Goal: Task Accomplishment & Management: Complete application form

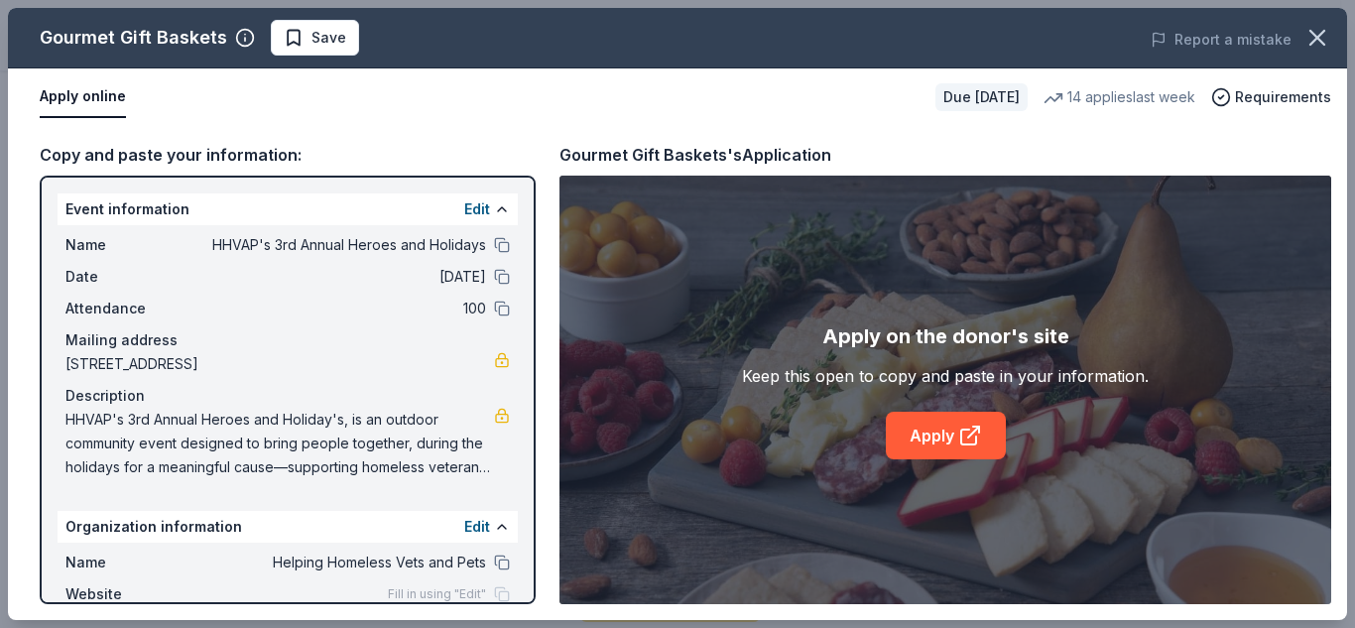
scroll to position [115, 0]
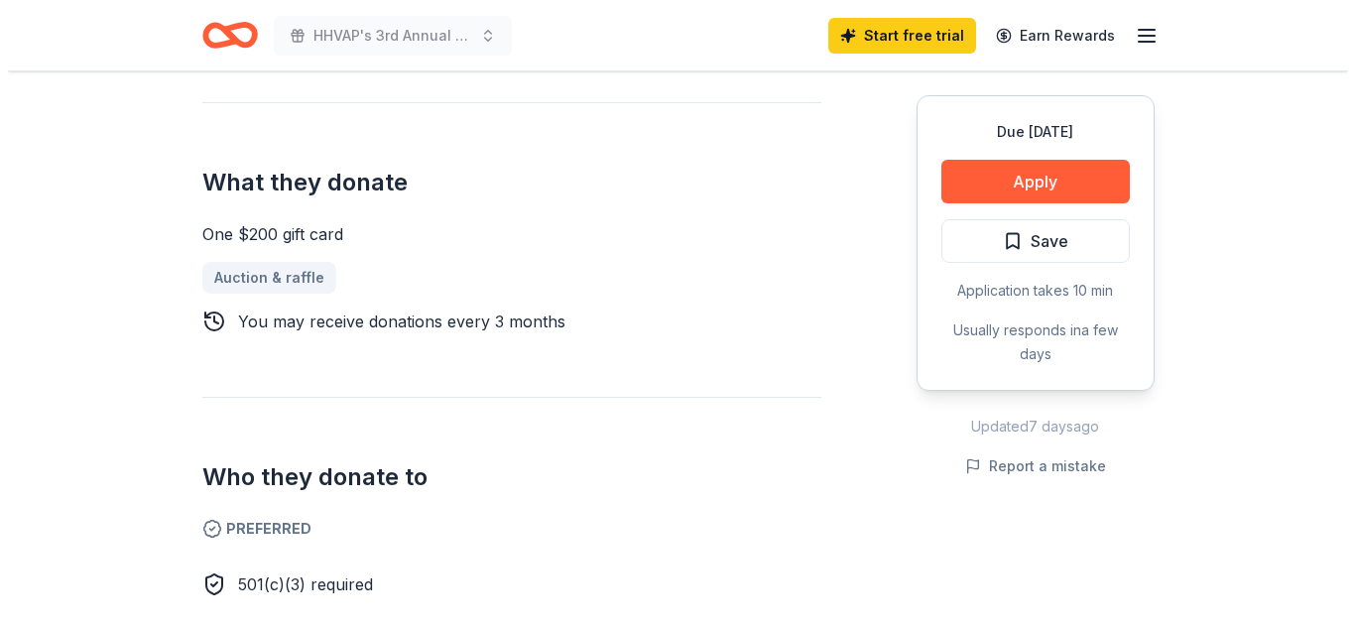
scroll to position [780, 0]
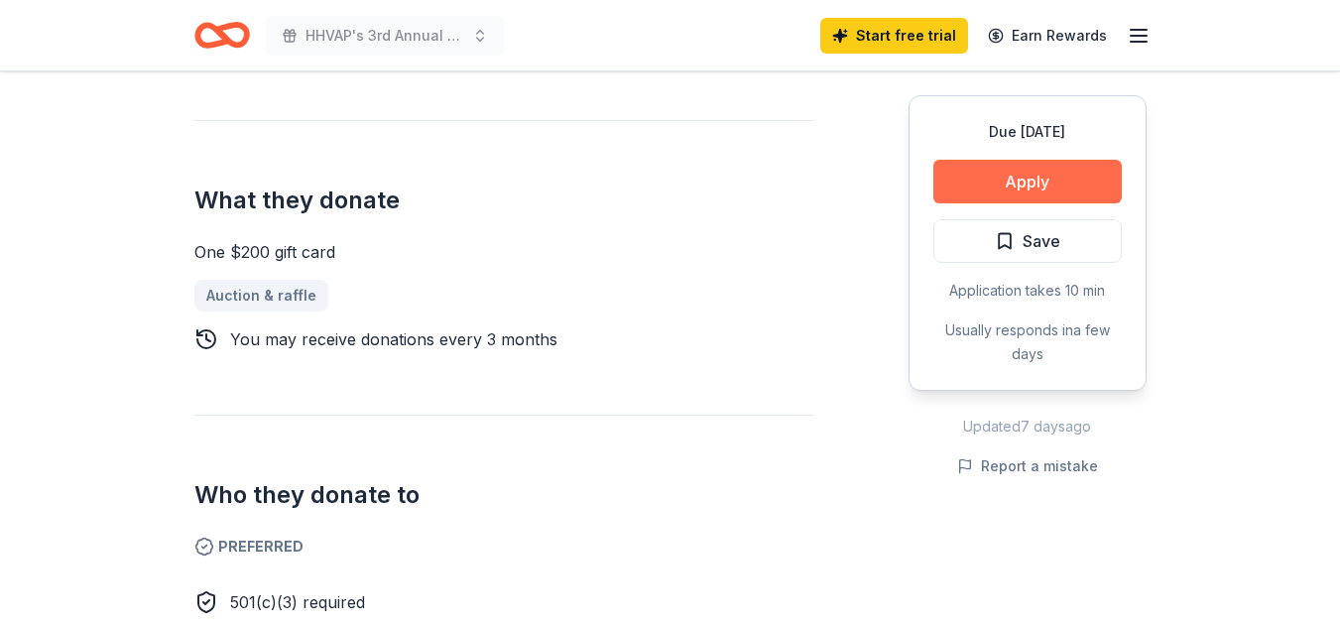
click at [1065, 166] on button "Apply" at bounding box center [1027, 182] width 188 height 44
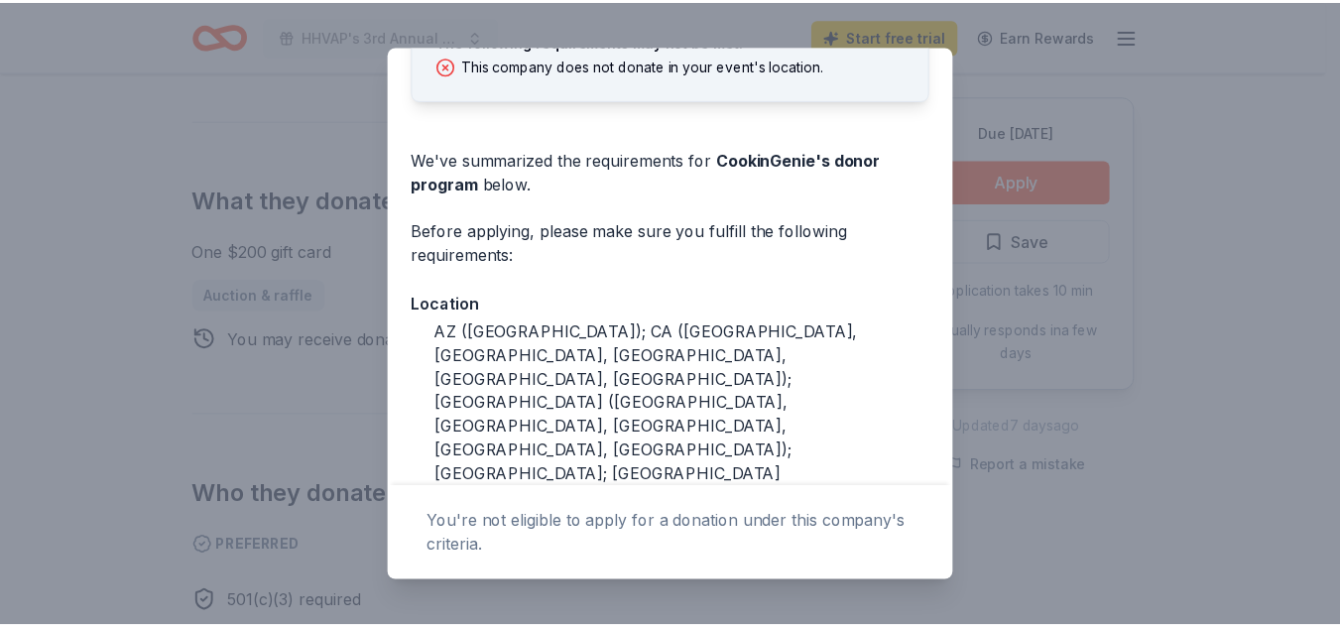
scroll to position [146, 0]
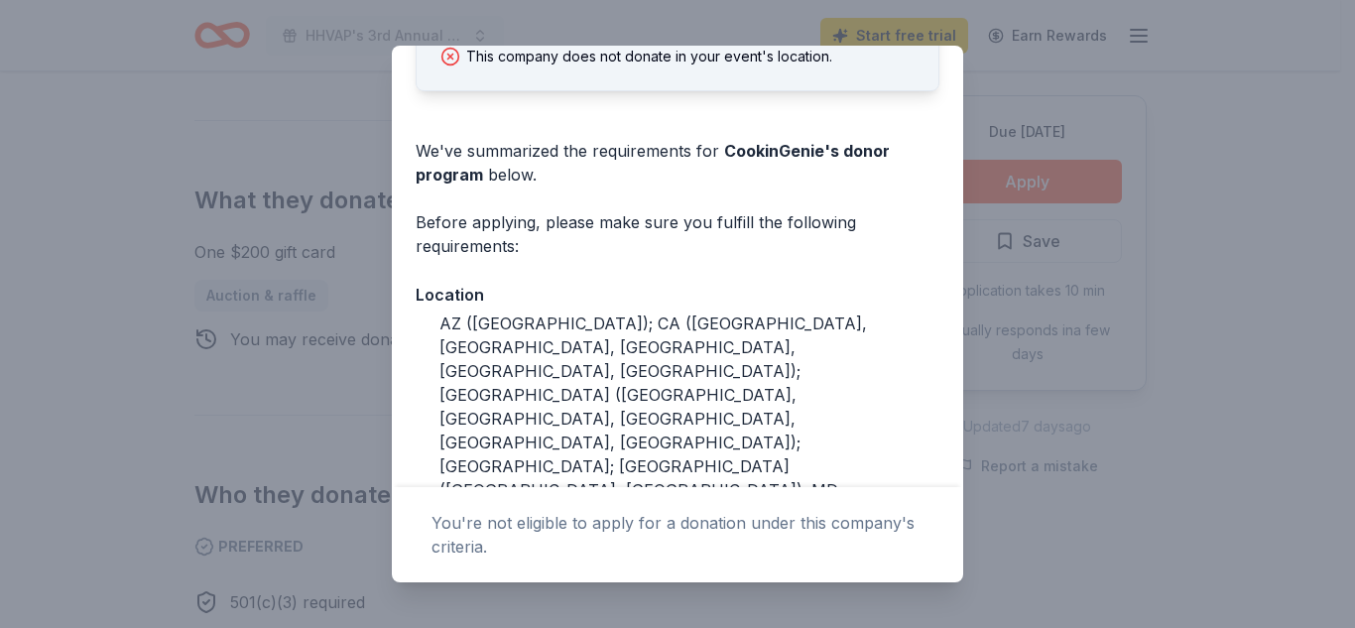
click at [1302, 268] on div "Donor Program Requirements The following requirements may not be met: This comp…" at bounding box center [677, 314] width 1355 height 628
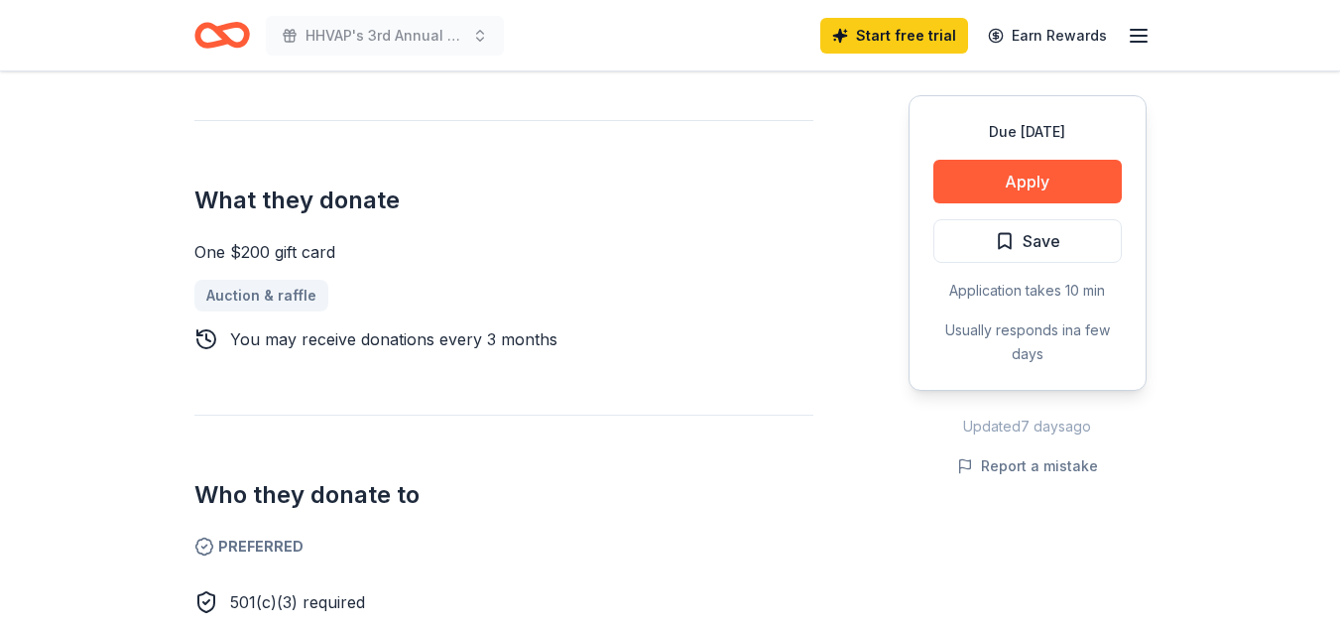
click at [1141, 30] on line "button" at bounding box center [1138, 30] width 16 height 0
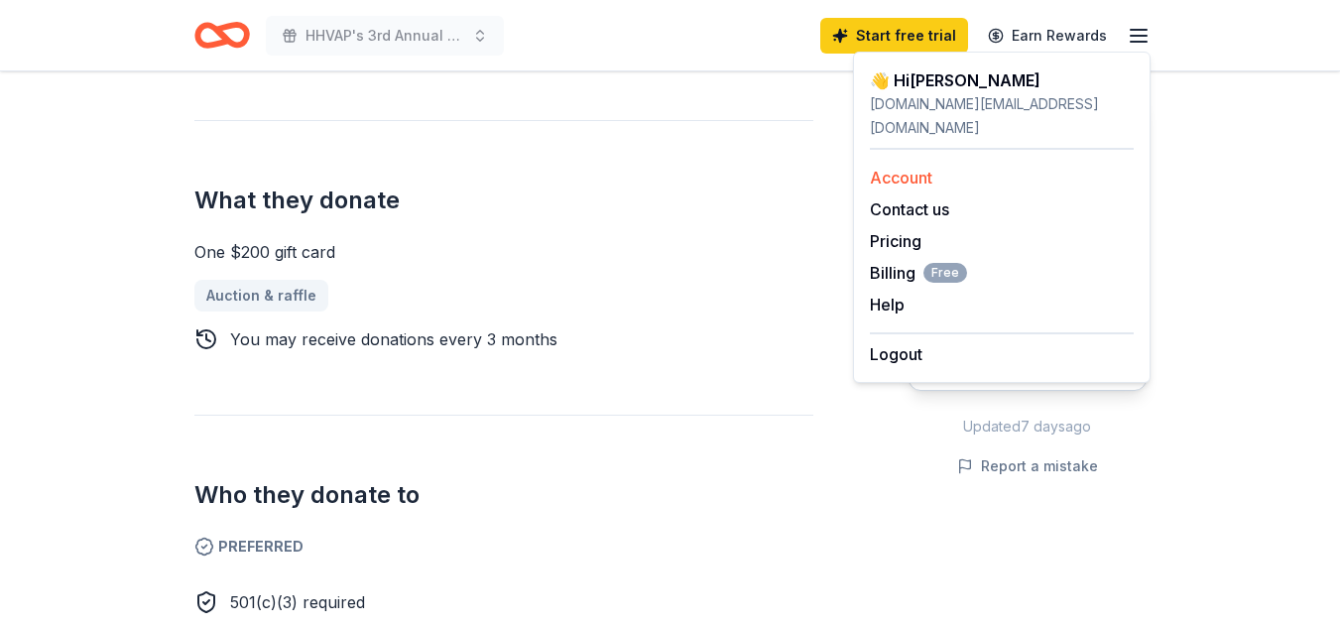
click at [895, 168] on link "Account" at bounding box center [901, 178] width 62 height 20
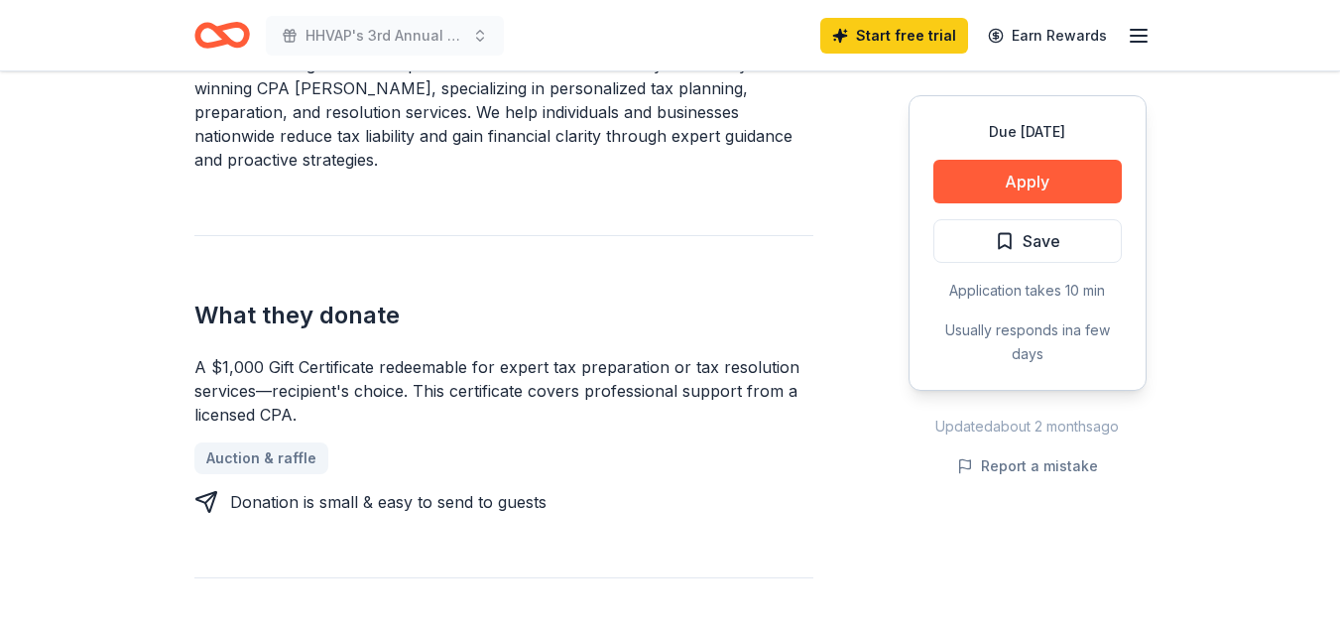
scroll to position [715, 0]
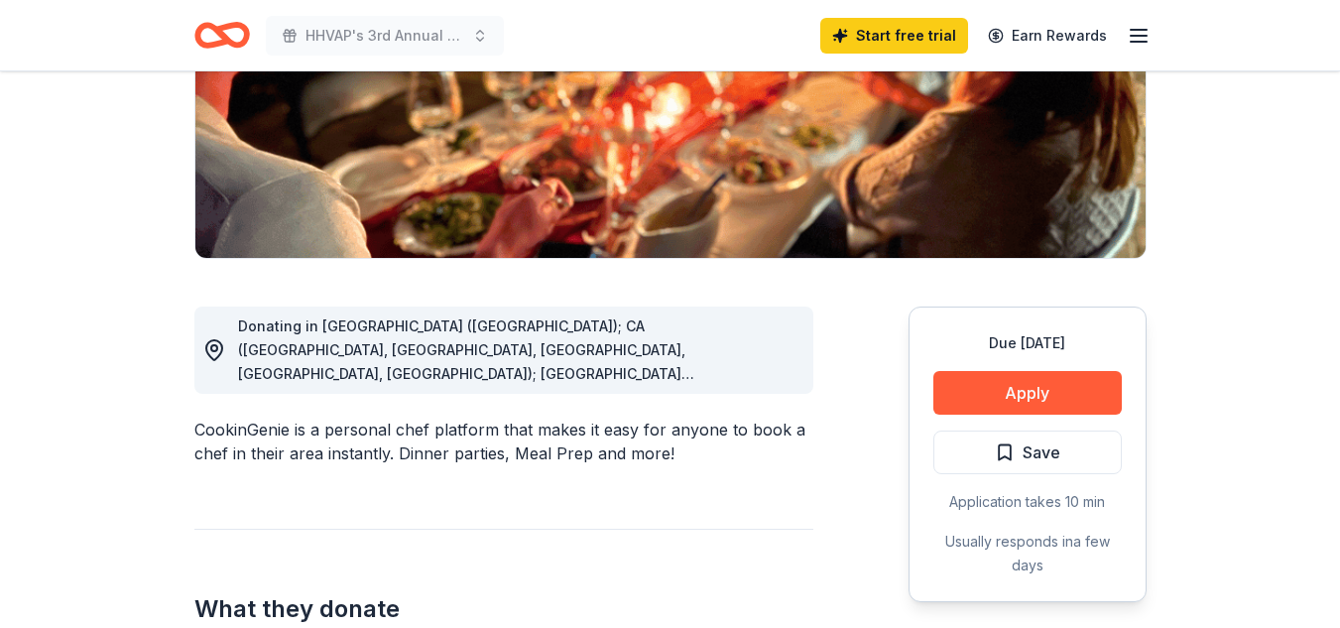
scroll to position [423, 0]
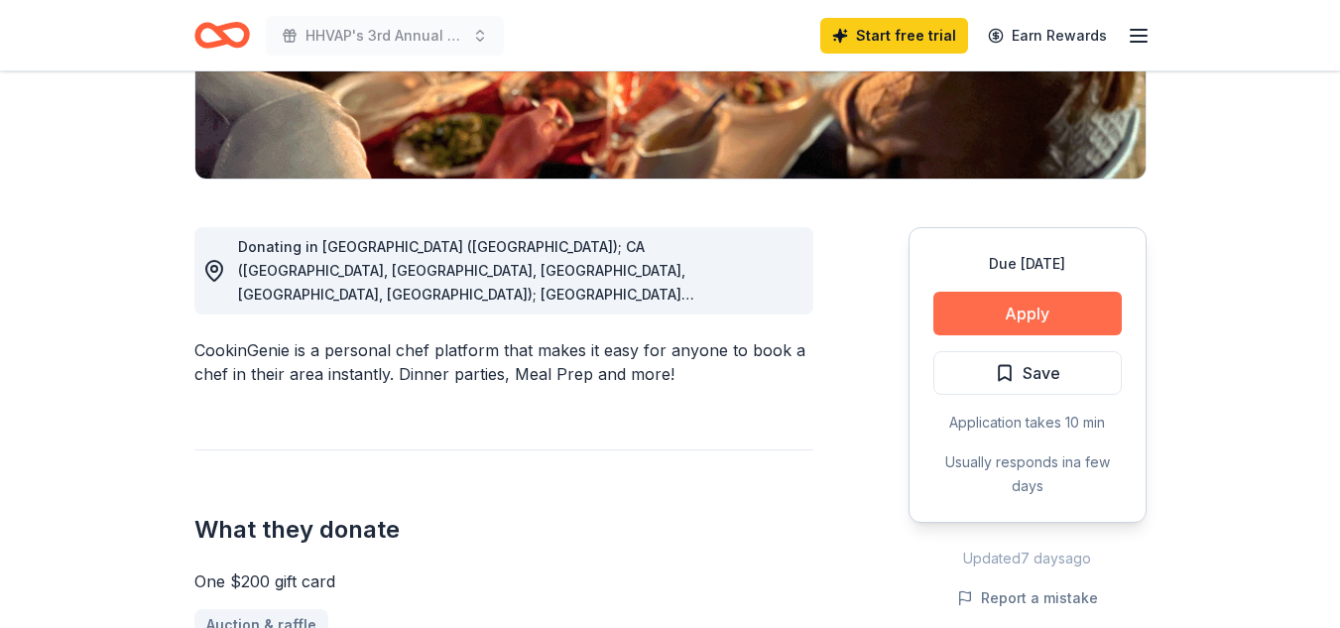
click at [1065, 296] on button "Apply" at bounding box center [1027, 314] width 188 height 44
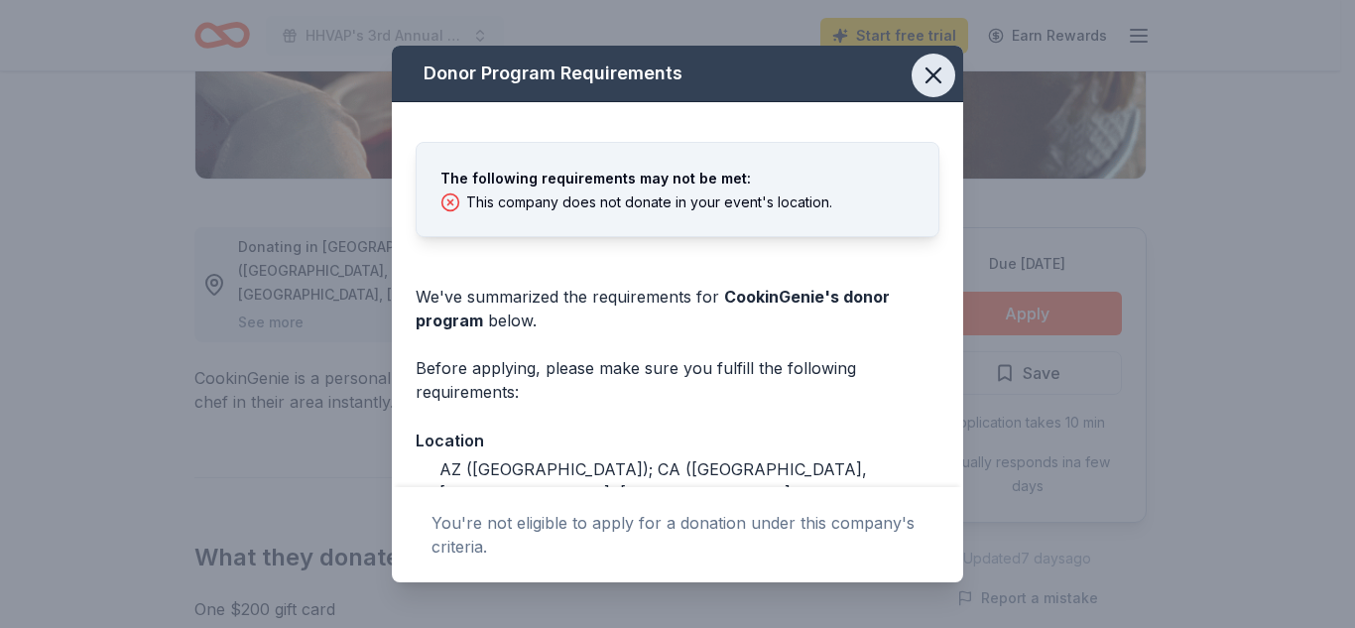
click at [926, 71] on icon "button" at bounding box center [933, 75] width 14 height 14
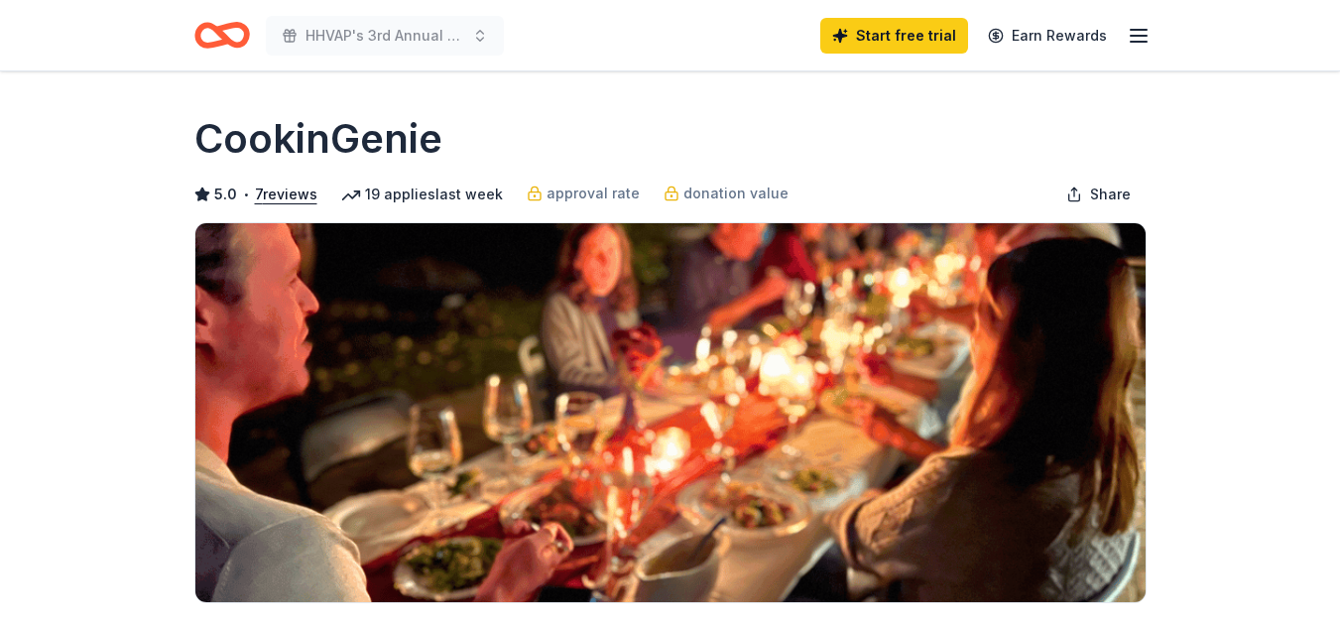
scroll to position [548, 0]
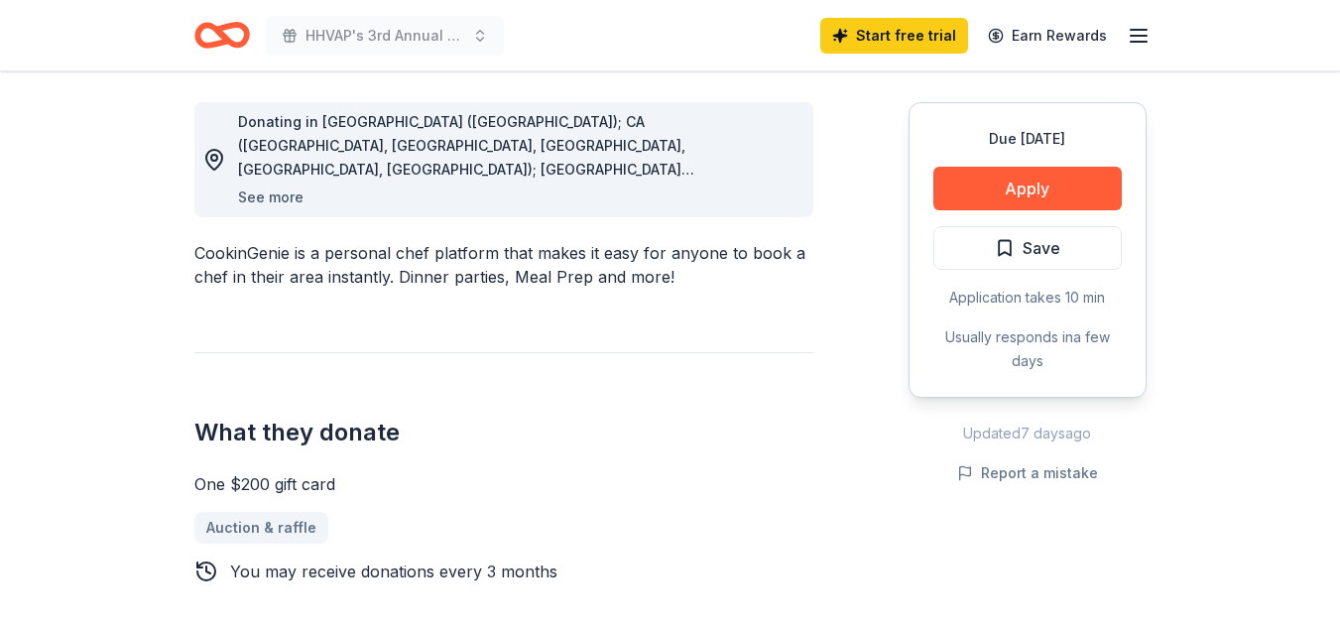
click at [266, 191] on button "See more" at bounding box center [270, 197] width 65 height 24
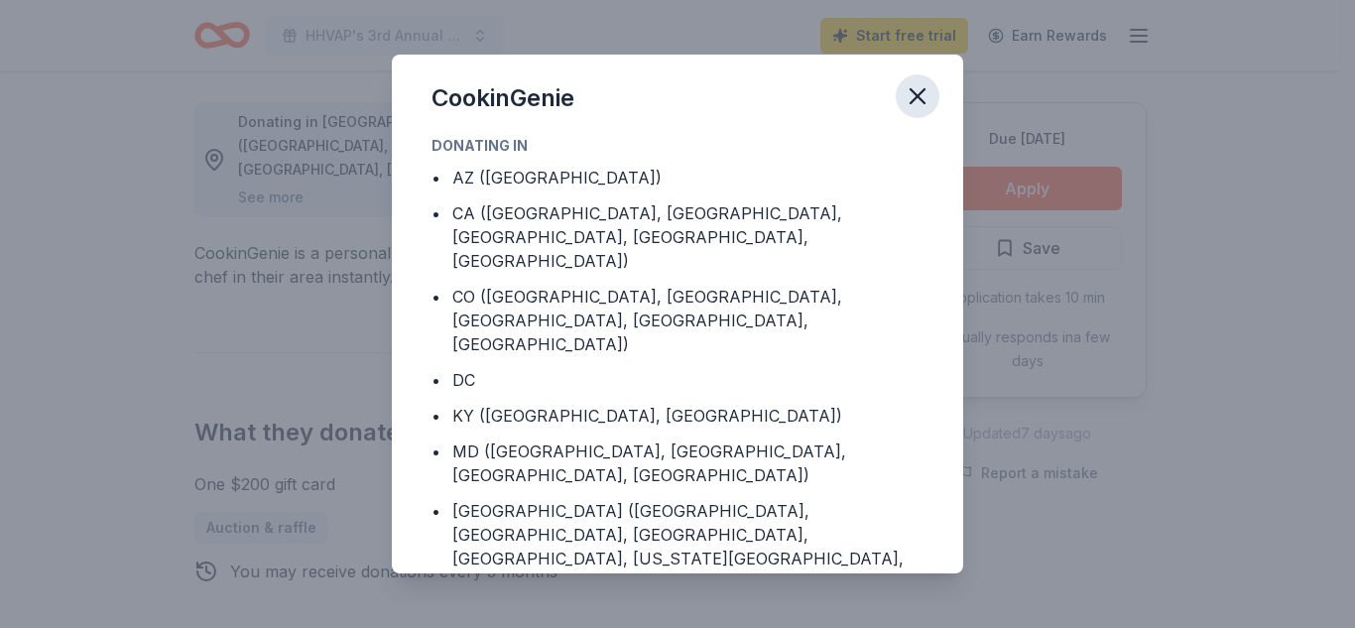
click at [907, 90] on icon "button" at bounding box center [917, 96] width 28 height 28
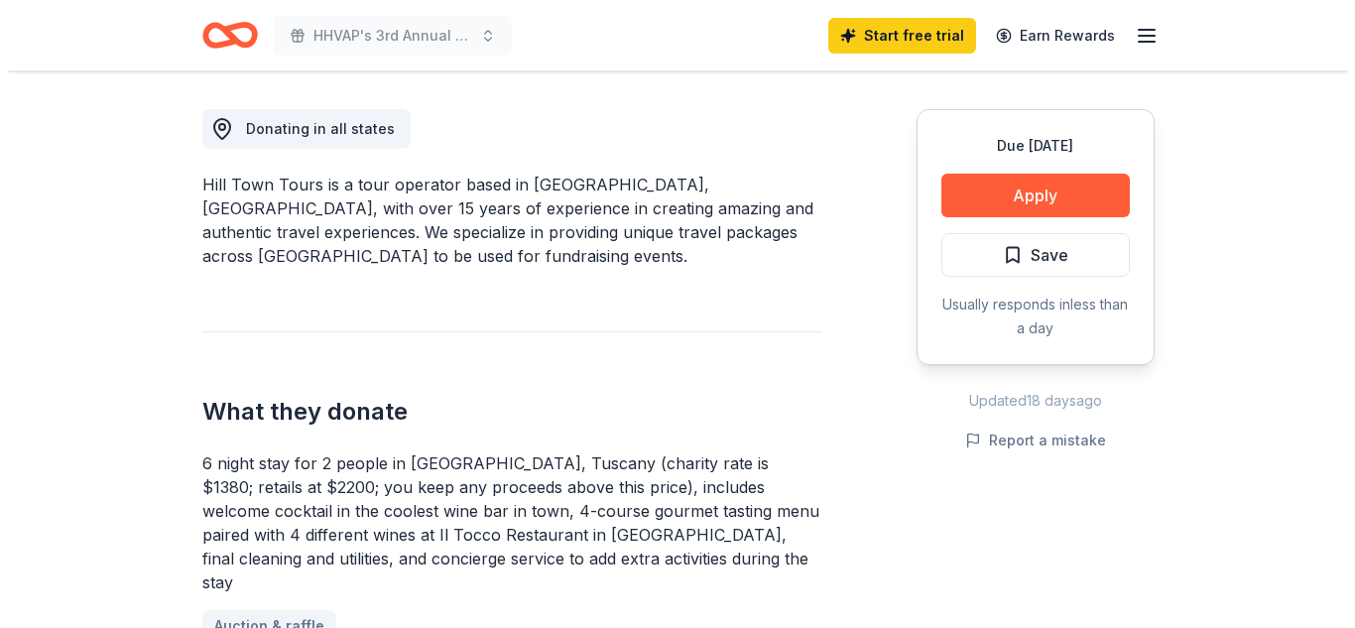
scroll to position [489, 0]
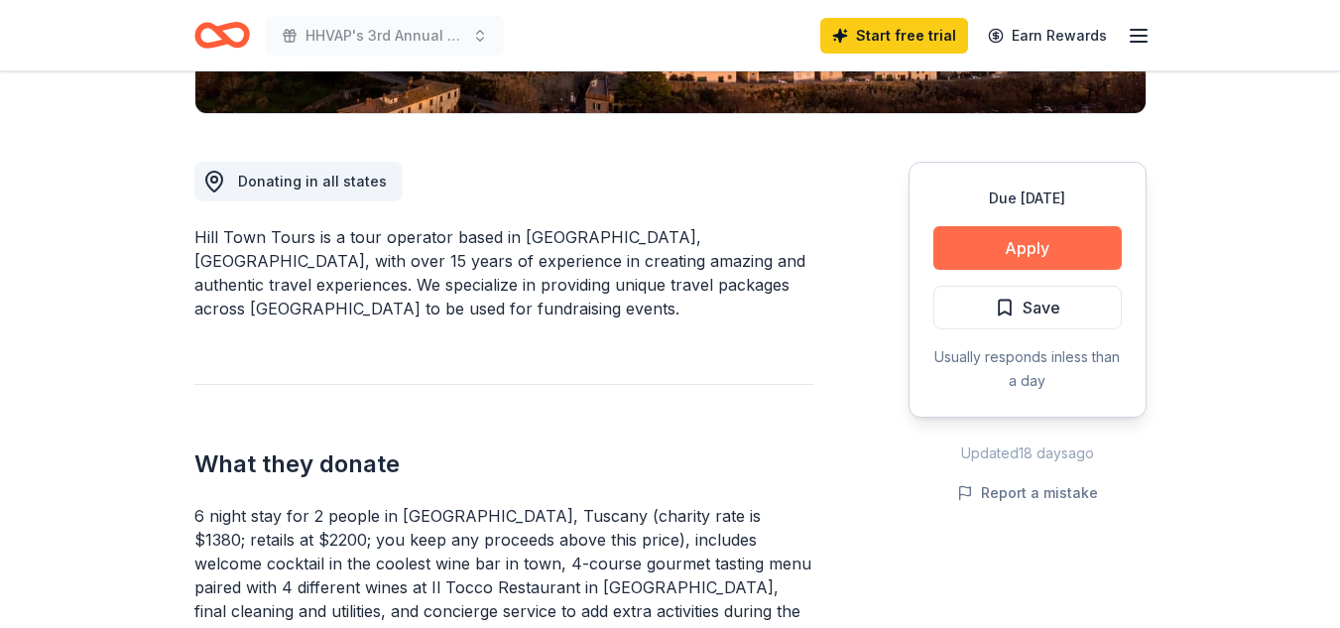
click at [1046, 240] on button "Apply" at bounding box center [1027, 248] width 188 height 44
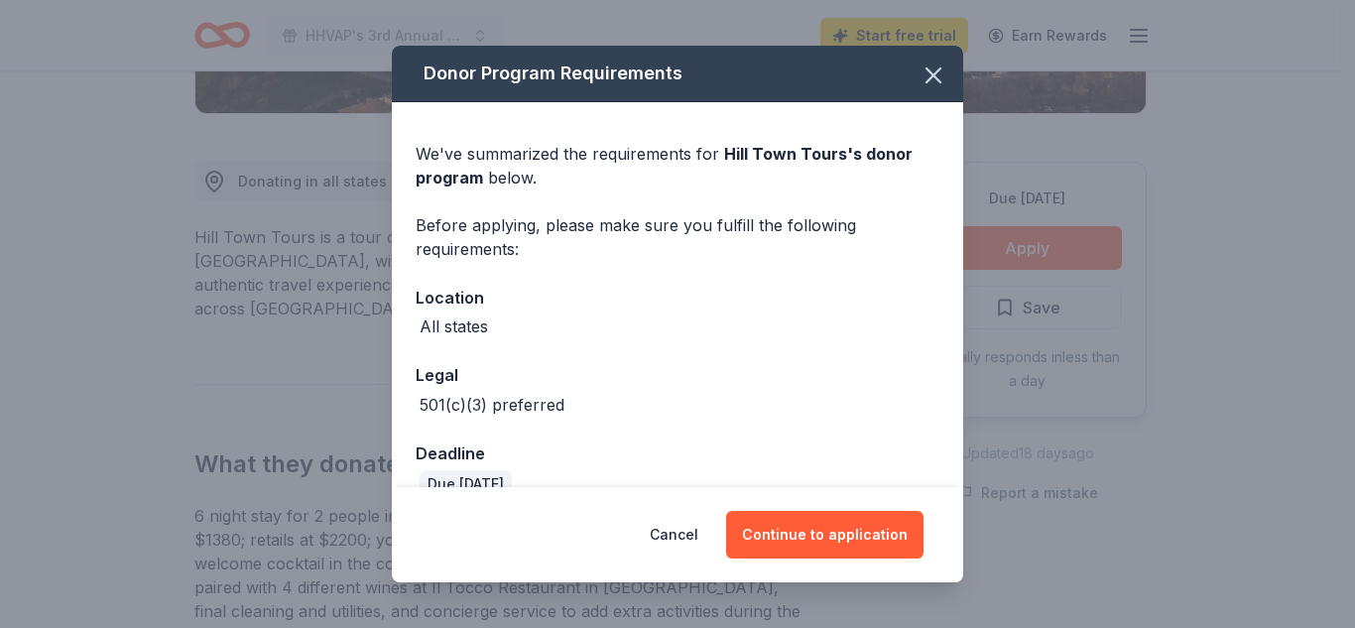
scroll to position [35, 0]
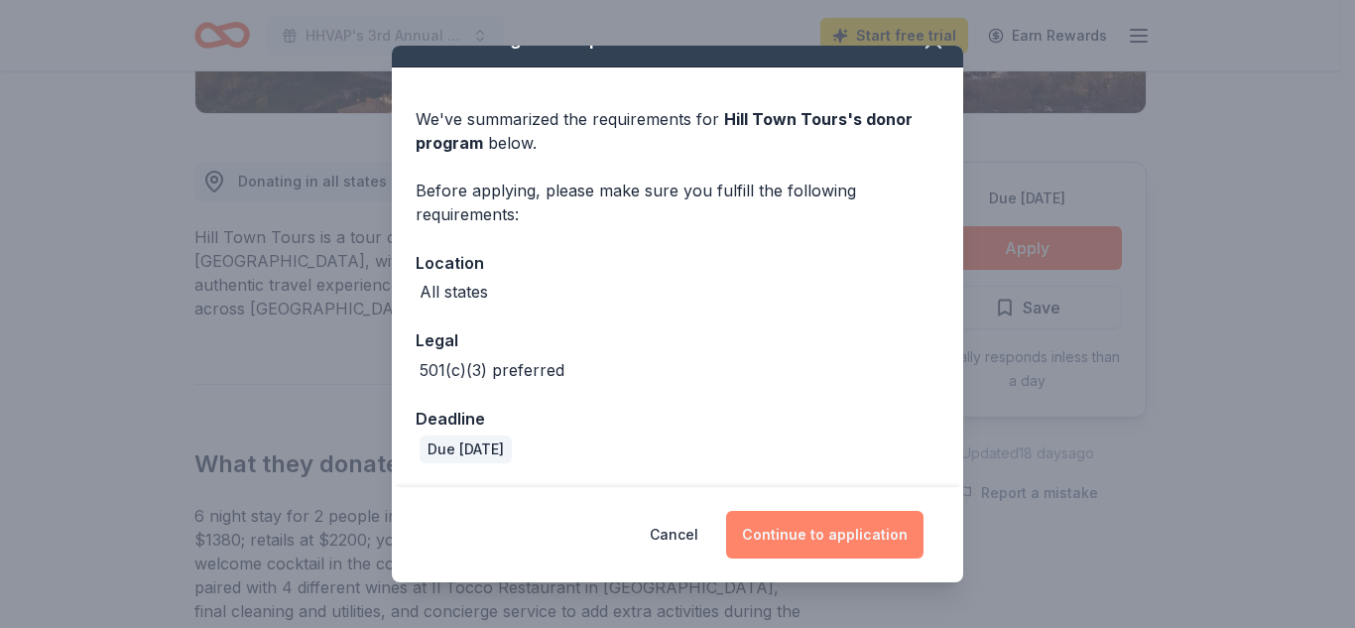
click at [831, 539] on button "Continue to application" at bounding box center [824, 535] width 197 height 48
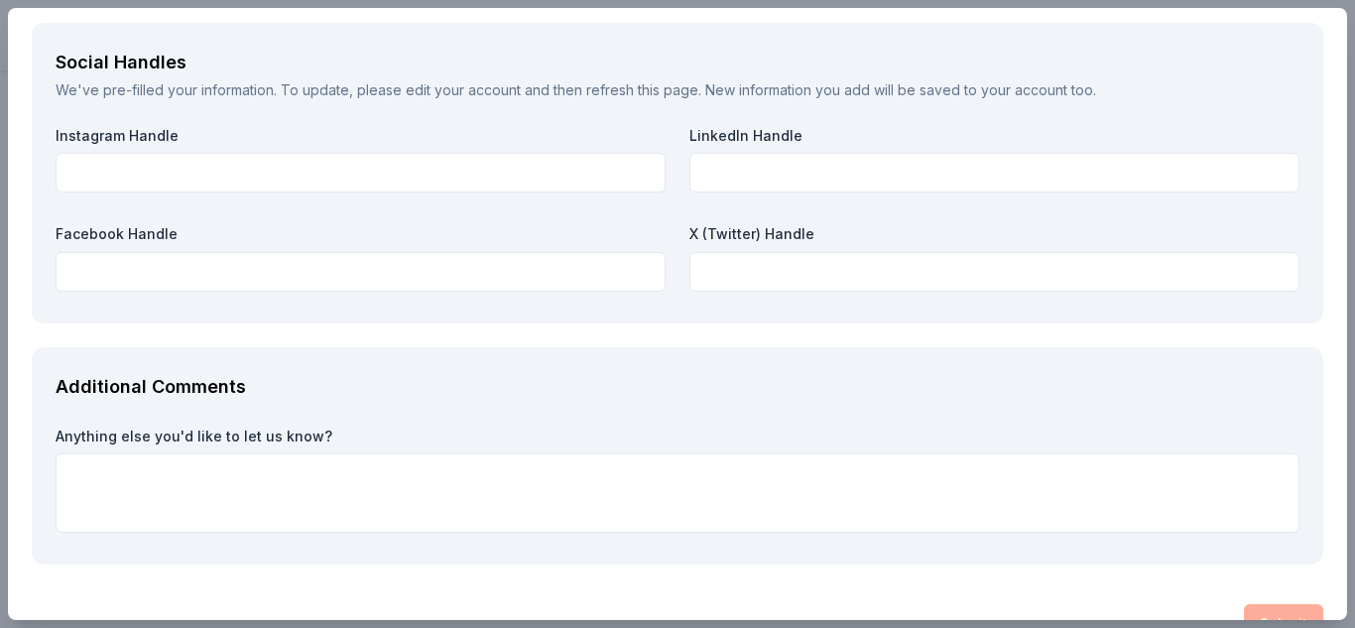
scroll to position [2731, 0]
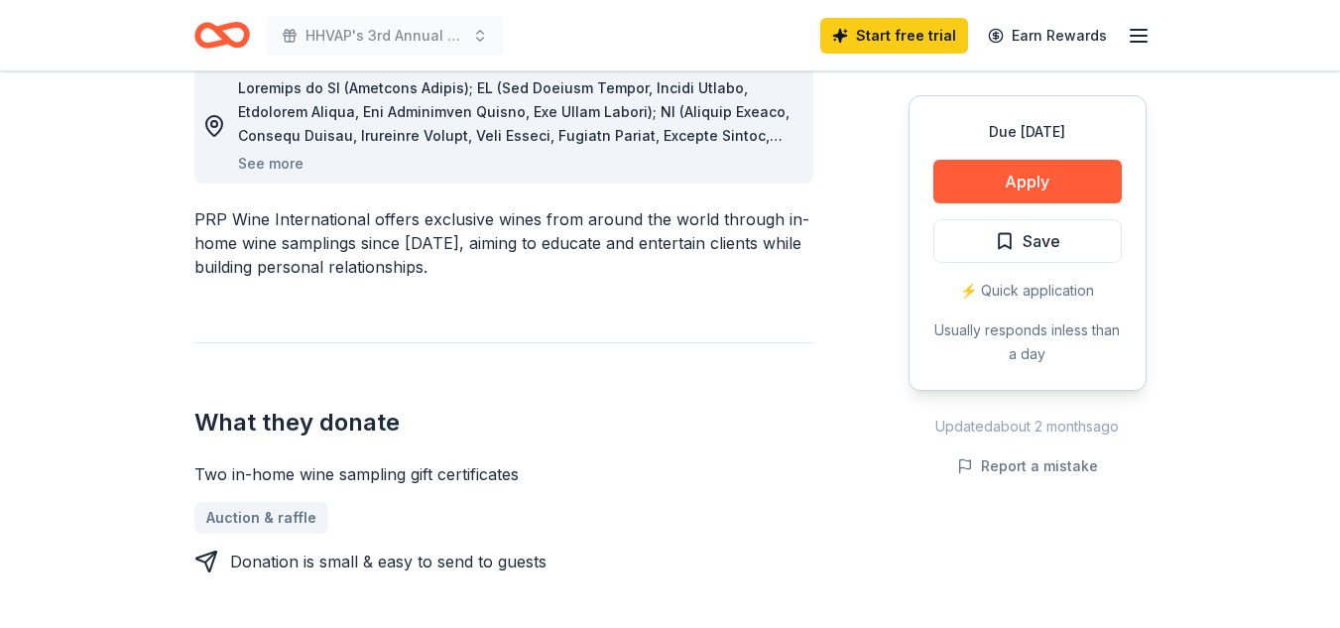
scroll to position [596, 0]
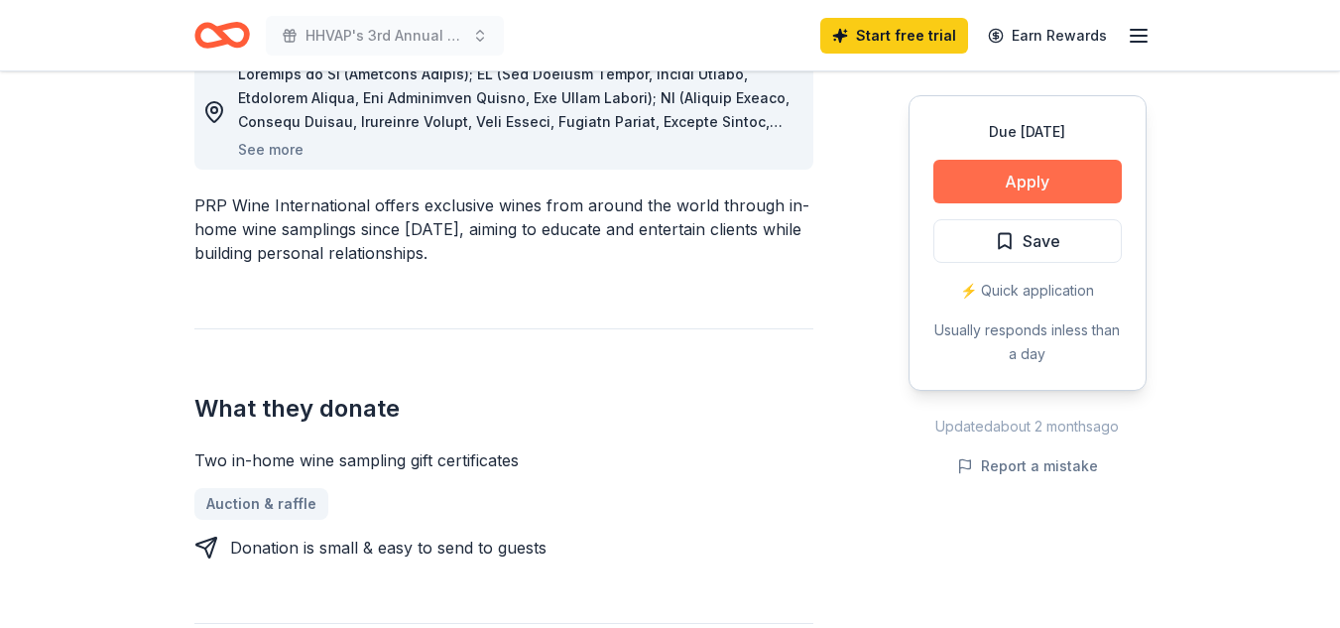
click at [1087, 169] on button "Apply" at bounding box center [1027, 182] width 188 height 44
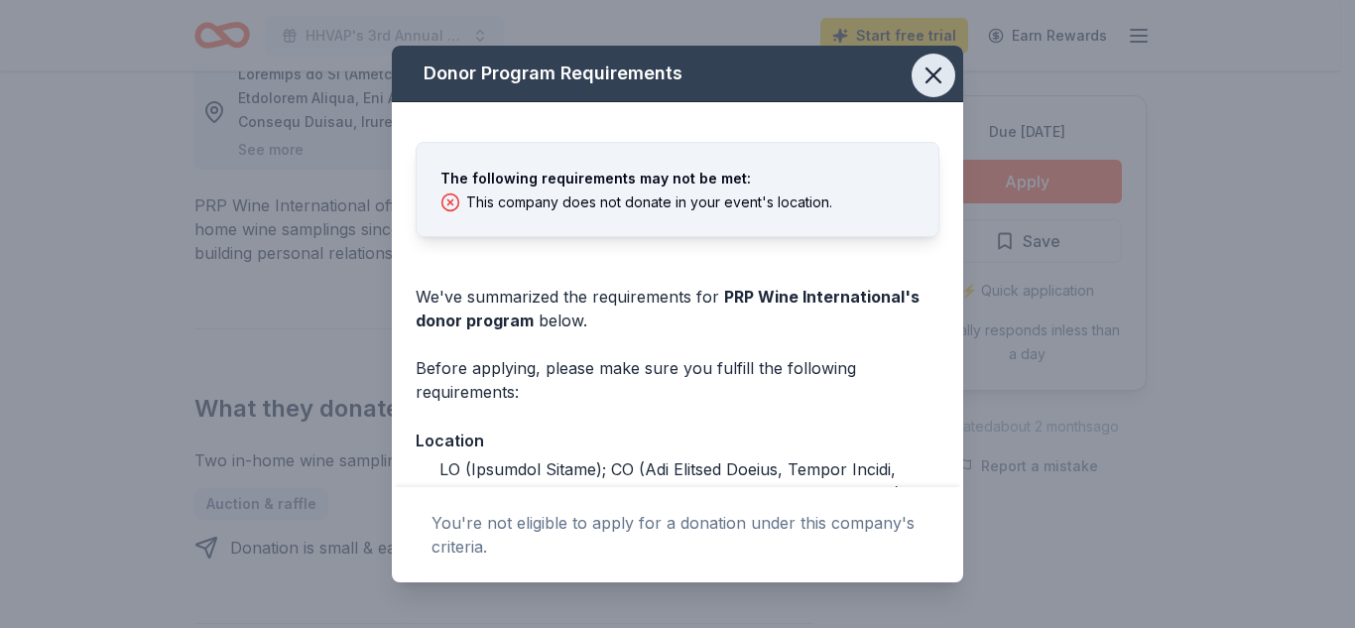
click at [928, 77] on icon "button" at bounding box center [933, 75] width 28 height 28
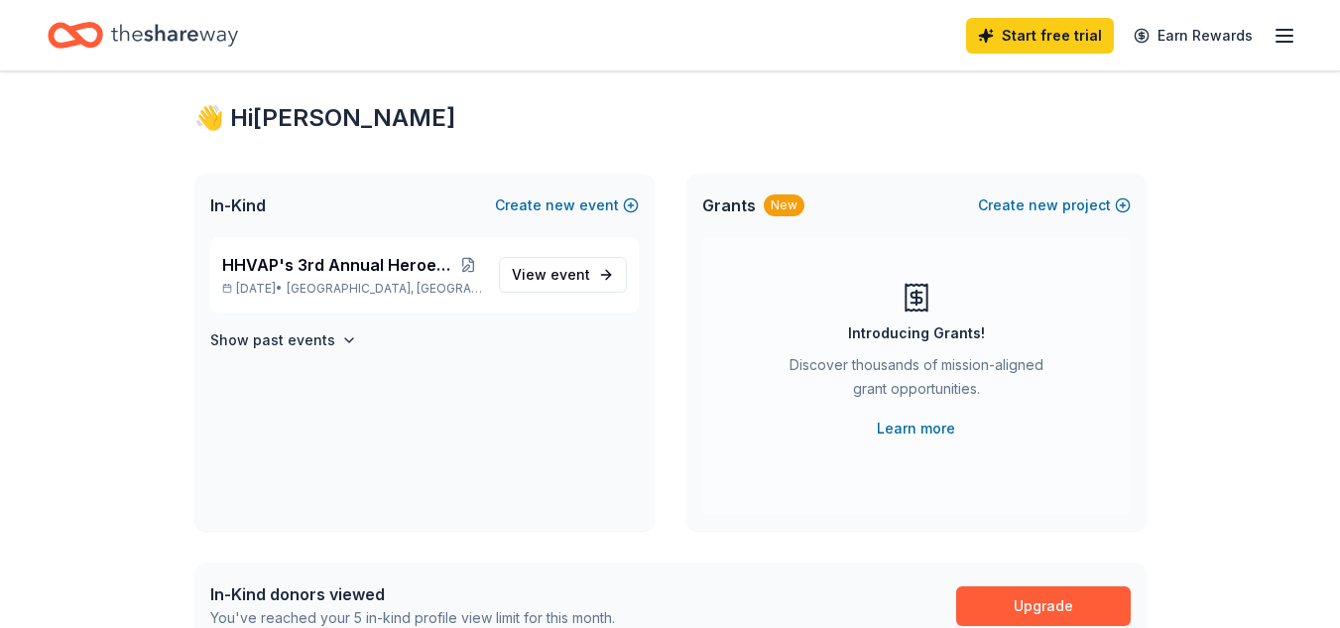
scroll to position [19, 0]
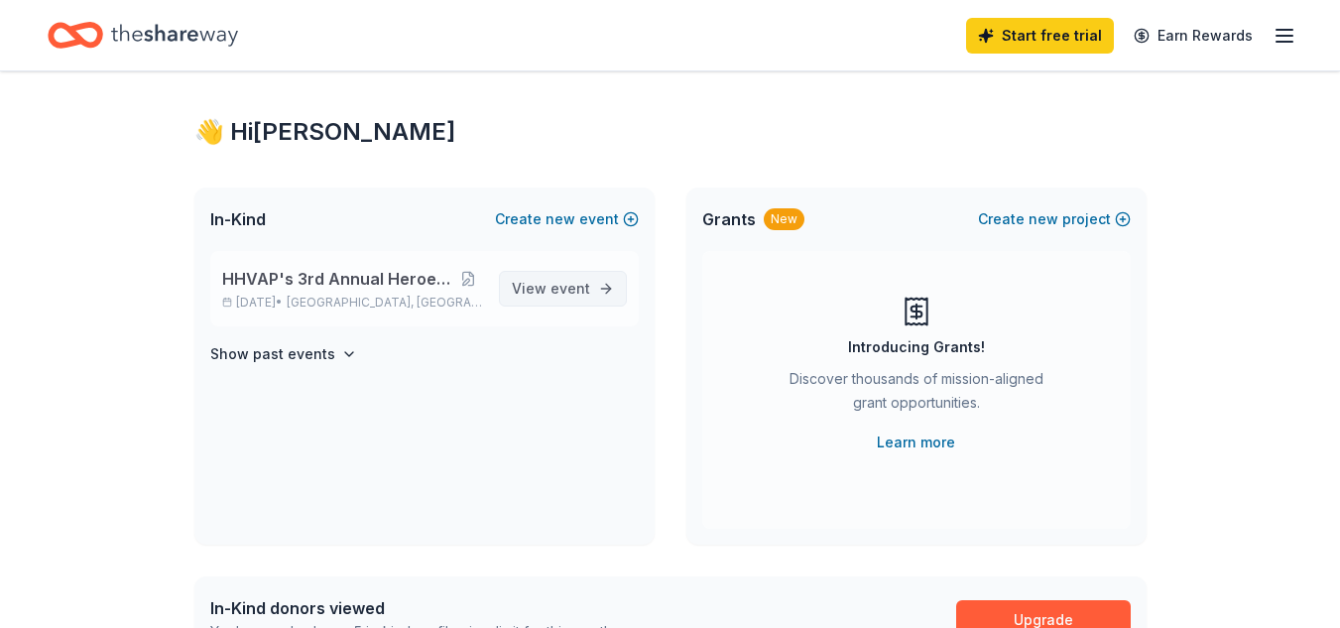
click at [533, 279] on span "View event" at bounding box center [551, 289] width 78 height 24
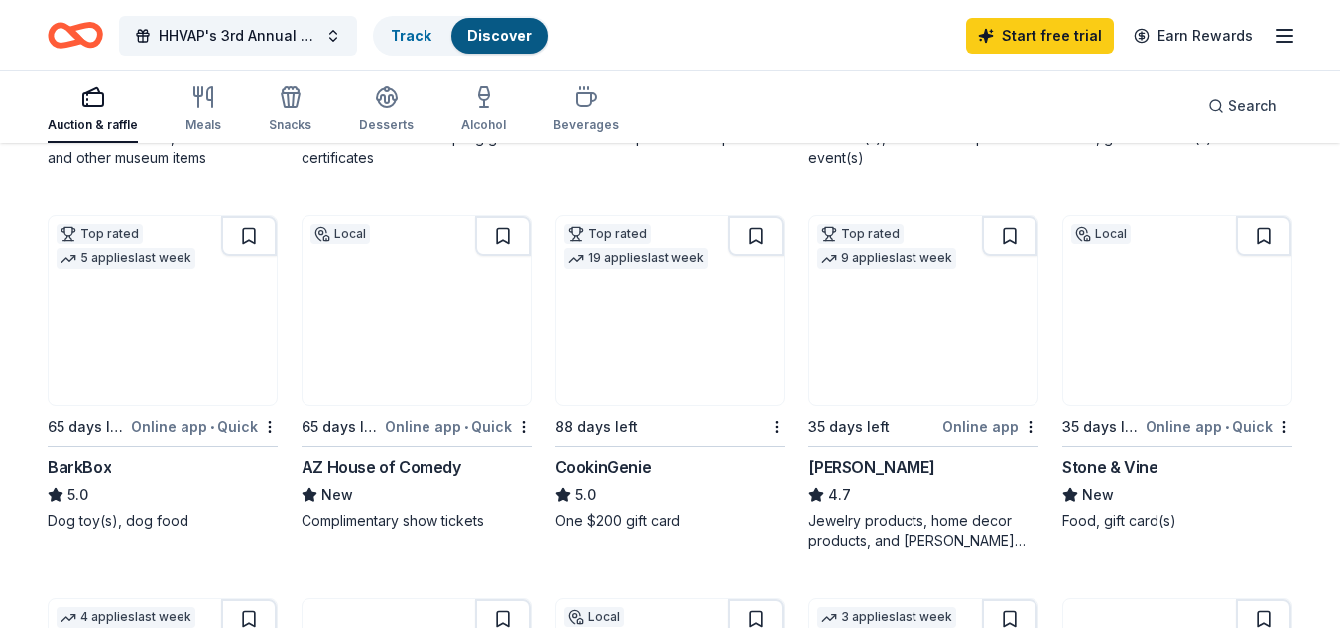
scroll to position [536, 0]
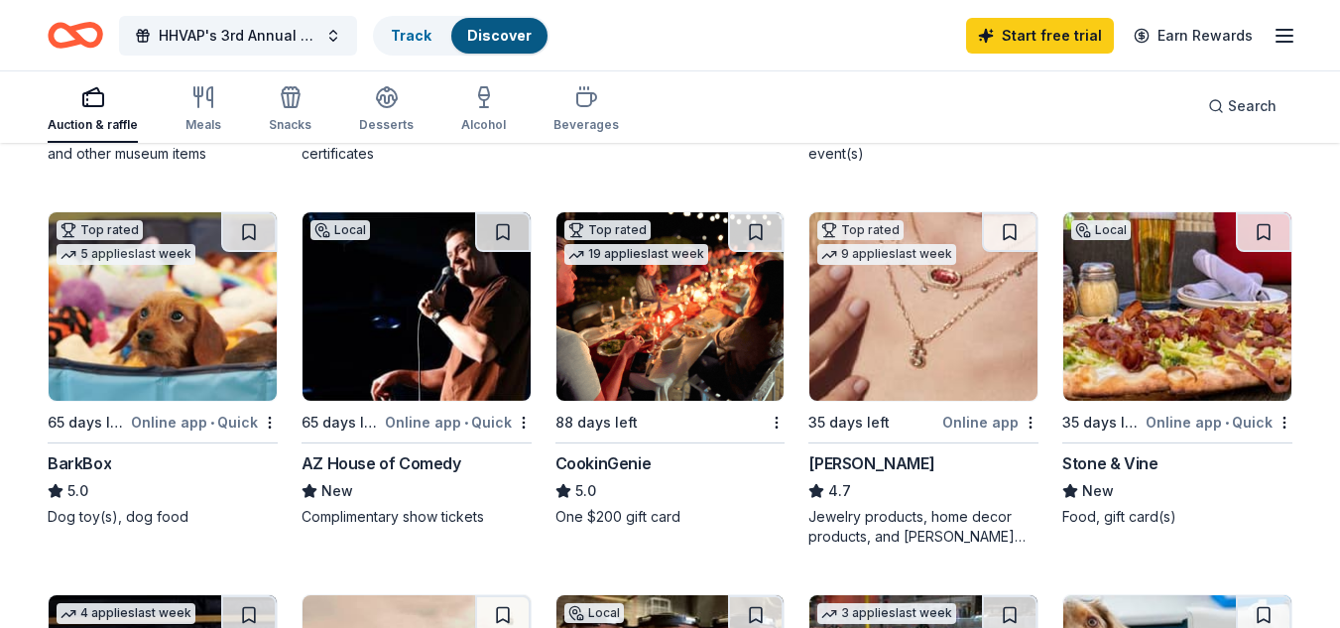
click at [616, 348] on img at bounding box center [670, 306] width 228 height 188
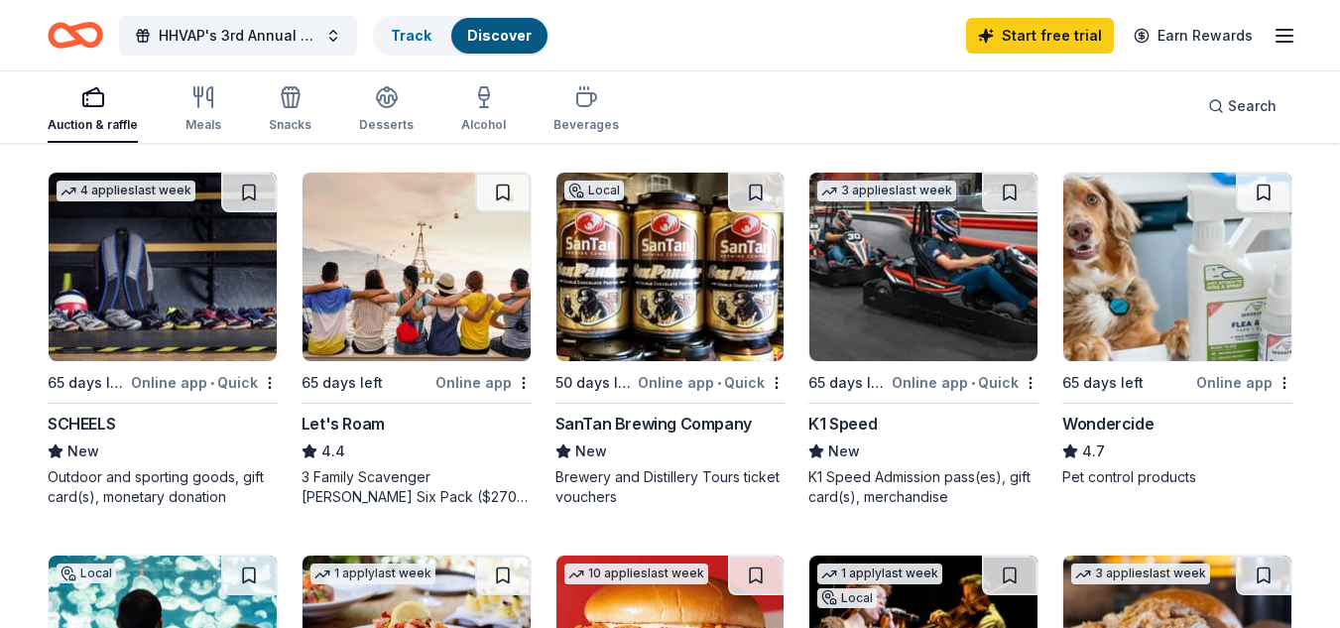
scroll to position [955, 0]
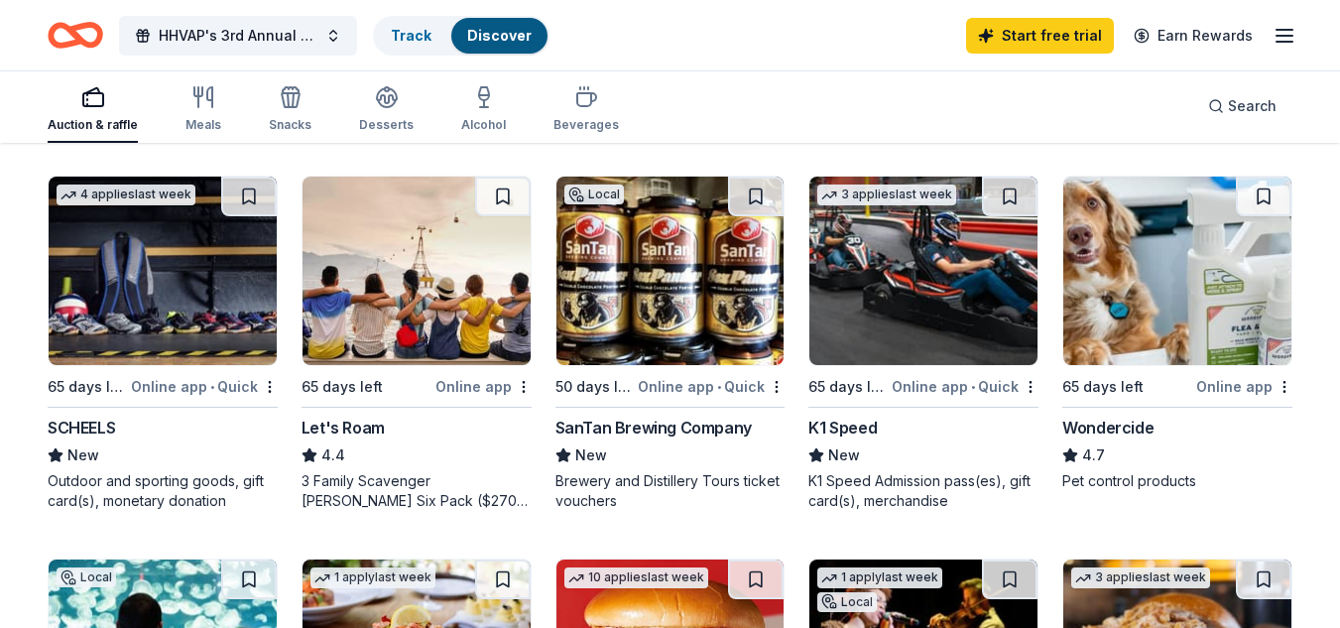
click at [171, 297] on img at bounding box center [163, 271] width 228 height 188
click at [873, 321] on img at bounding box center [923, 271] width 228 height 188
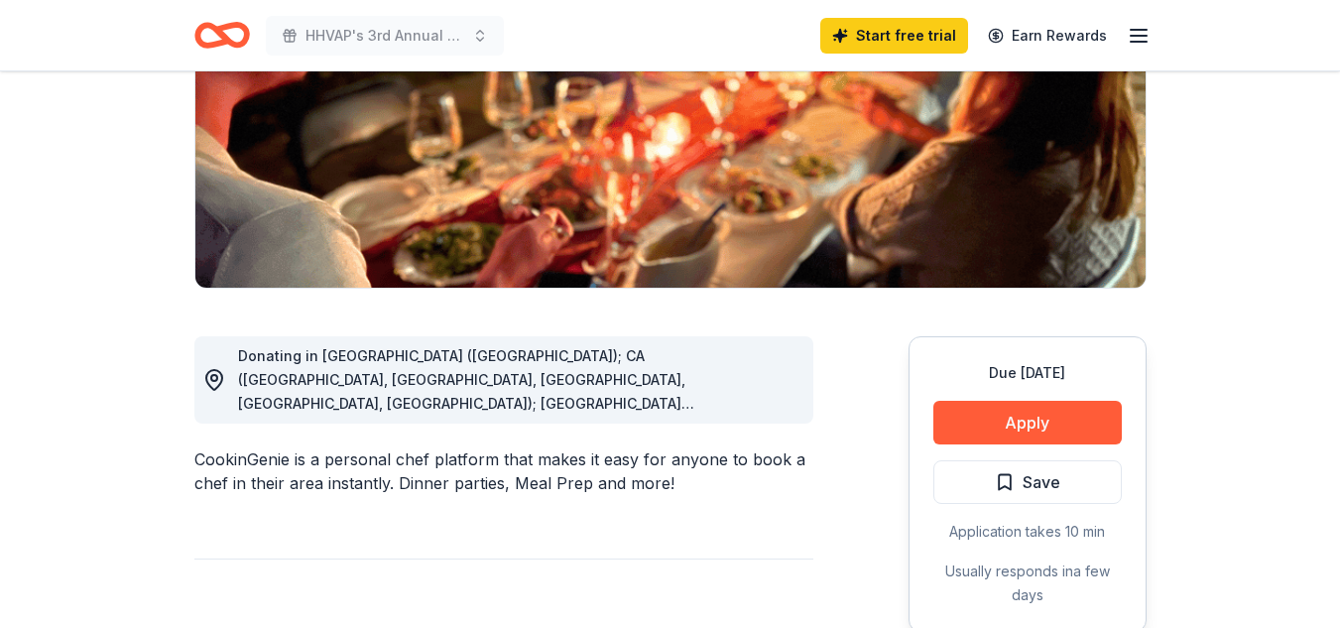
scroll to position [319, 0]
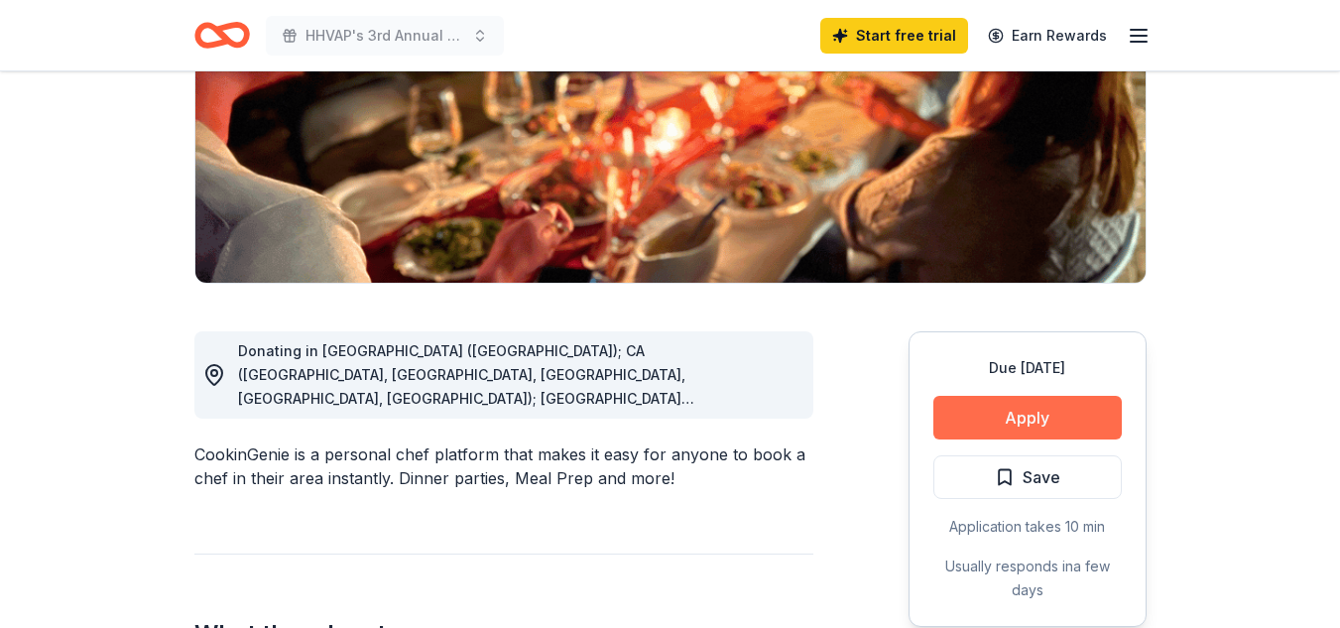
click at [1007, 423] on button "Apply" at bounding box center [1027, 418] width 188 height 44
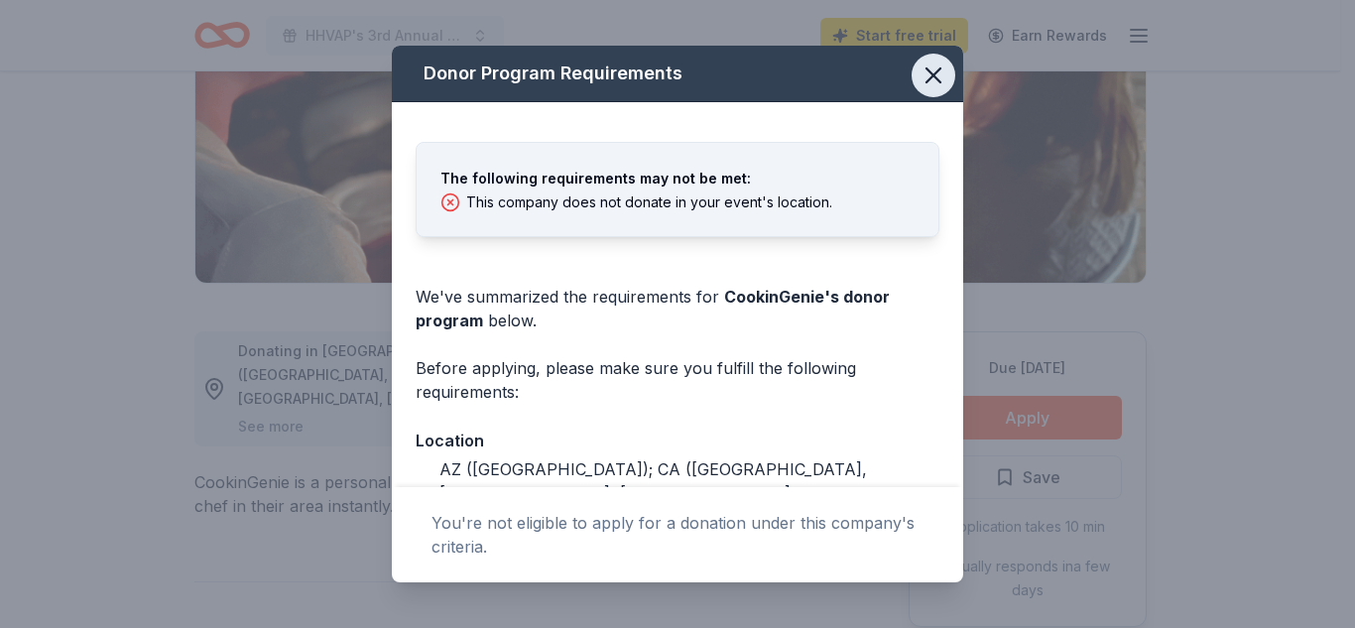
click at [921, 63] on icon "button" at bounding box center [933, 75] width 28 height 28
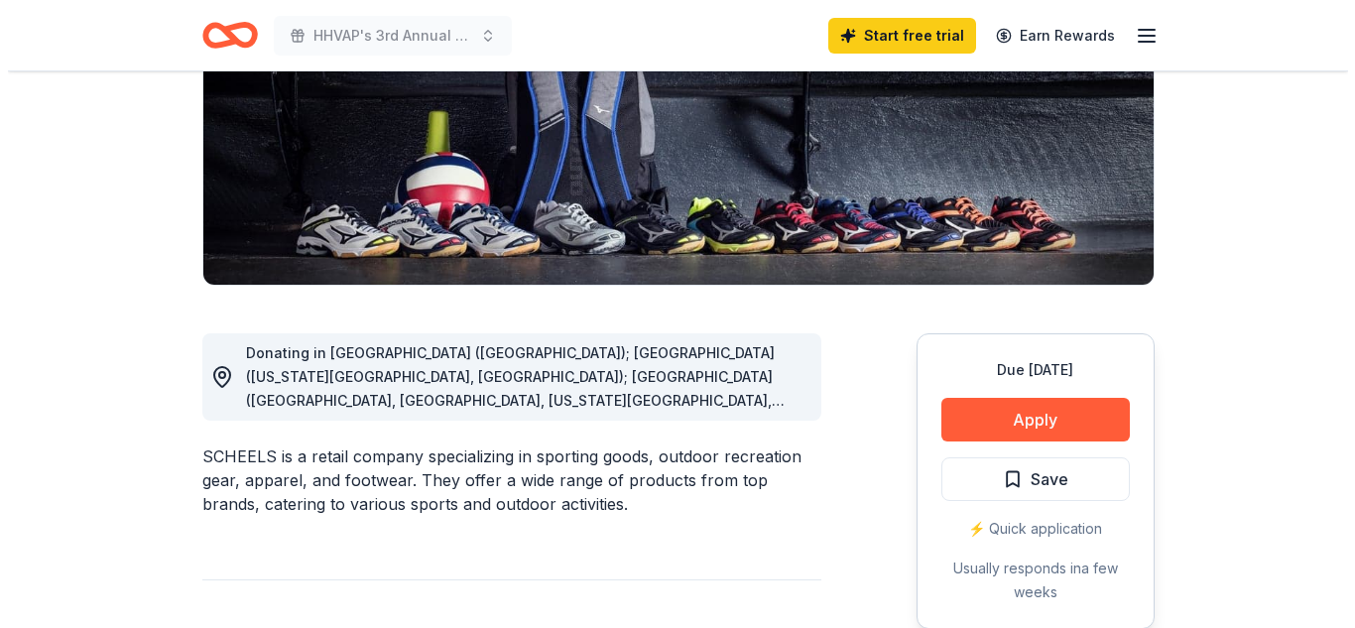
scroll to position [384, 0]
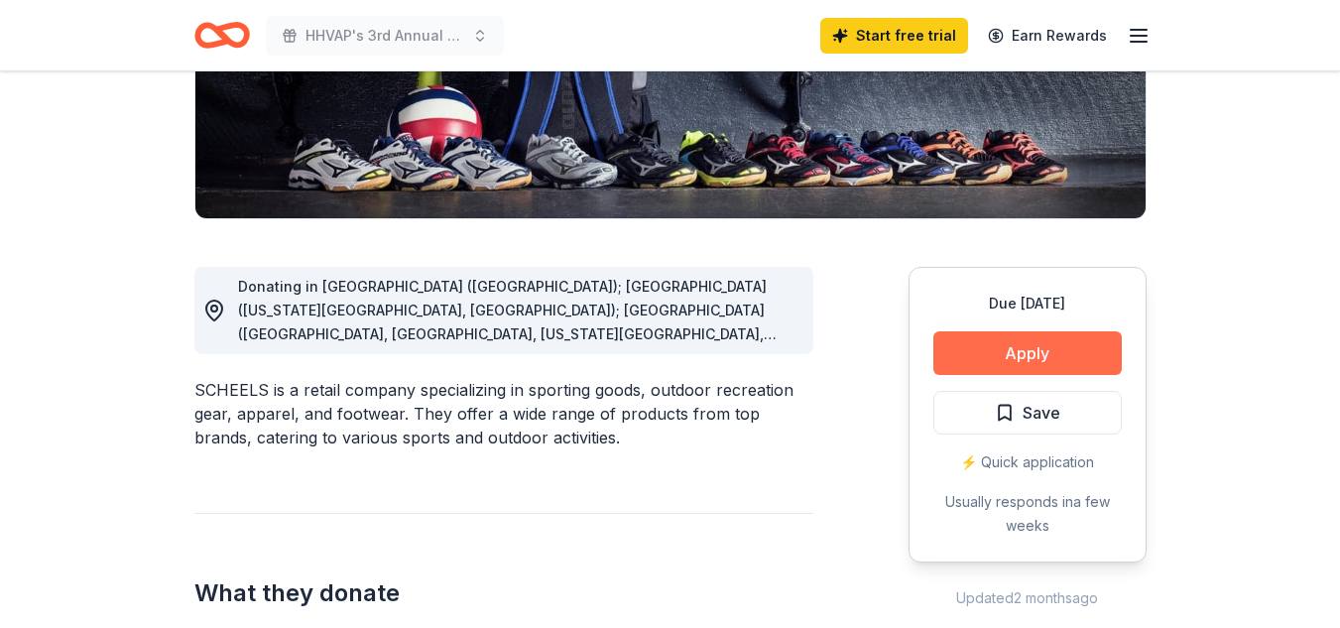
click at [997, 340] on button "Apply" at bounding box center [1027, 353] width 188 height 44
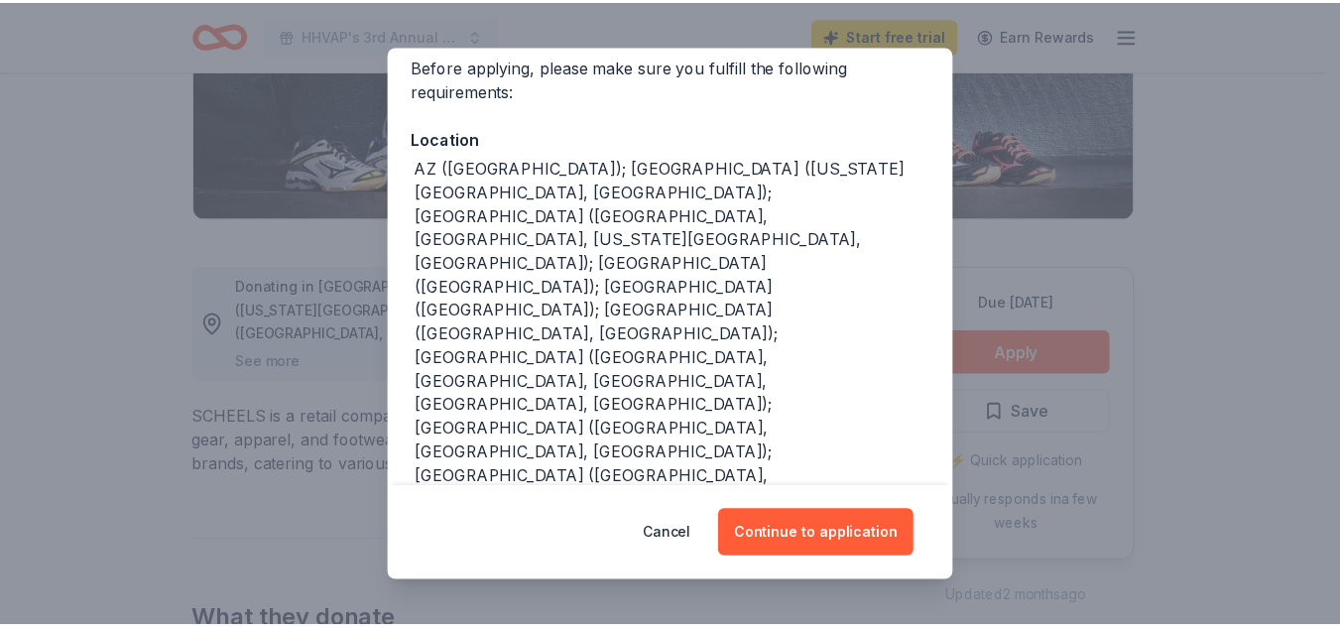
scroll to position [0, 0]
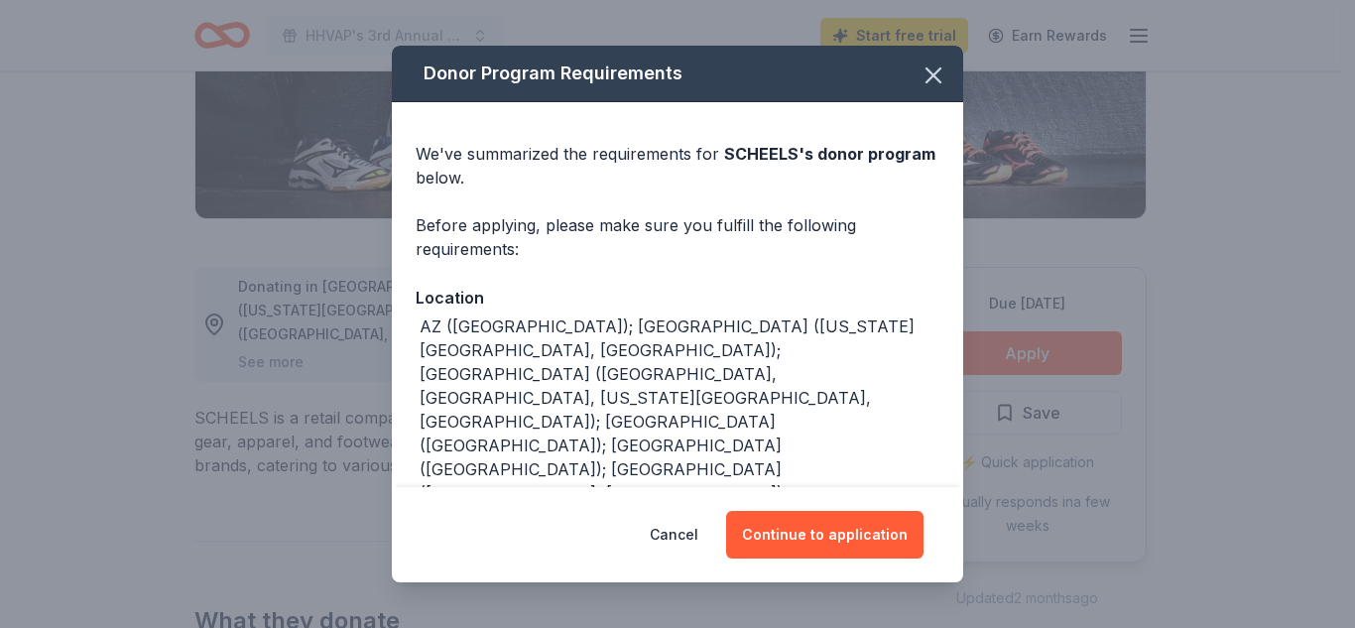
click at [1160, 182] on div "Donor Program Requirements We've summarized the requirements for [PERSON_NAME] …" at bounding box center [677, 314] width 1355 height 628
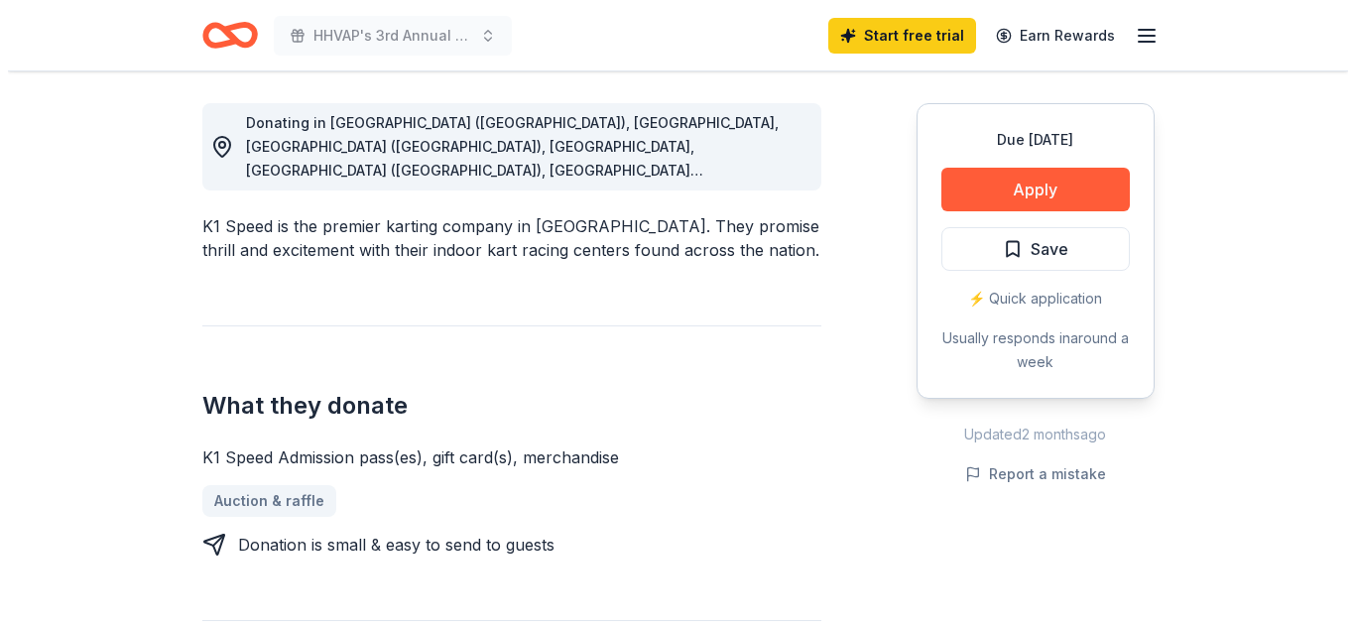
scroll to position [556, 0]
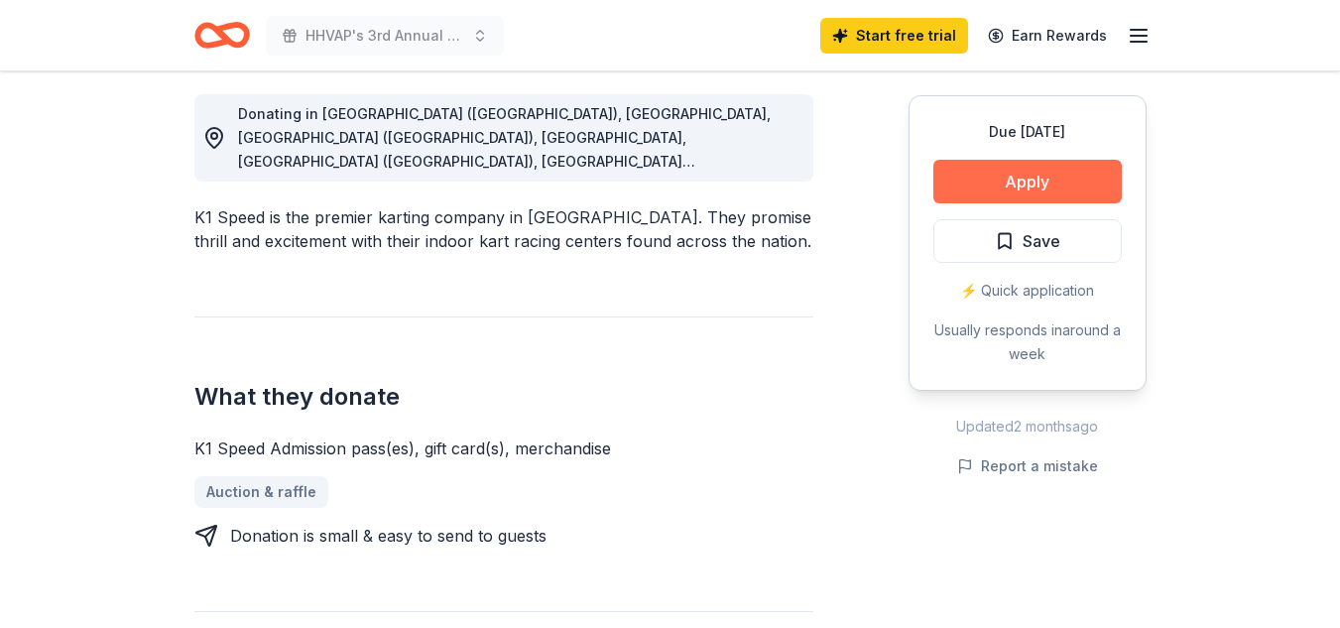
click at [1057, 170] on button "Apply" at bounding box center [1027, 182] width 188 height 44
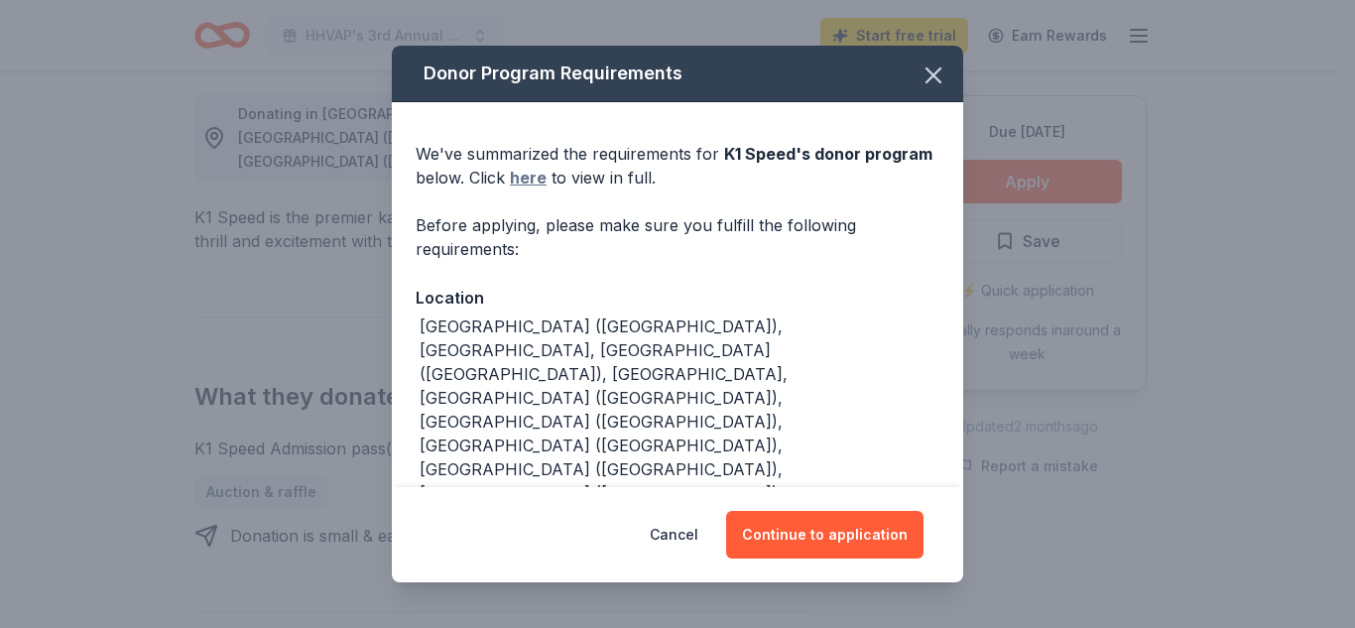
click at [546, 177] on link "here" at bounding box center [528, 178] width 37 height 24
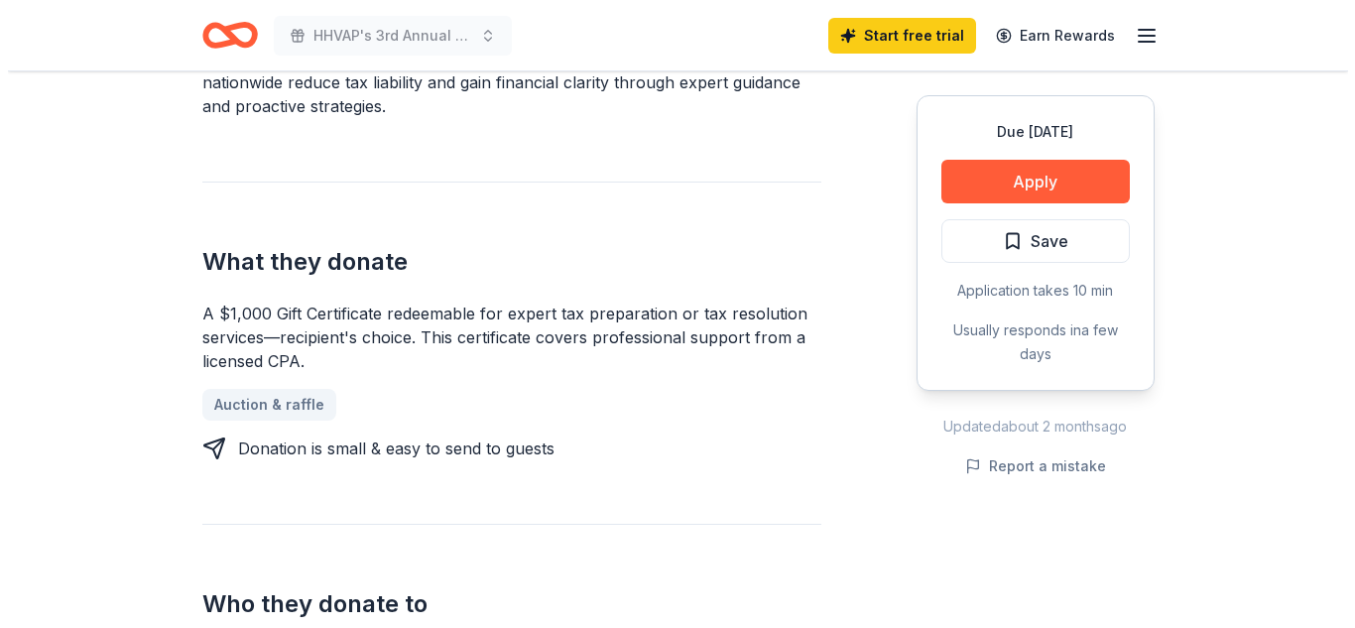
scroll to position [715, 0]
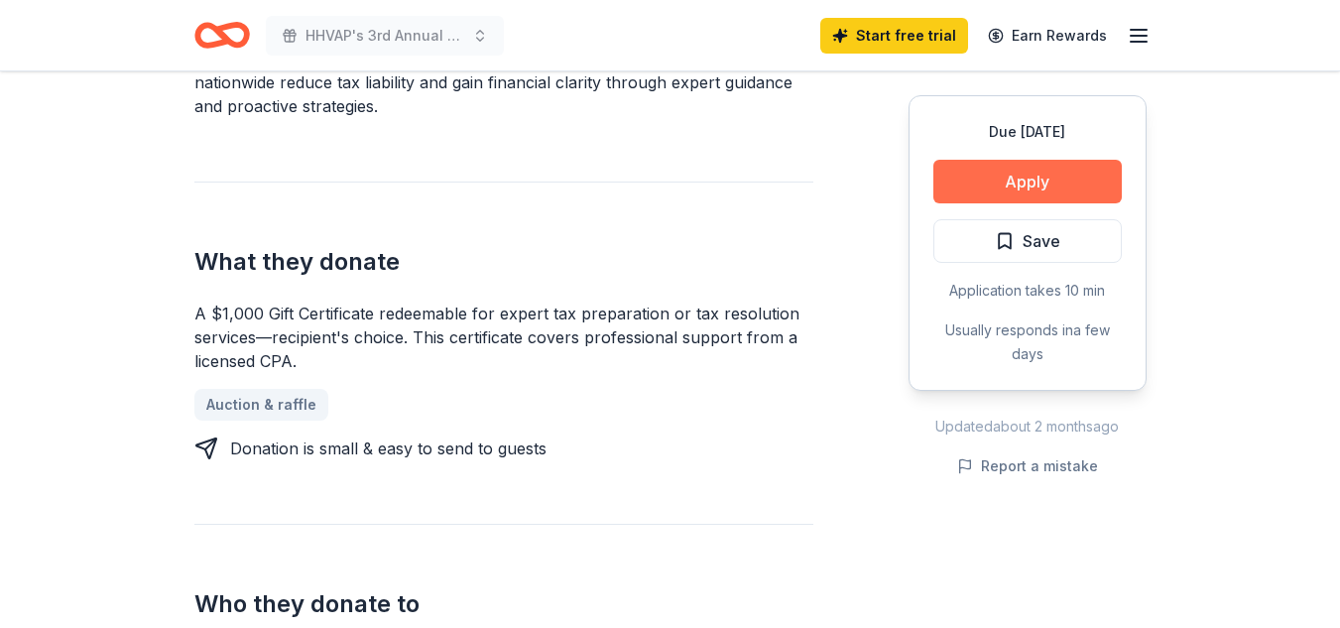
click at [1063, 172] on button "Apply" at bounding box center [1027, 182] width 188 height 44
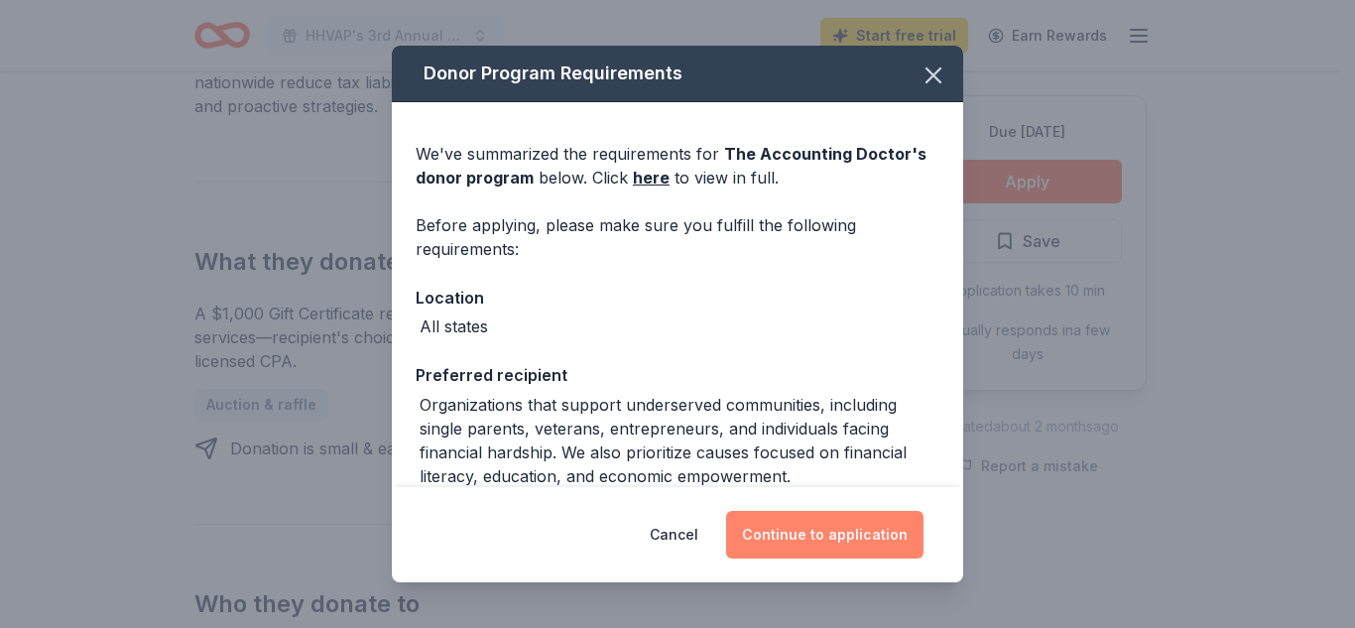
click at [814, 524] on button "Continue to application" at bounding box center [824, 535] width 197 height 48
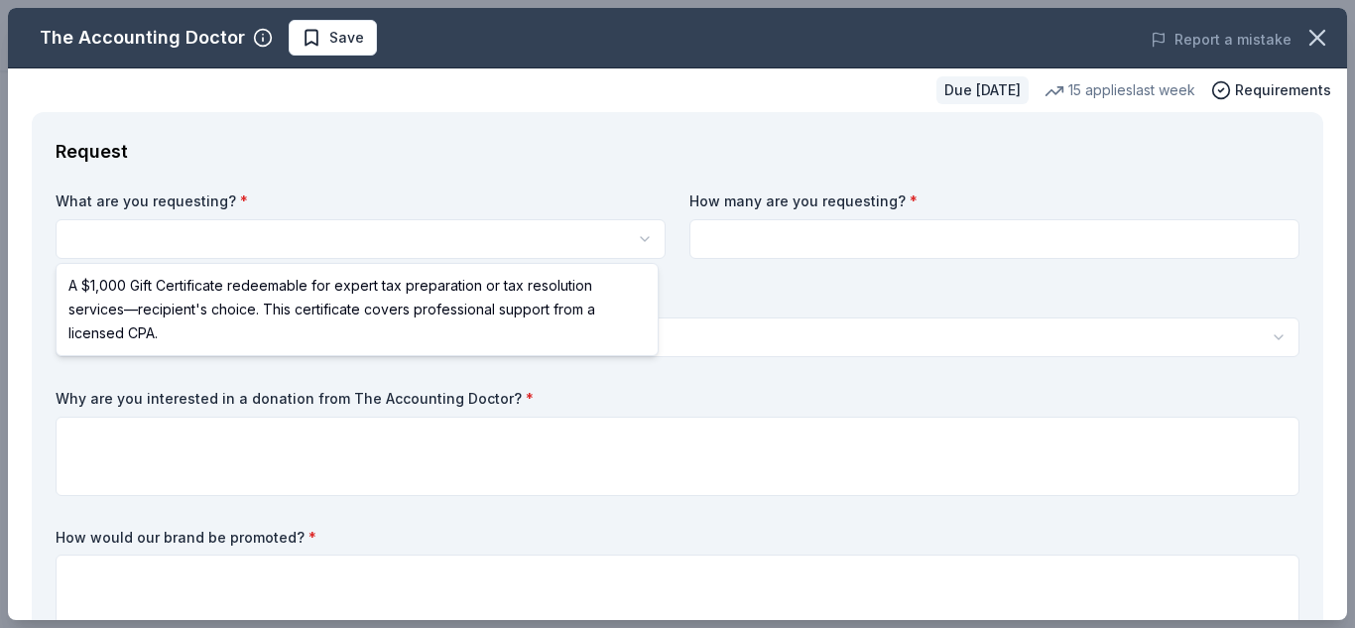
select select "A $1,000 Gift Certificate redeemable for expert tax preparation or tax resoluti…"
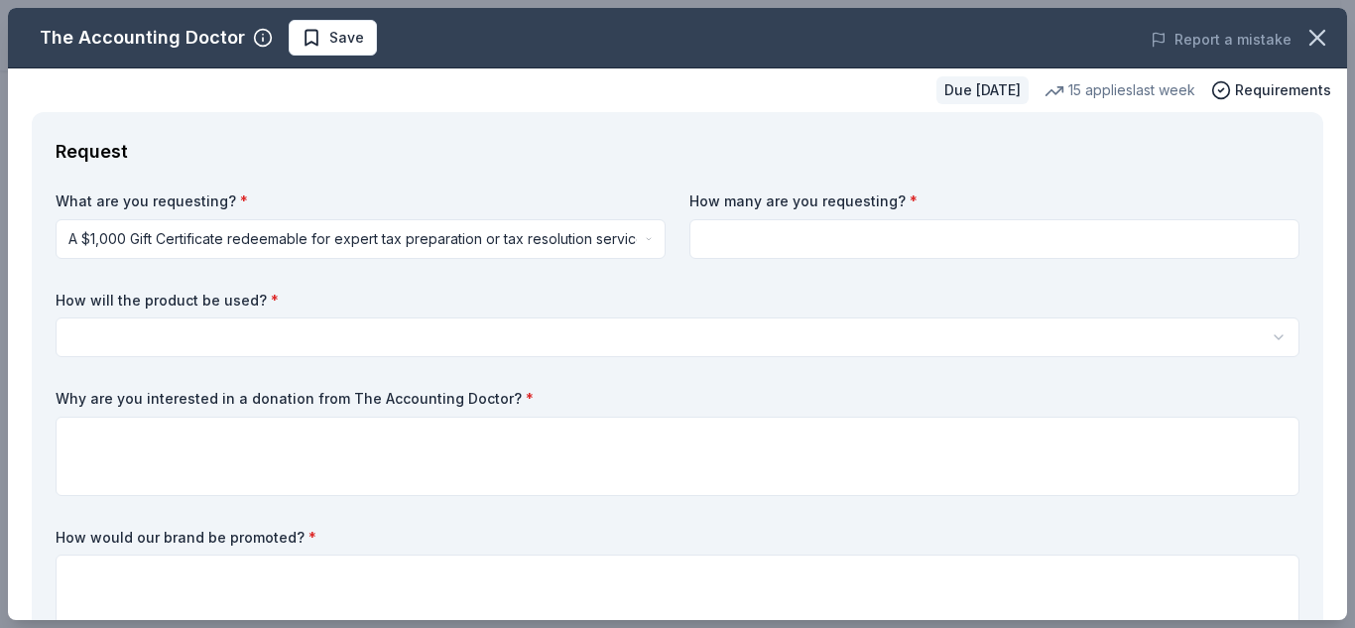
click at [744, 231] on input at bounding box center [994, 239] width 610 height 40
type input "1"
click at [202, 335] on html "HHVAP's 3rd Annual Heroes and Holidays Save Apply Due in 88 days Share The Acco…" at bounding box center [677, 314] width 1355 height 628
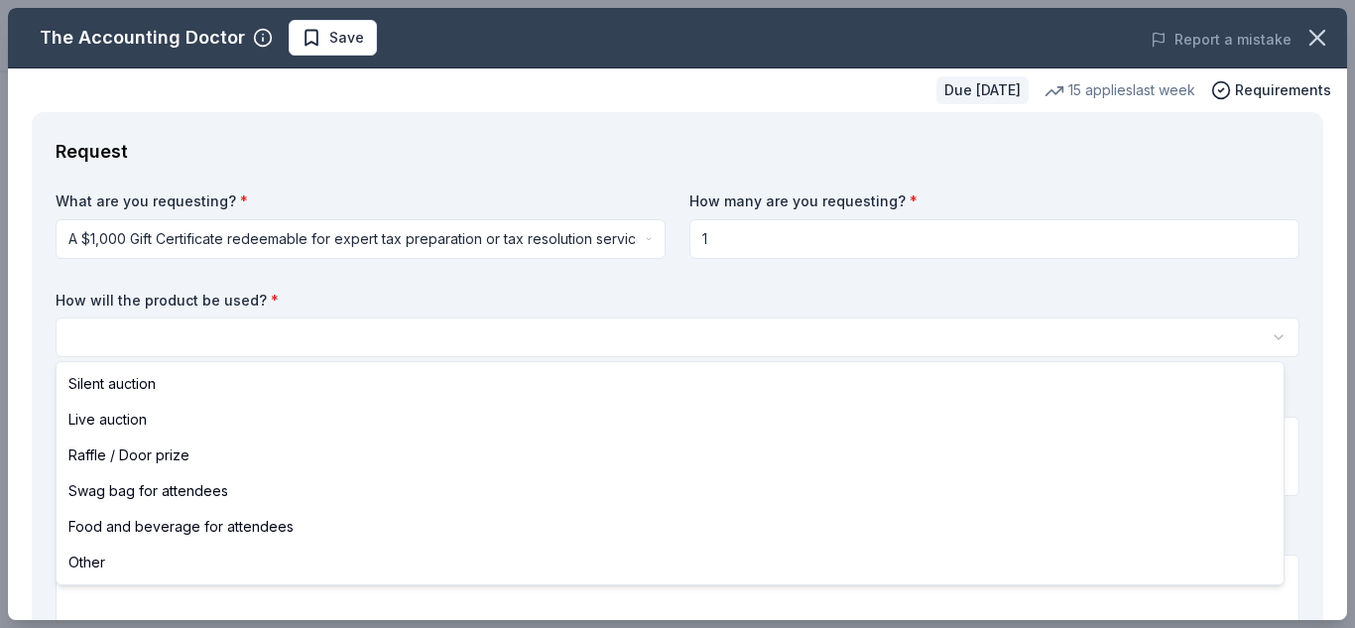
select select "liveAuction"
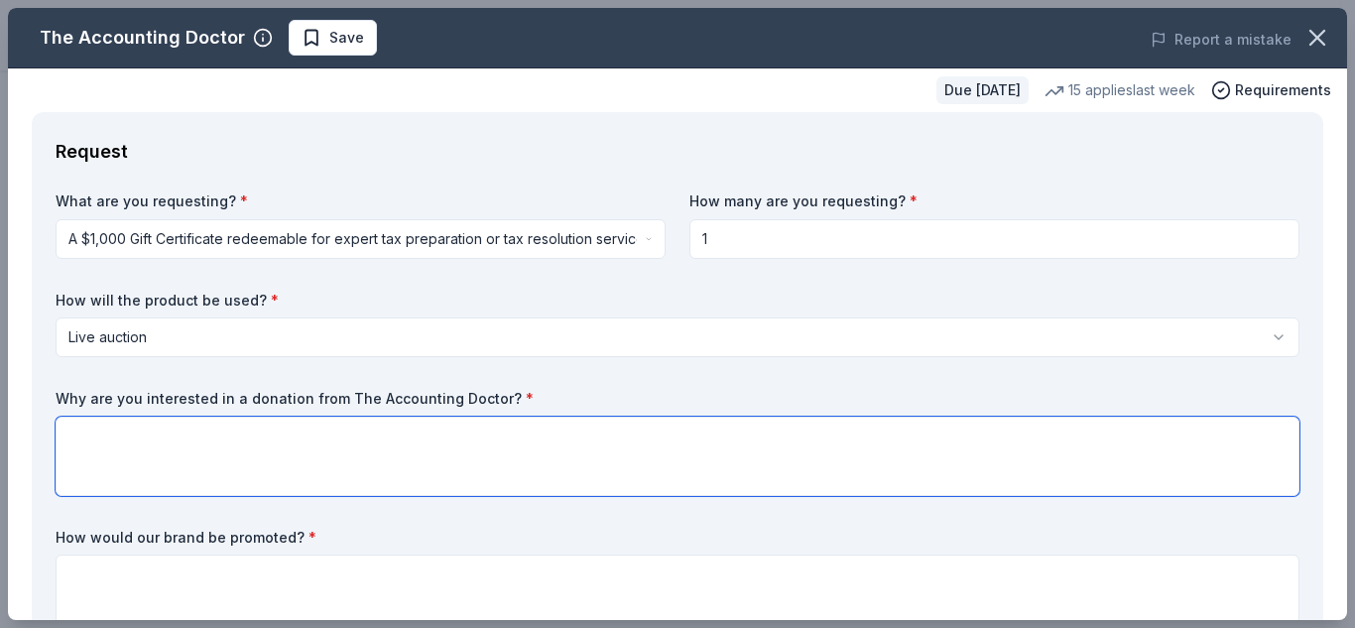
click at [358, 440] on textarea at bounding box center [678, 455] width 1244 height 79
click at [385, 448] on textarea "HHVAP's 3rd annual 'Helping Heroes'" at bounding box center [678, 455] width 1244 height 79
type textarea "H"
click at [313, 444] on textarea "This event will draw a lot of nonprofit and small bu" at bounding box center [678, 455] width 1244 height 79
click at [415, 440] on textarea "This event will draw a lot of nonprofits and small bu" at bounding box center [678, 455] width 1244 height 79
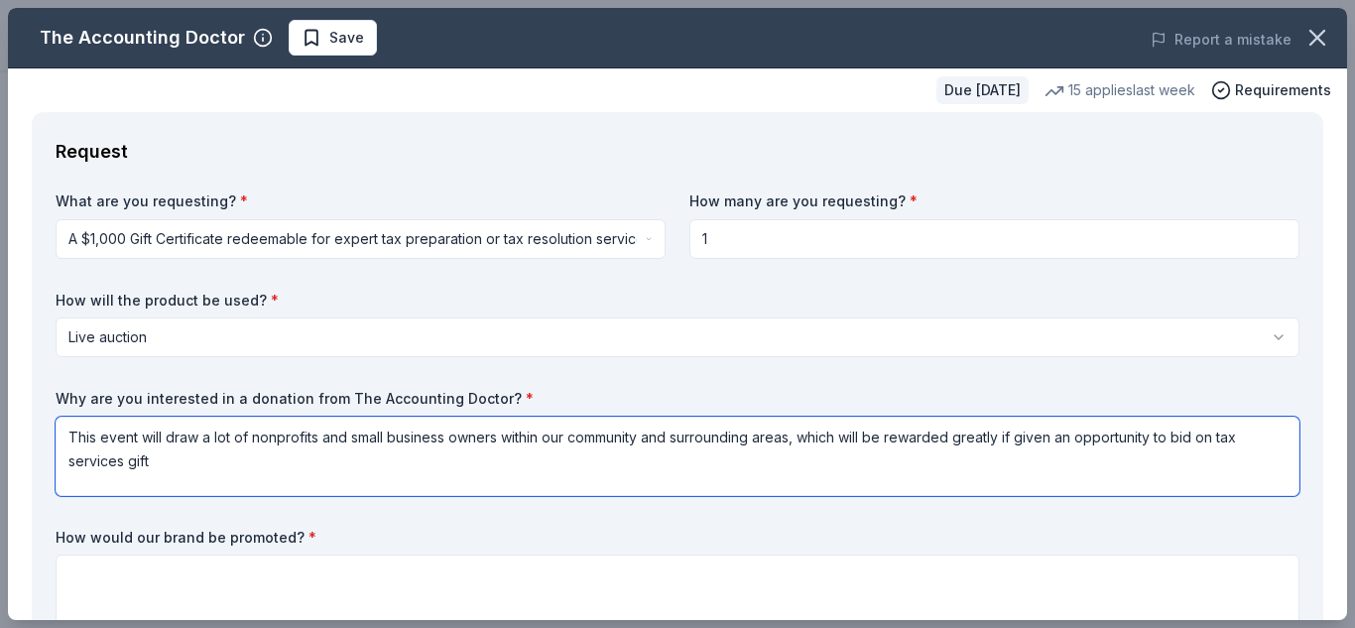
click at [1220, 440] on textarea "This event will draw a lot of nonprofits and small business owners within our c…" at bounding box center [678, 455] width 1244 height 79
click at [184, 463] on textarea "This event will draw a lot of nonprofits and small business owners within our c…" at bounding box center [678, 455] width 1244 height 79
click at [210, 439] on textarea "This event will draw a lot of nonprofits and small business owners within our c…" at bounding box center [678, 455] width 1244 height 79
click at [166, 439] on textarea "This event will draw a lot of nonprofits and small business owners within our c…" at bounding box center [678, 455] width 1244 height 79
click at [170, 437] on textarea "This event draw a lot of nonprofits and small business owners within our commun…" at bounding box center [678, 455] width 1244 height 79
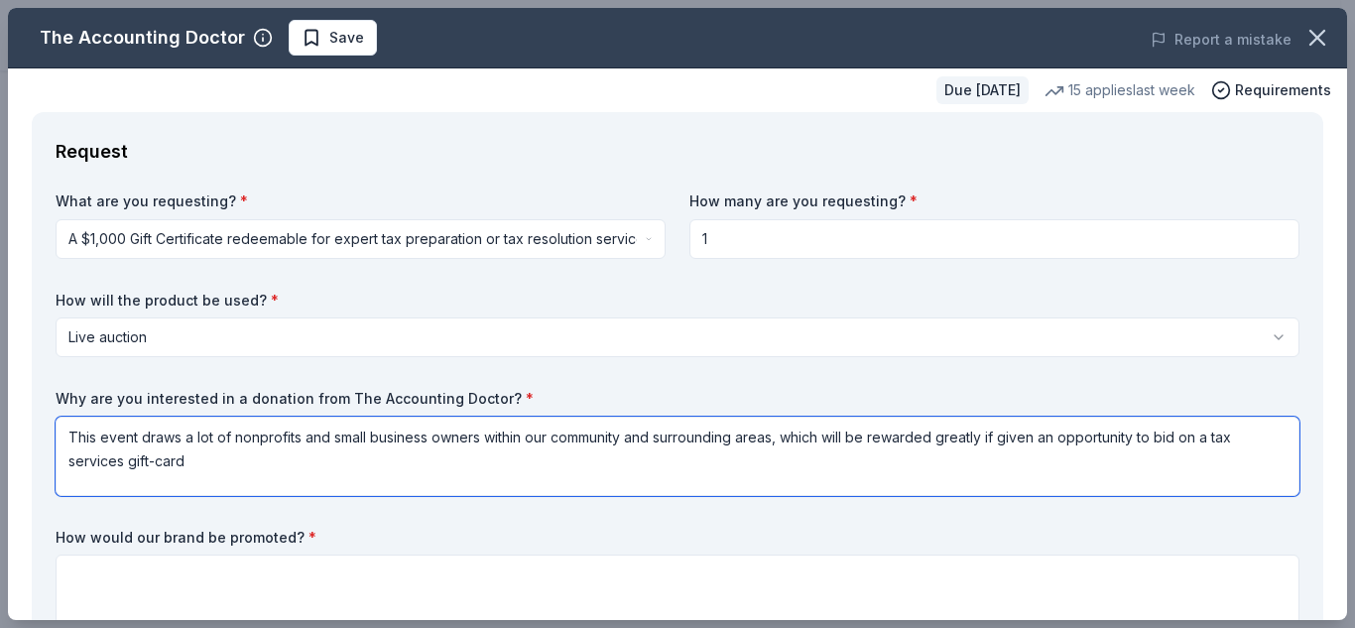
click at [276, 468] on textarea "This event draws a lot of nonprofits and small business owners within our commu…" at bounding box center [678, 455] width 1244 height 79
paste textarea "Accounting services aren’t just about “doing the books.” They provide grassroot…"
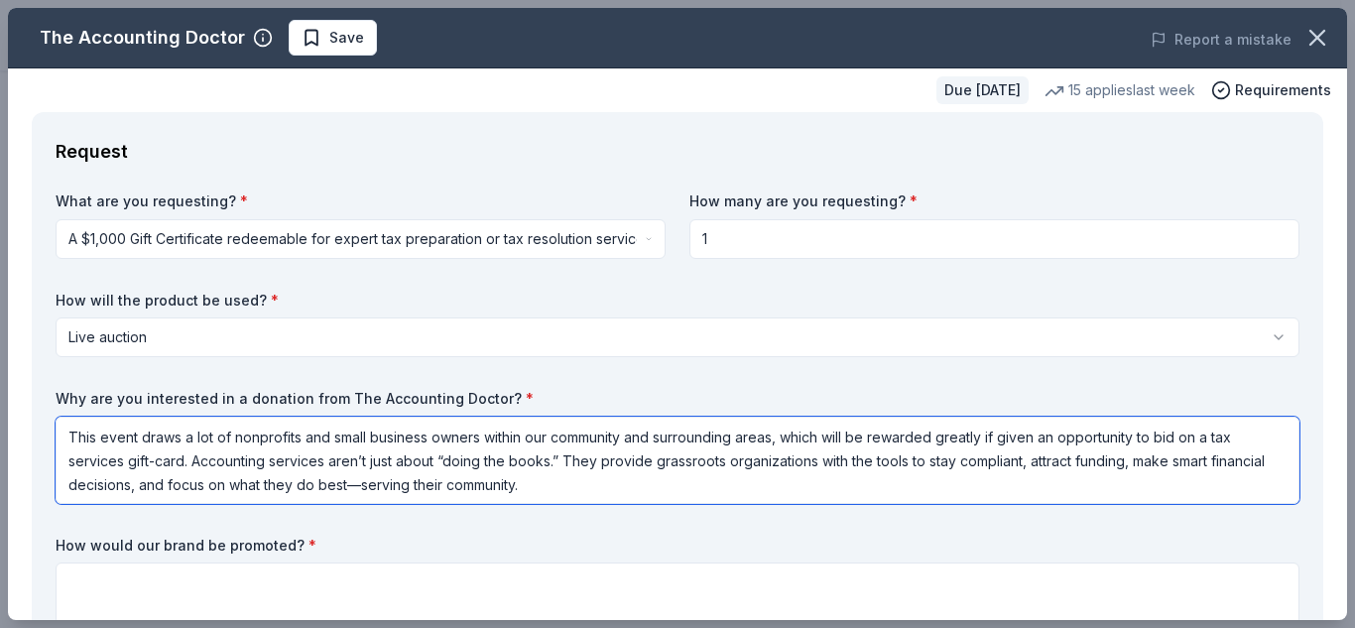
type textarea "This event draws a lot of nonprofits and small business owners within our commu…"
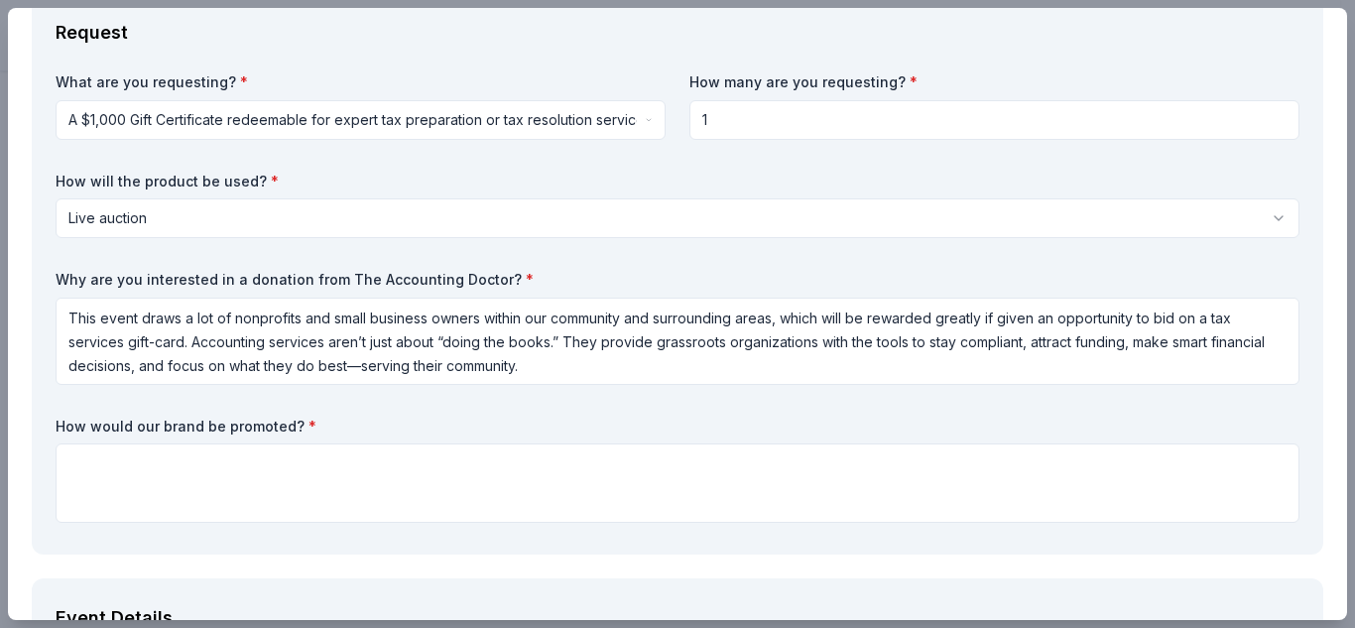
scroll to position [159, 0]
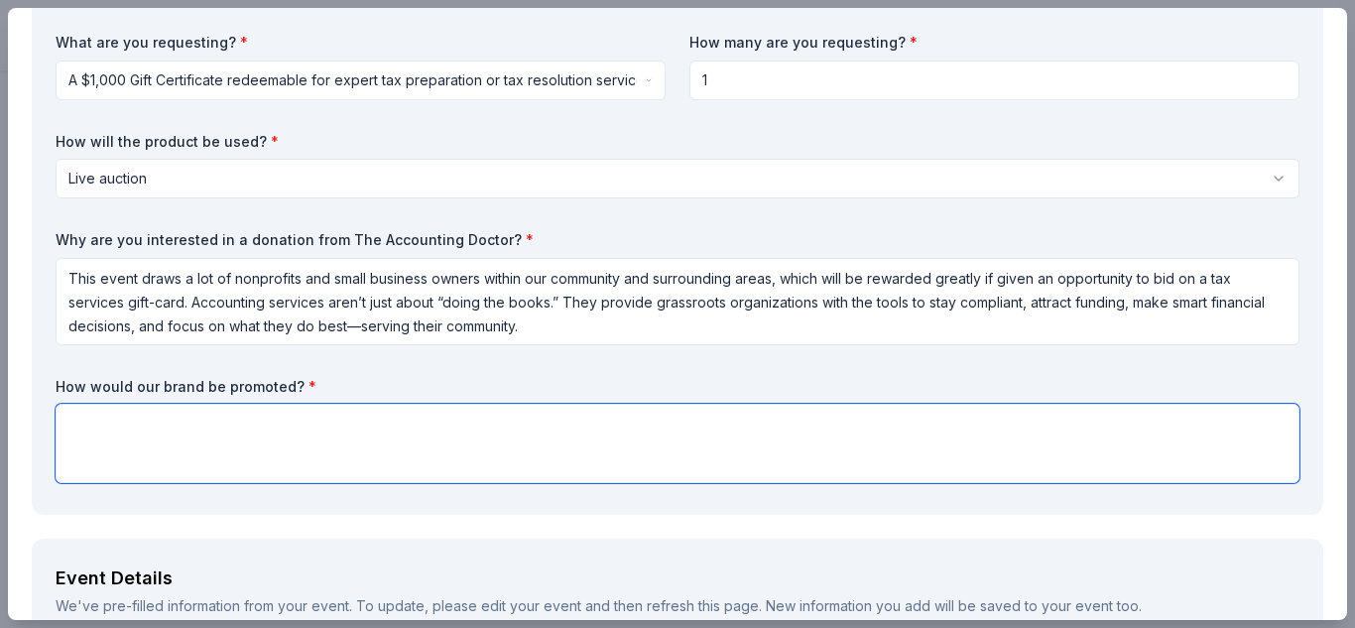
click at [396, 422] on textarea at bounding box center [678, 443] width 1244 height 79
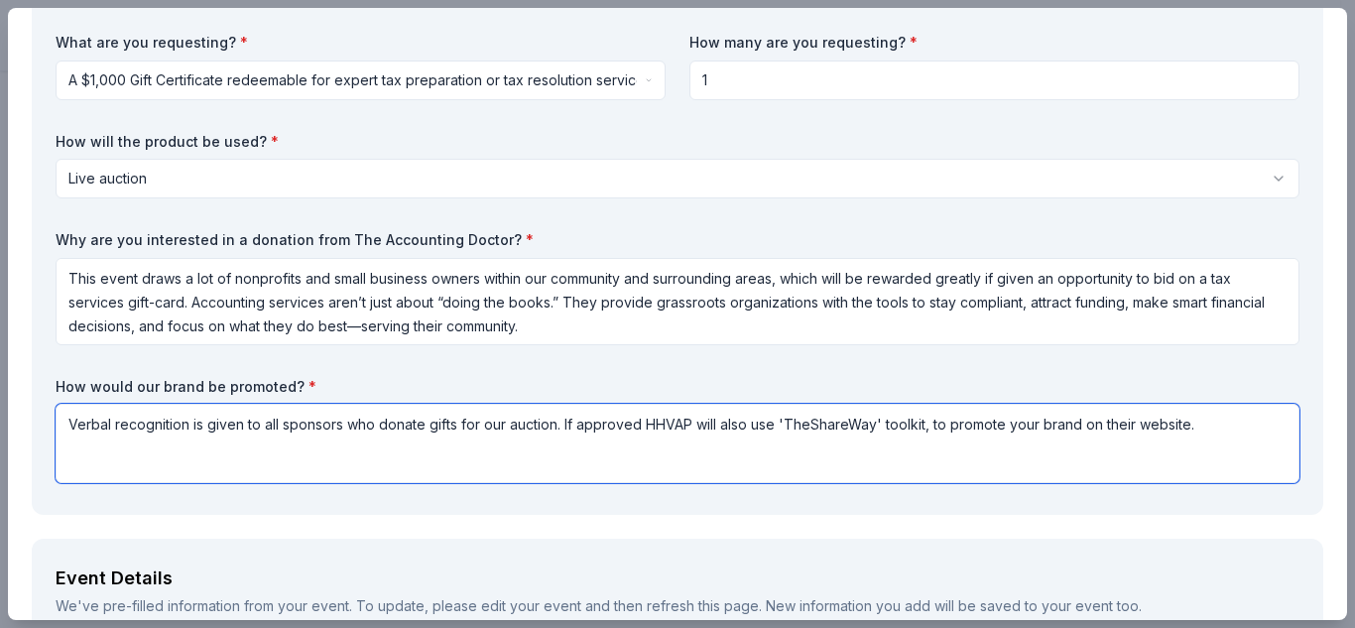
drag, startPoint x: 881, startPoint y: 424, endPoint x: 1261, endPoint y: 484, distance: 385.4
click at [1261, 484] on div "What are you requesting? * A $1,000 Gift Certificate redeemable for expert tax …" at bounding box center [678, 262] width 1244 height 458
click at [557, 428] on textarea "Verbal recognition is given to all sponsors who donate gifts for our auction. I…" at bounding box center [678, 443] width 1244 height 79
click at [556, 422] on textarea "Verbal recognition is given to all sponsors who donate gifts for our auction, b…" at bounding box center [678, 443] width 1244 height 79
click at [615, 424] on textarea "Verbal recognition is given to all sponsors, before announcing the winner of th…" at bounding box center [678, 443] width 1244 height 79
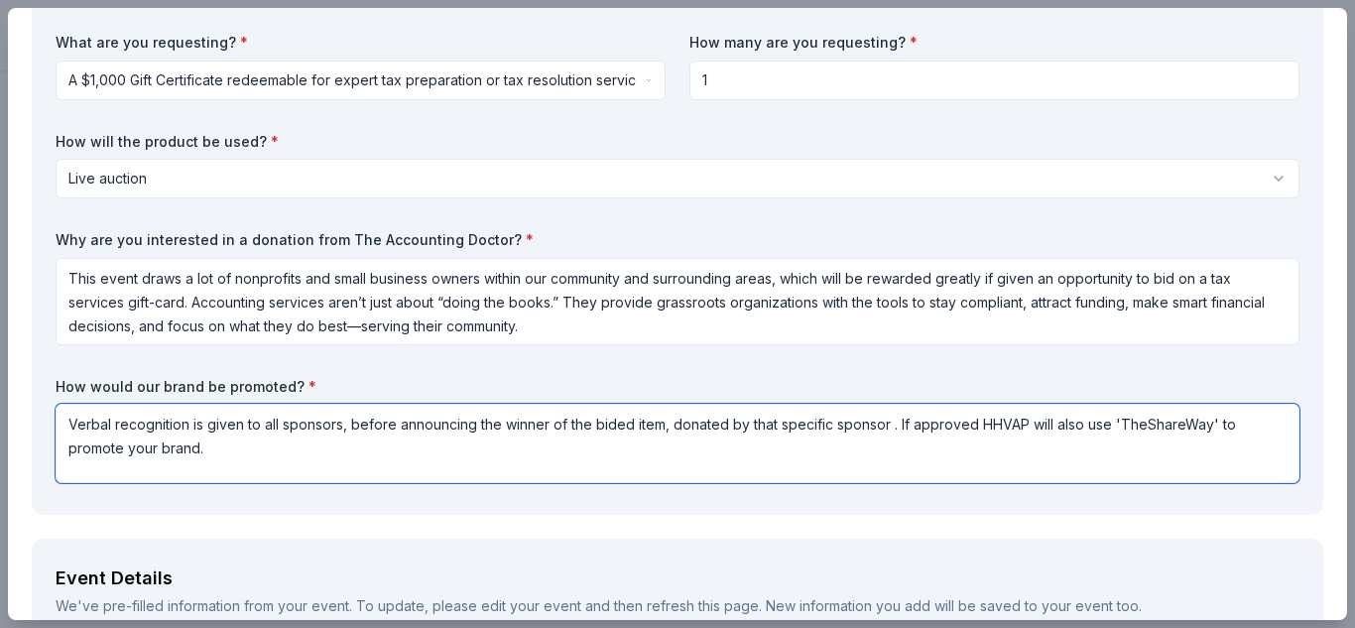
click at [224, 459] on textarea "Verbal recognition is given to all sponsors, before announcing the winner of th…" at bounding box center [678, 443] width 1244 height 79
paste textarea "Nonprofits promote sponsor brands to show appreciation, increase sponsor visibi…"
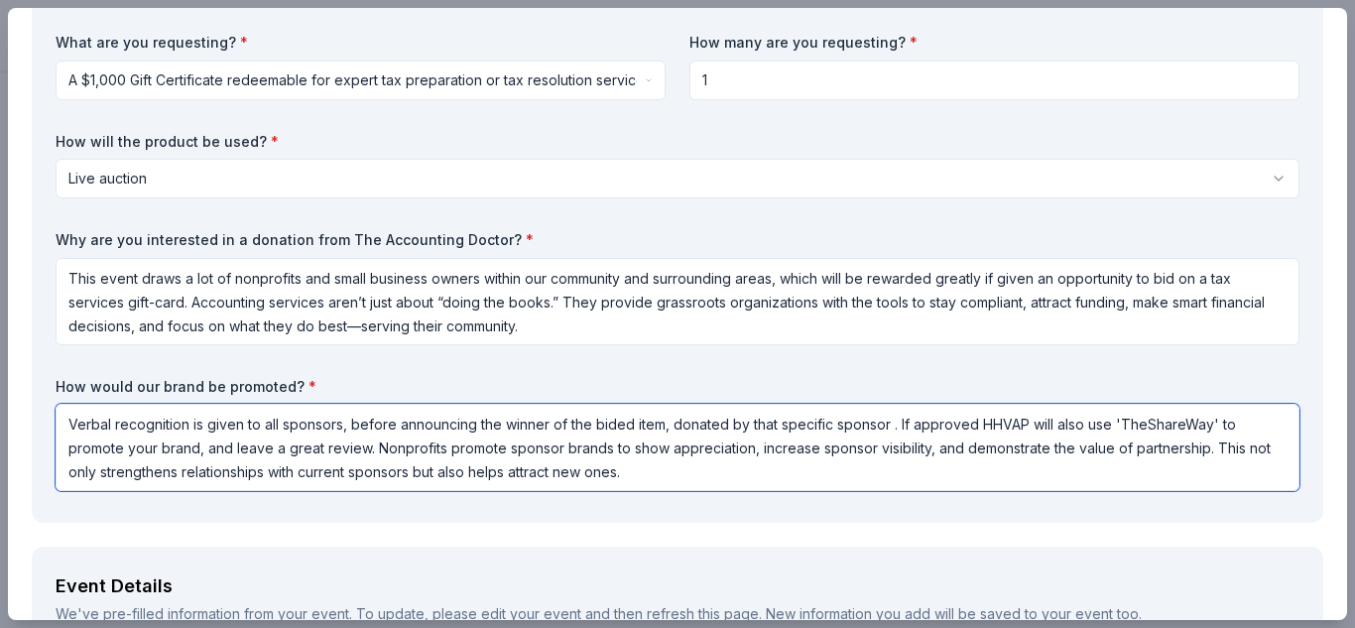
click at [663, 448] on textarea "Verbal recognition is given to all sponsors, before announcing the winner of th…" at bounding box center [678, 447] width 1244 height 87
click at [1108, 449] on textarea "Verbal recognition is given to all sponsors, before announcing the winner of th…" at bounding box center [678, 447] width 1244 height 87
drag, startPoint x: 68, startPoint y: 424, endPoint x: 809, endPoint y: 484, distance: 743.1
click at [809, 484] on textarea "Verbal recognition is given to all sponsors, before announcing the winner of th…" at bounding box center [678, 447] width 1244 height 87
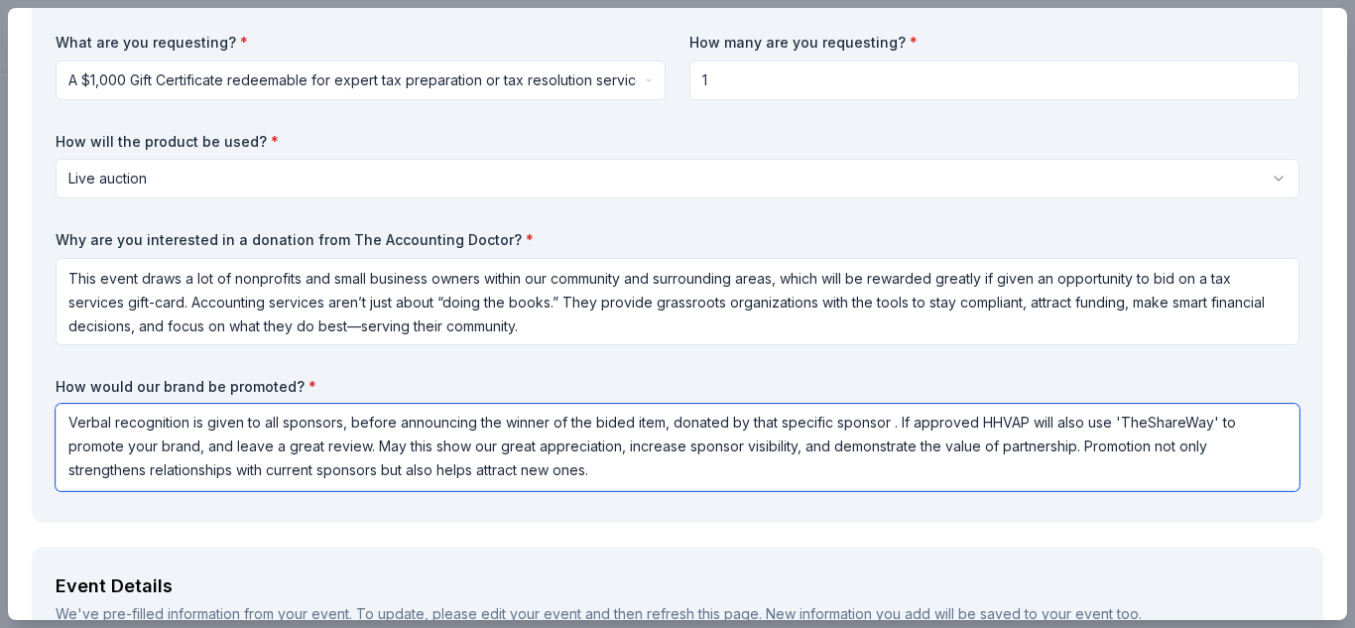
type textarea "Verbal recognition is given to all sponsors, before announcing the winner of th…"
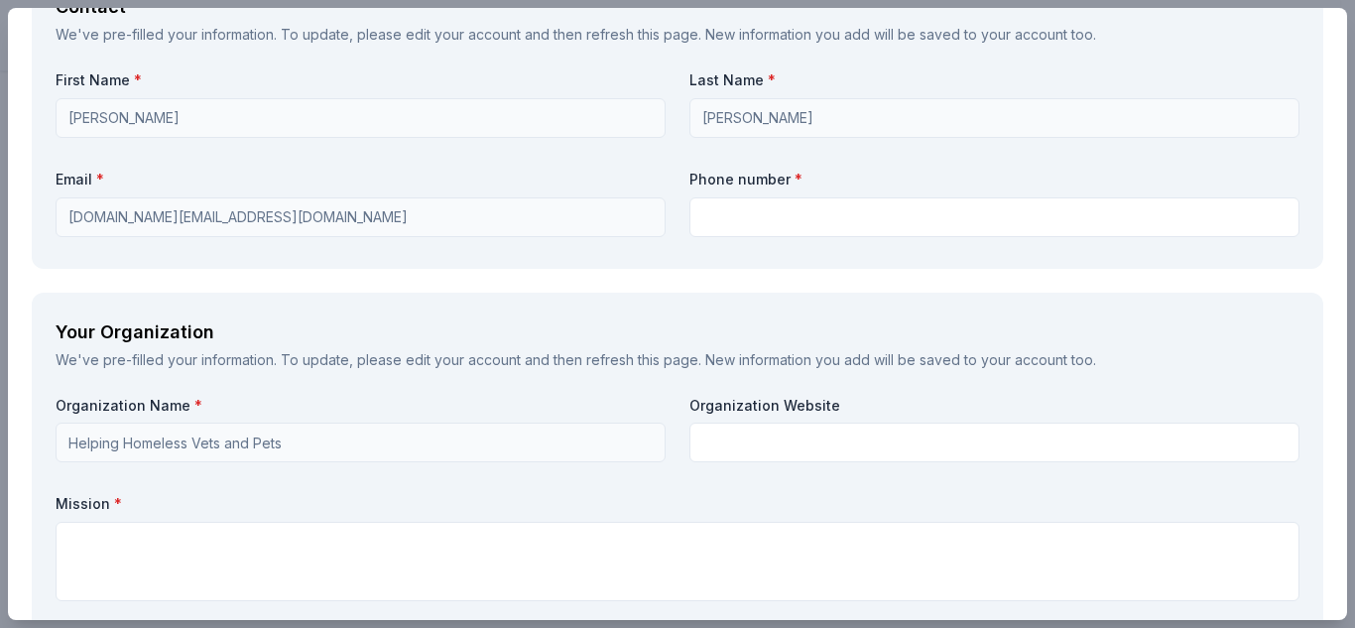
scroll to position [1454, 0]
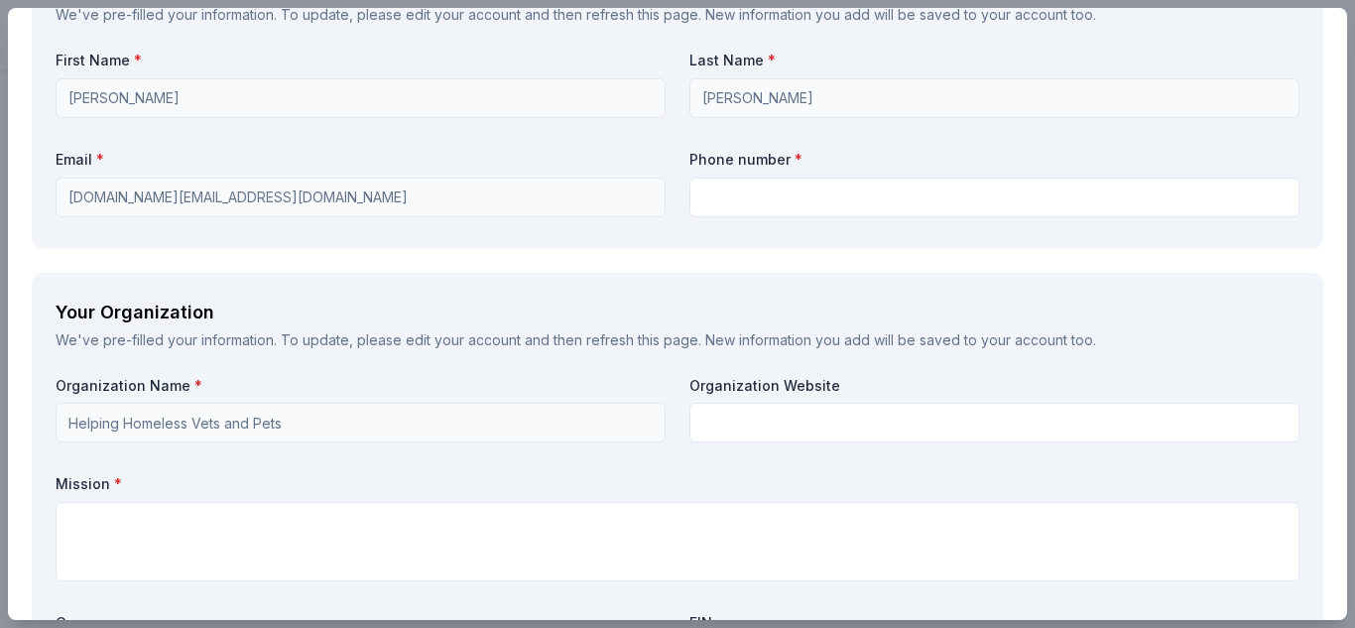
click at [1329, 611] on div "Request What are you requesting? * A $1,000 Gift Certificate redeemable for exp…" at bounding box center [677, 93] width 1339 height 2871
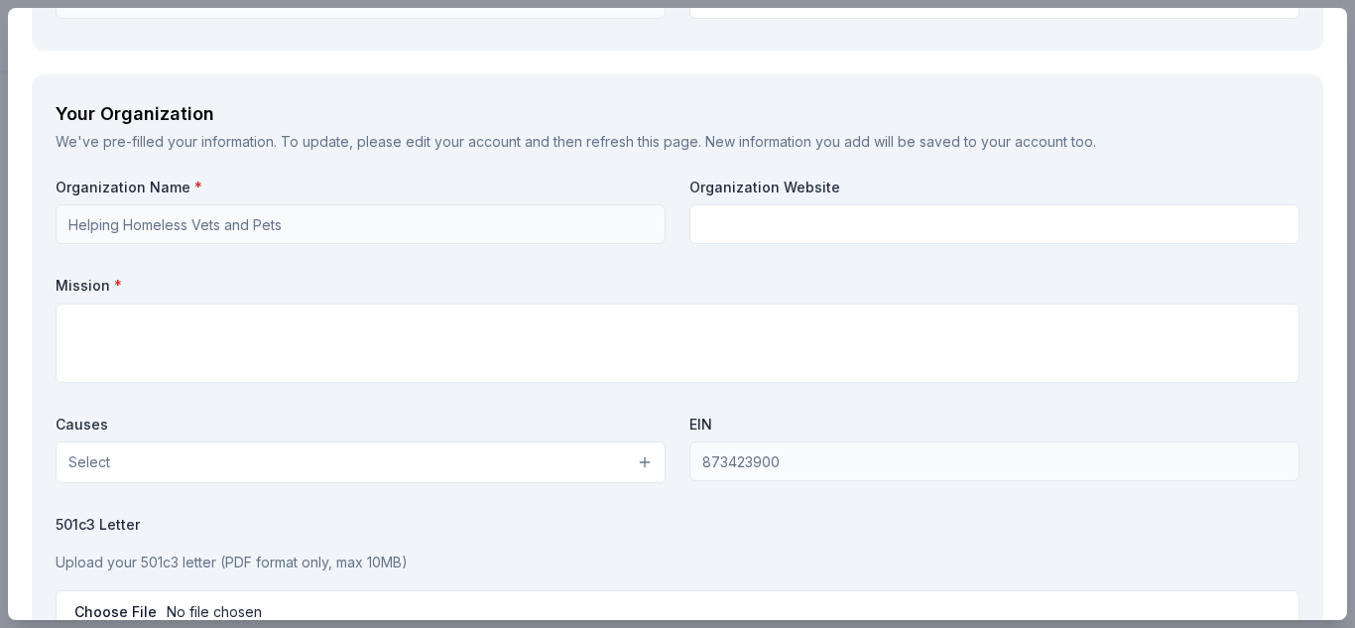
scroll to position [1744, 0]
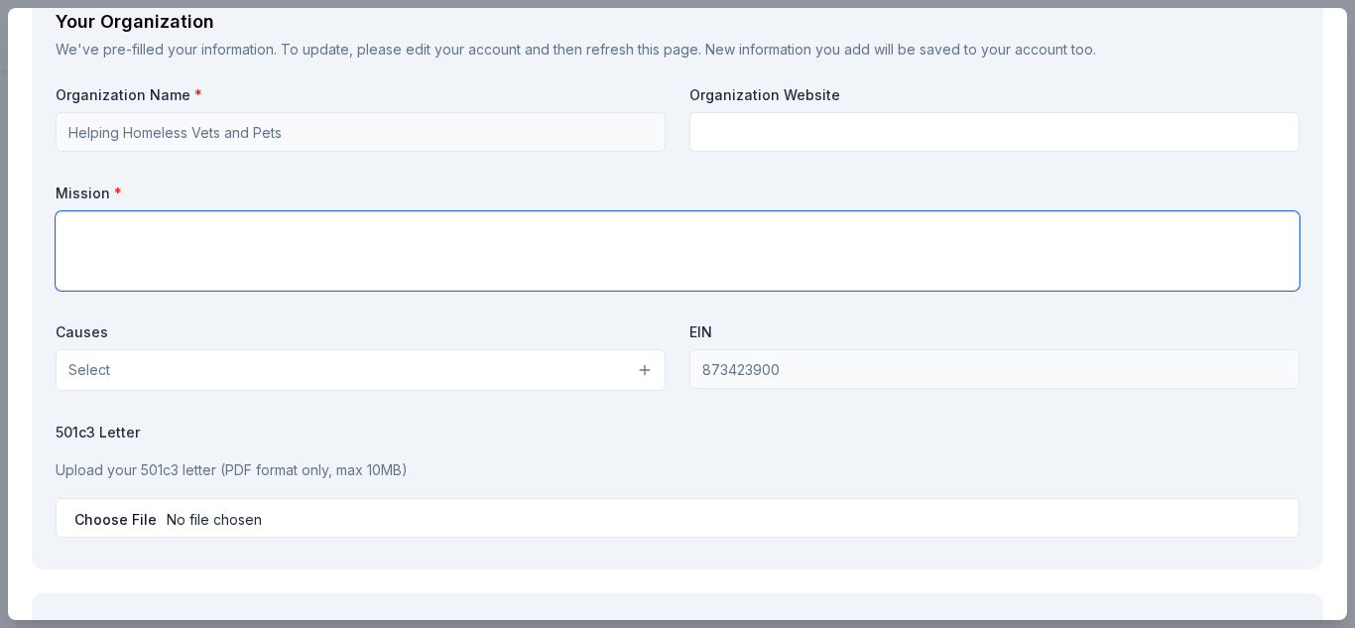
paste textarea "Our mission is to honor and support homeless veterans and their loyal pets by p…"
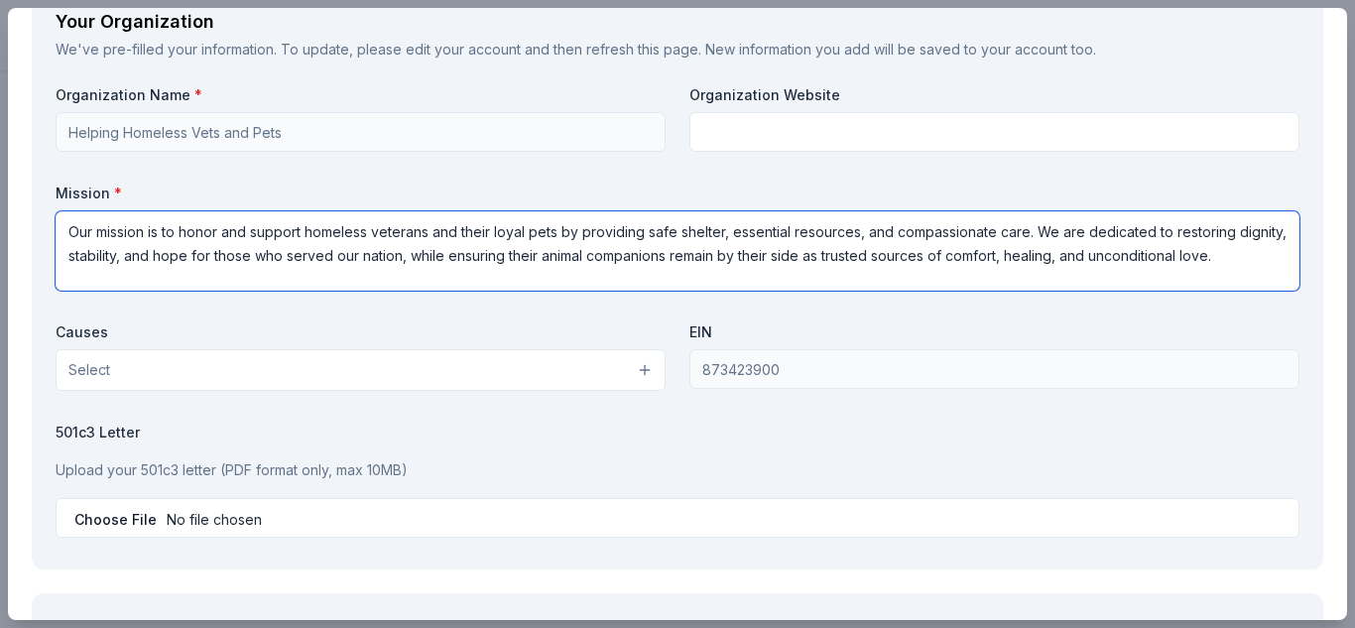
type textarea "Our mission is to honor and support homeless veterans and their loyal pets by p…"
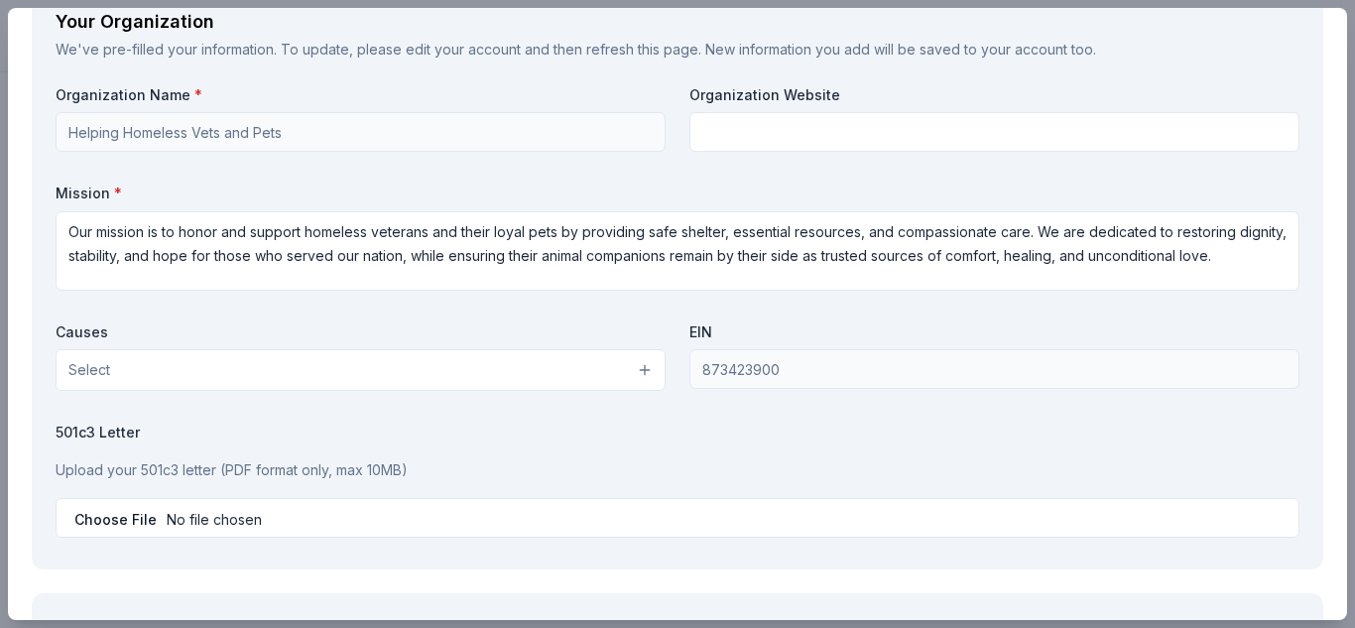
click at [263, 372] on button "Select" at bounding box center [361, 370] width 610 height 42
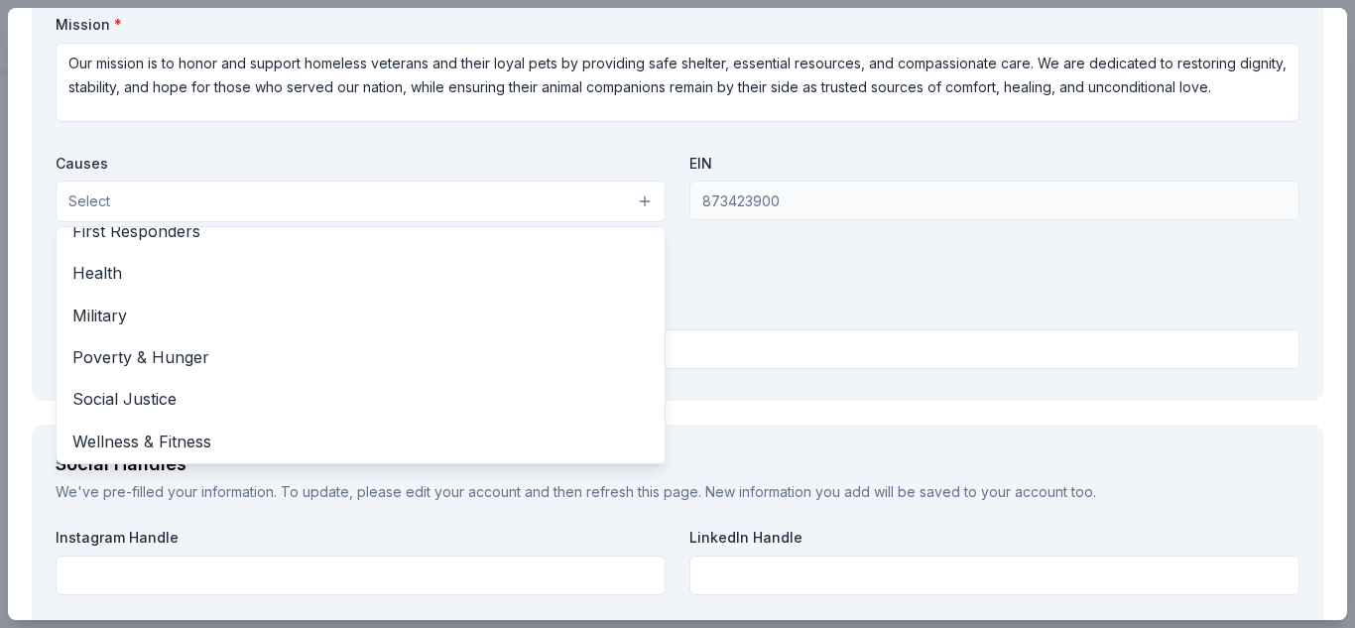
scroll to position [277, 0]
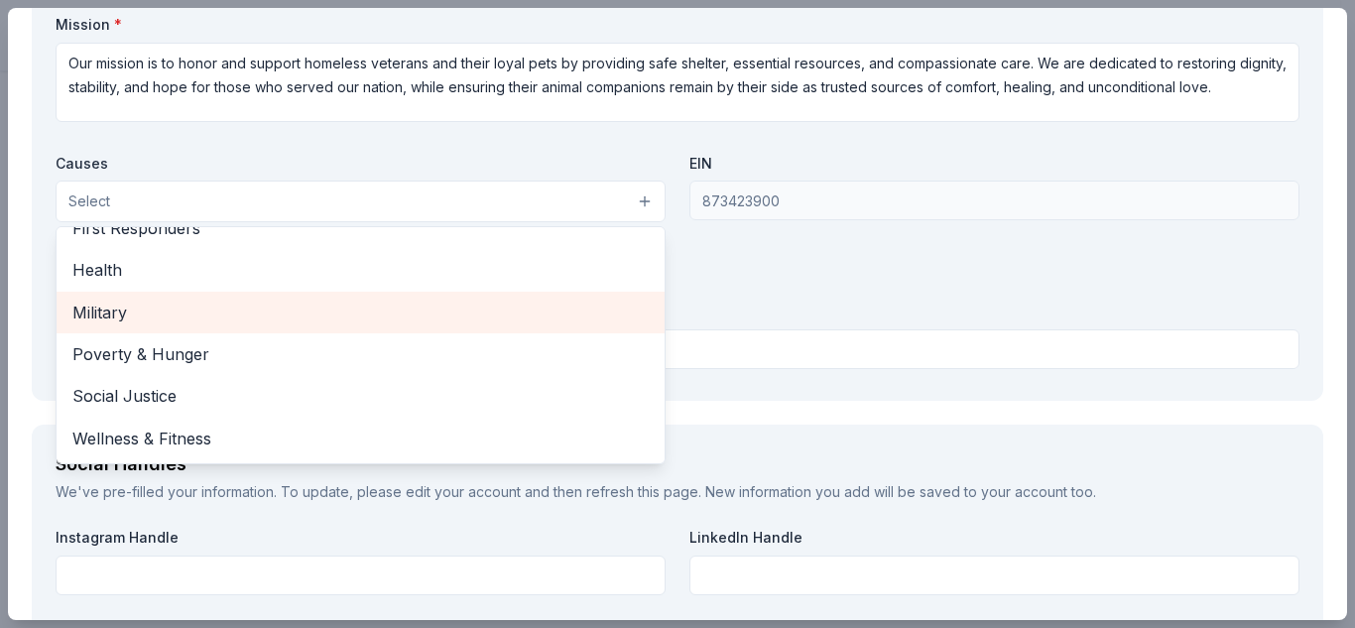
click at [205, 302] on span "Military" at bounding box center [360, 312] width 576 height 26
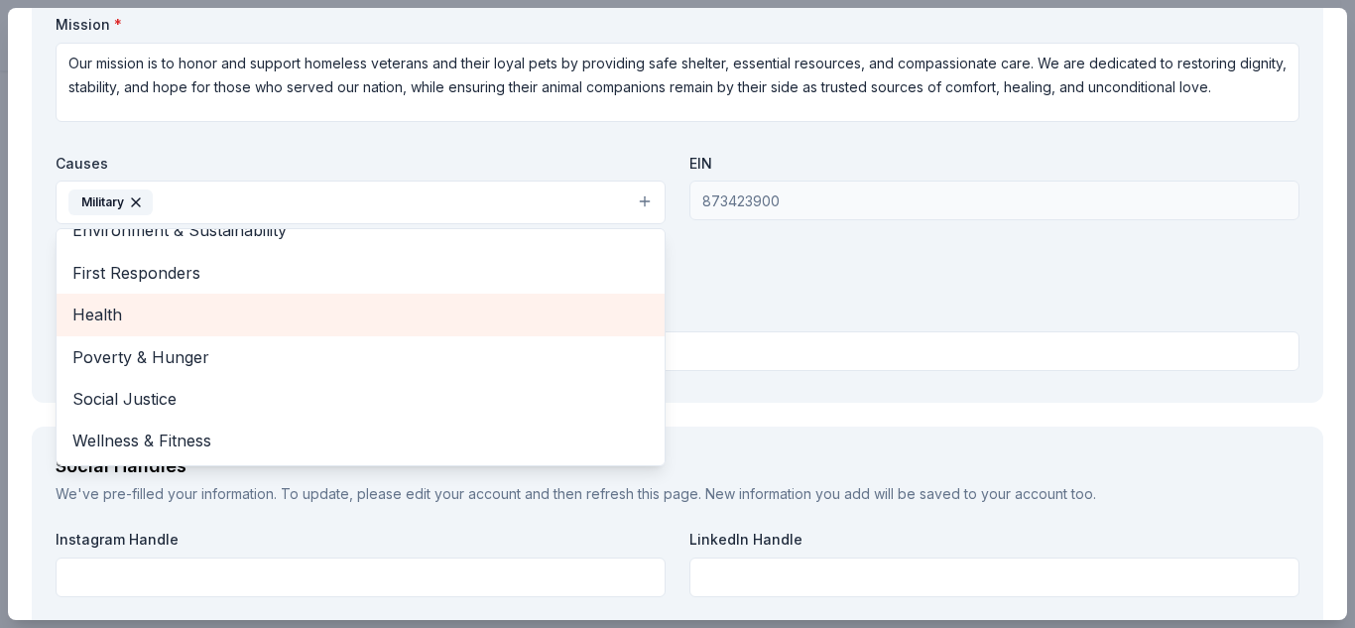
click at [199, 306] on span "Health" at bounding box center [360, 314] width 576 height 26
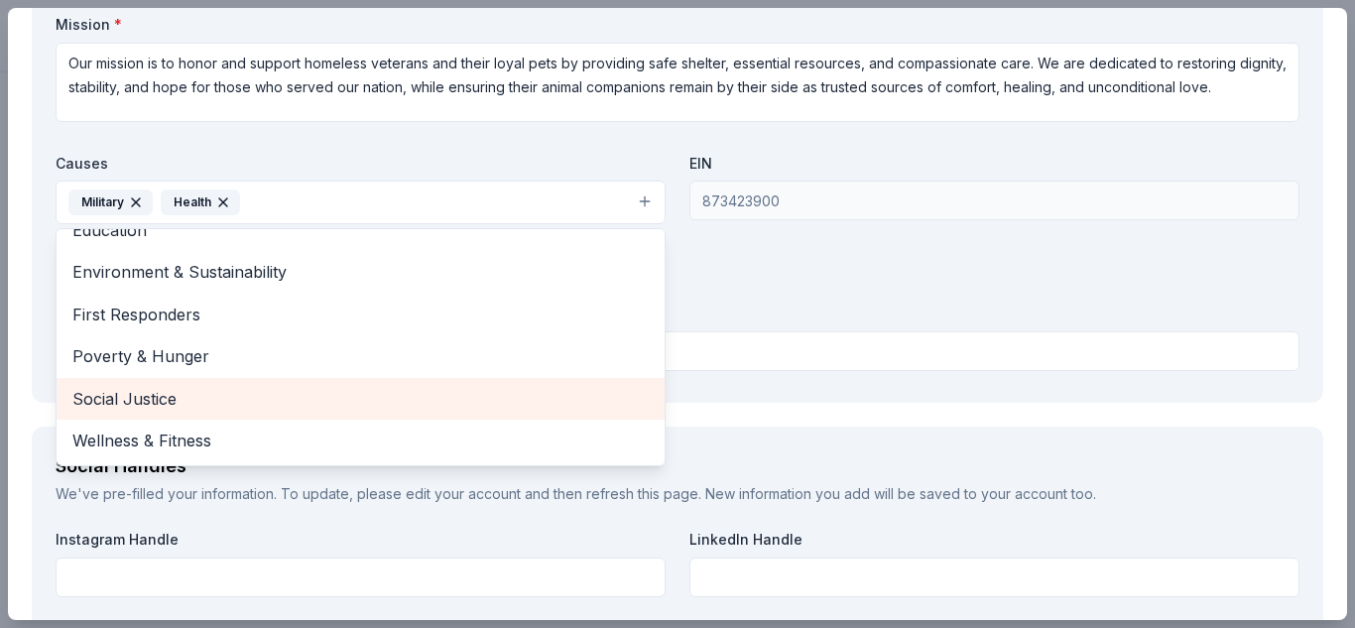
click at [210, 389] on span "Social Justice" at bounding box center [360, 399] width 576 height 26
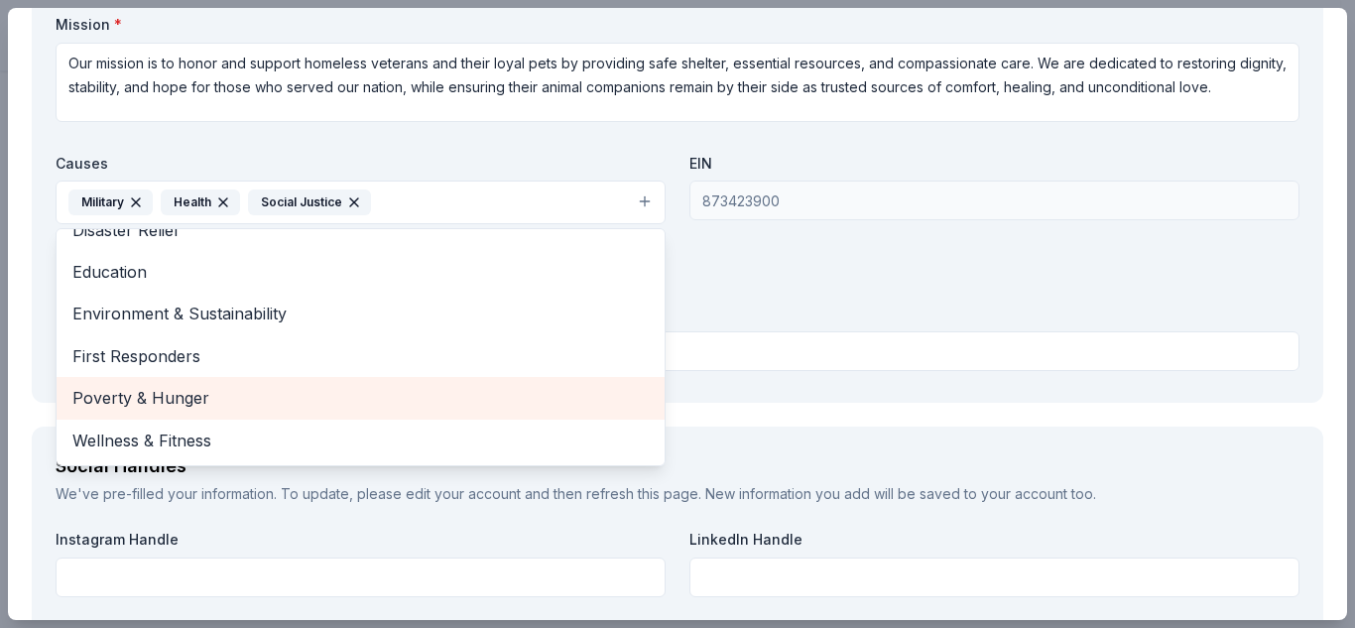
scroll to position [151, 0]
click at [482, 404] on span "Poverty & Hunger" at bounding box center [360, 398] width 576 height 26
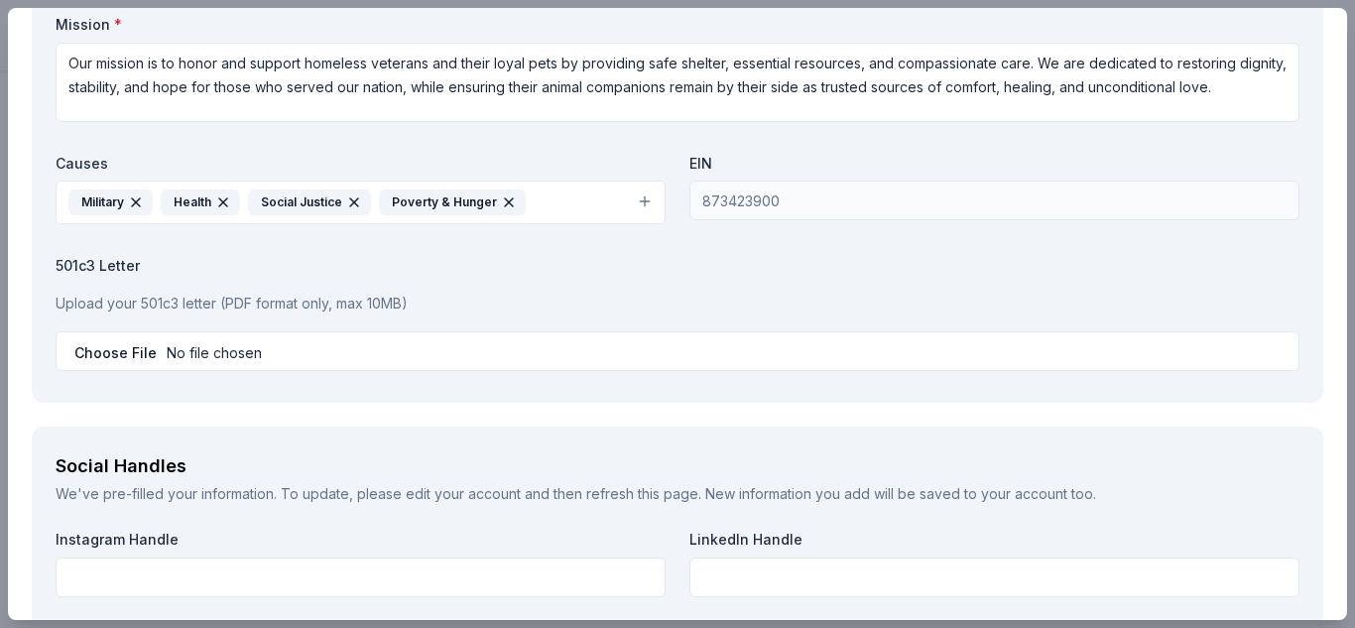
click at [346, 203] on icon "button" at bounding box center [354, 202] width 16 height 16
click at [494, 196] on button "Military Health Poverty & Hunger" at bounding box center [361, 202] width 610 height 44
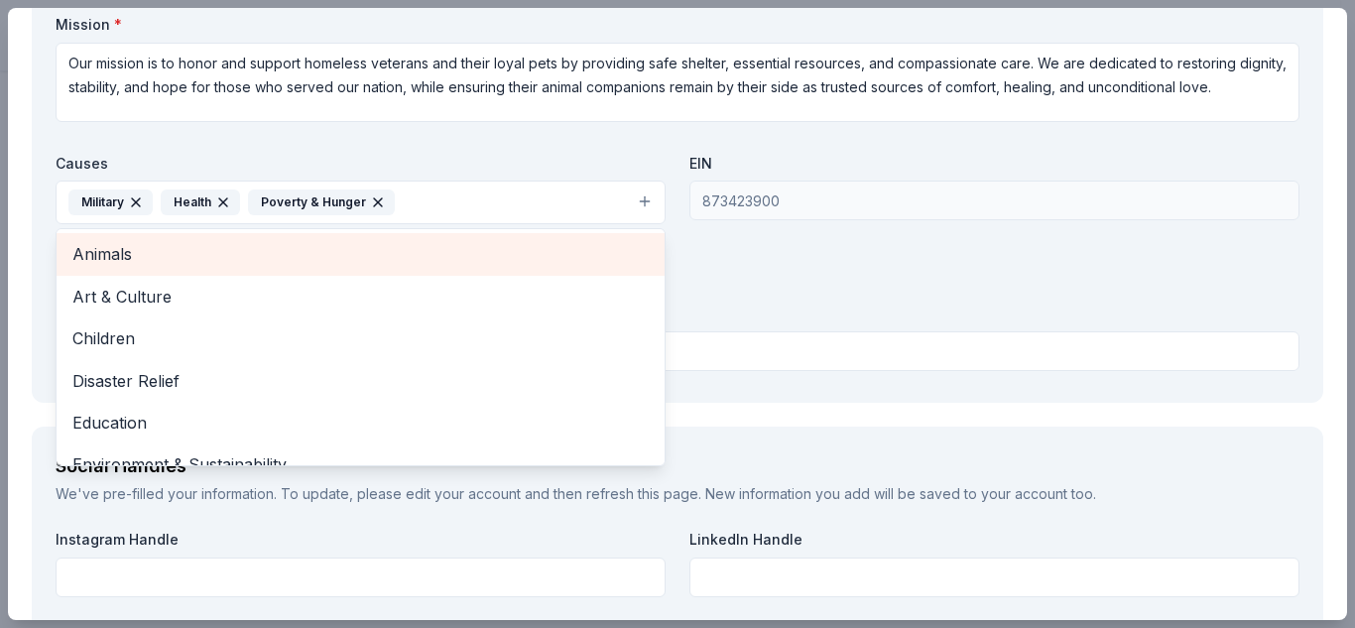
click at [560, 254] on span "Animals" at bounding box center [360, 254] width 576 height 26
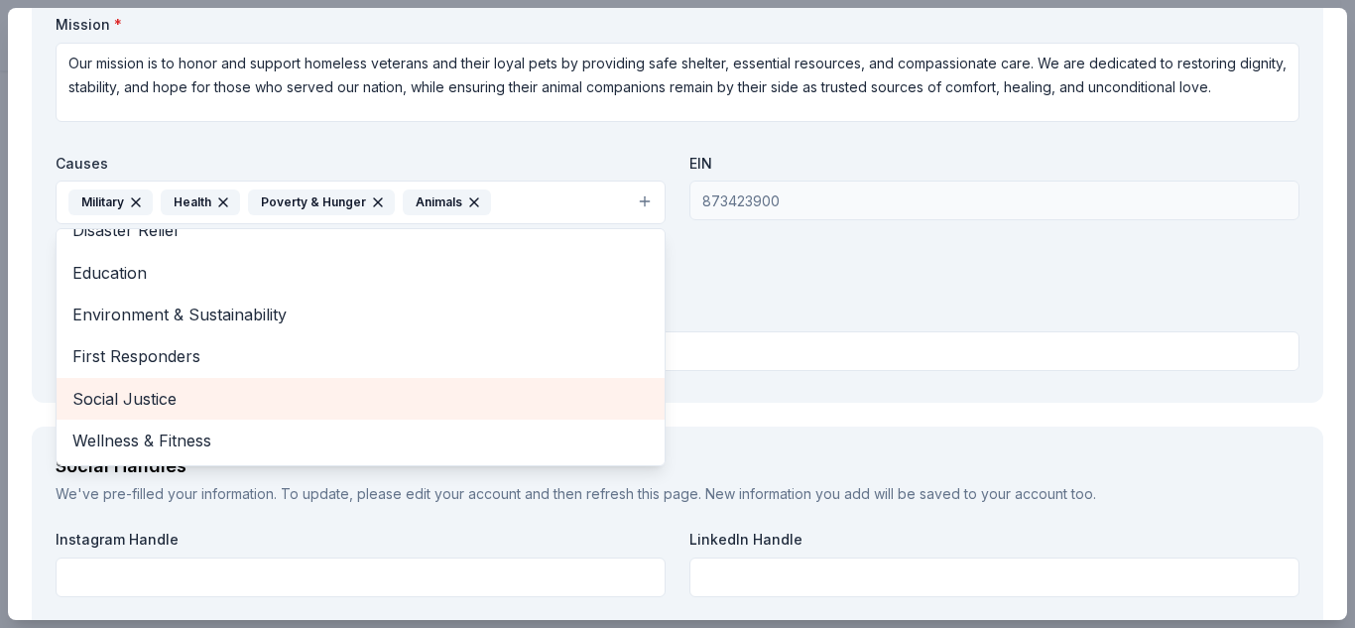
click at [500, 398] on span "Social Justice" at bounding box center [360, 399] width 576 height 26
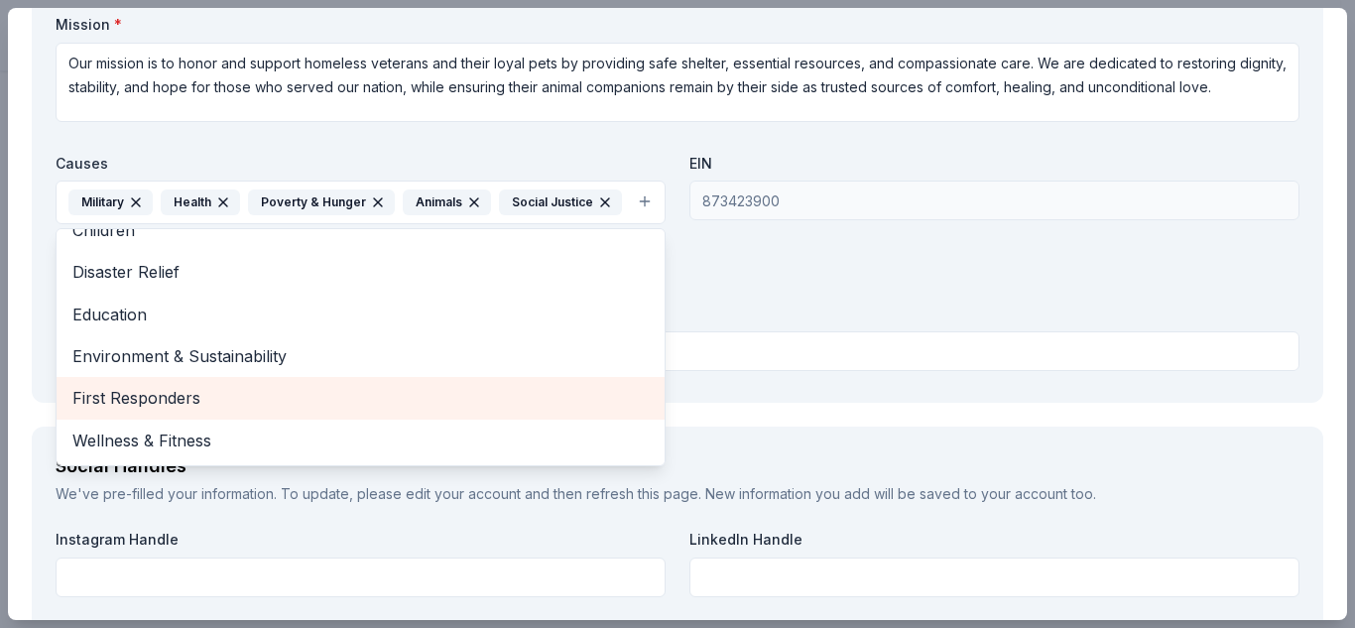
scroll to position [66, 0]
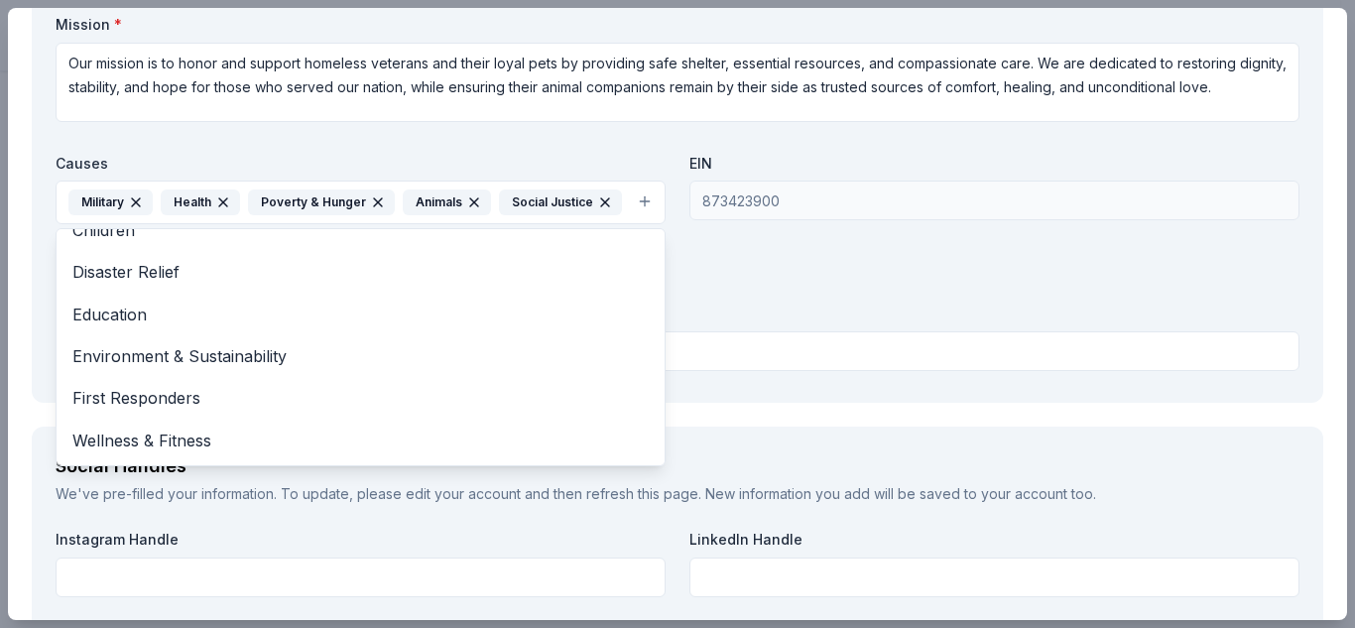
click at [730, 310] on div "Organization Name * Helping Homeless Vets and Pets Organization Website Mission…" at bounding box center [678, 148] width 1244 height 462
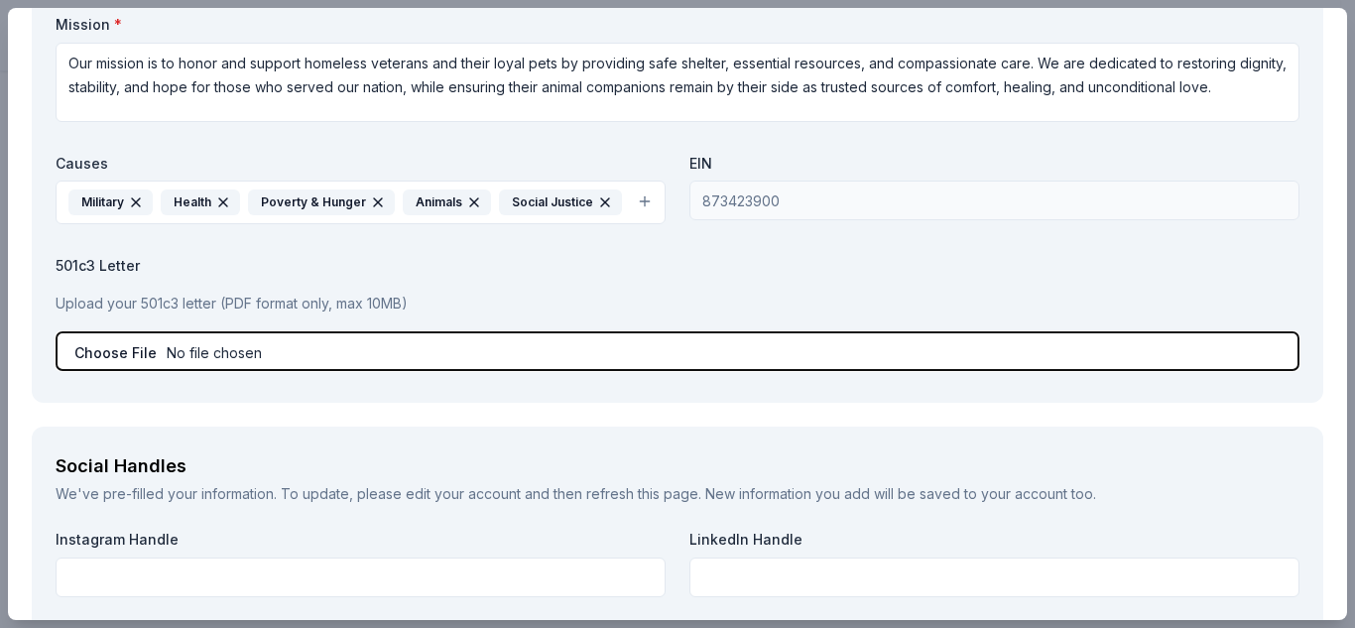
click at [137, 352] on input "file" at bounding box center [678, 351] width 1244 height 40
type input "C:\fakepath\IRS DETERM LETTER HHVAP.pdf"
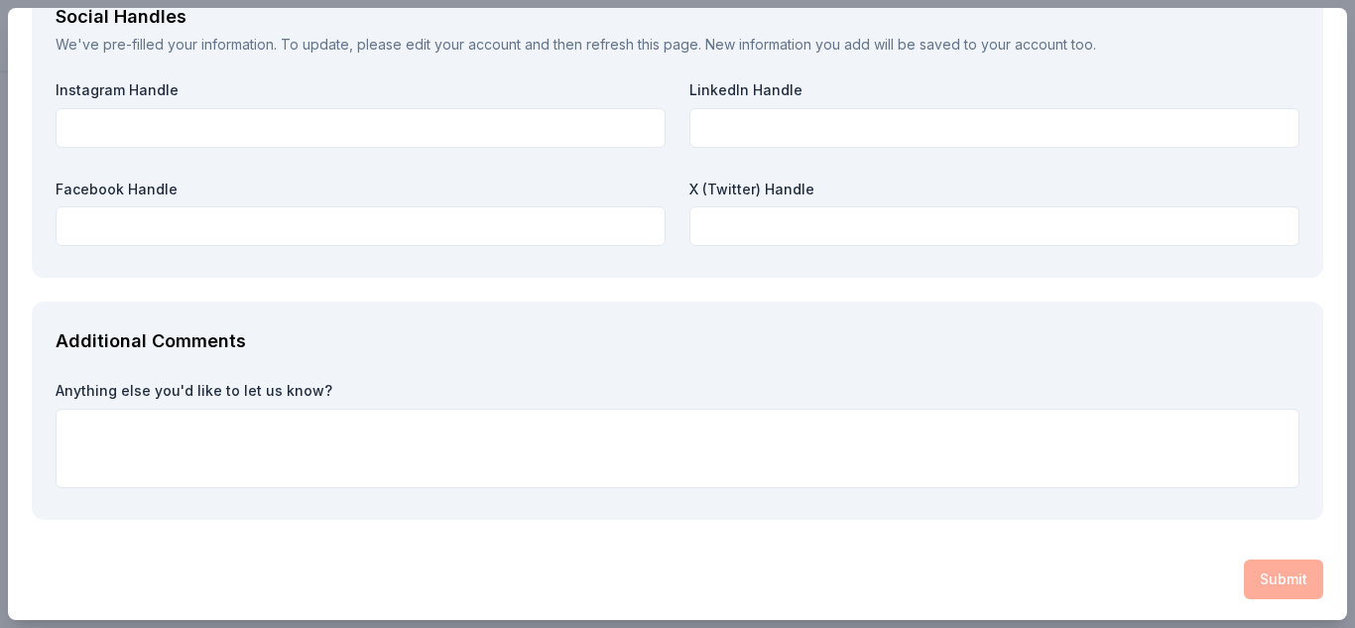
scroll to position [2365, 0]
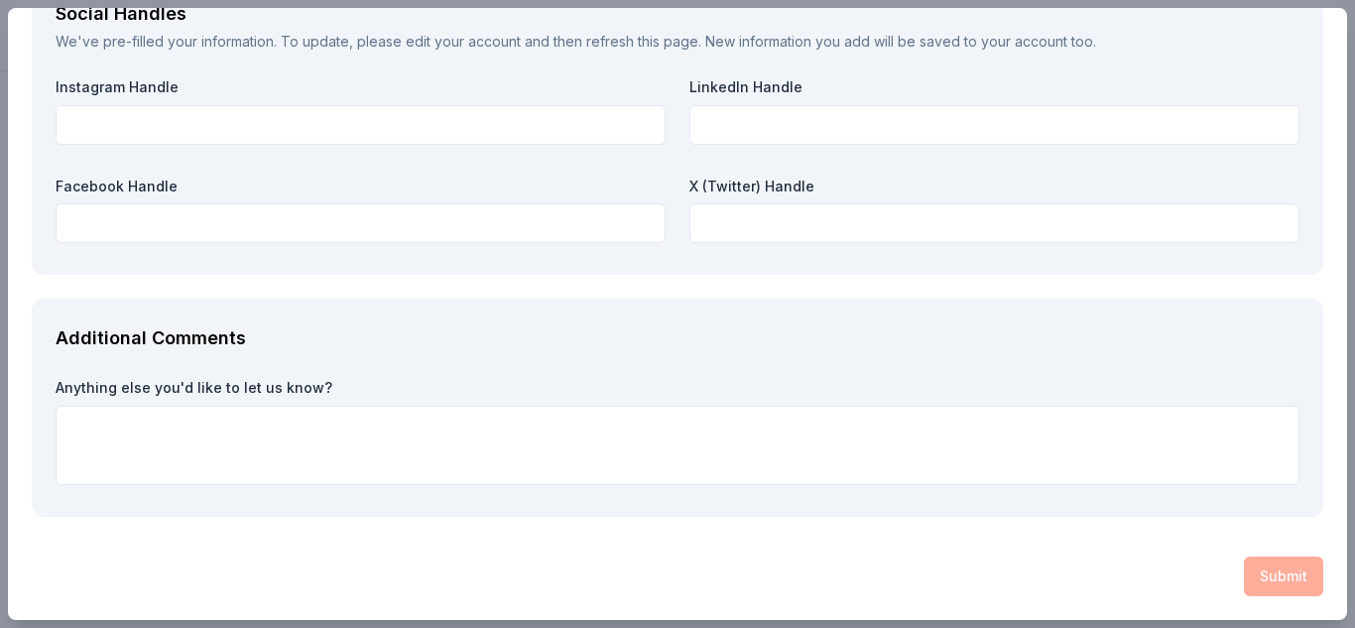
drag, startPoint x: 657, startPoint y: 429, endPoint x: 1000, endPoint y: 361, distance: 348.9
click at [1000, 361] on div "Additional Comments Anything else you'd like to let us know?" at bounding box center [677, 407] width 1291 height 218
drag, startPoint x: 1005, startPoint y: 477, endPoint x: 1354, endPoint y: 413, distance: 355.0
click at [1339, 413] on div "The Accounting Doctor Save Report a mistake Due in 88 days 15 applies last week…" at bounding box center [677, 314] width 1355 height 628
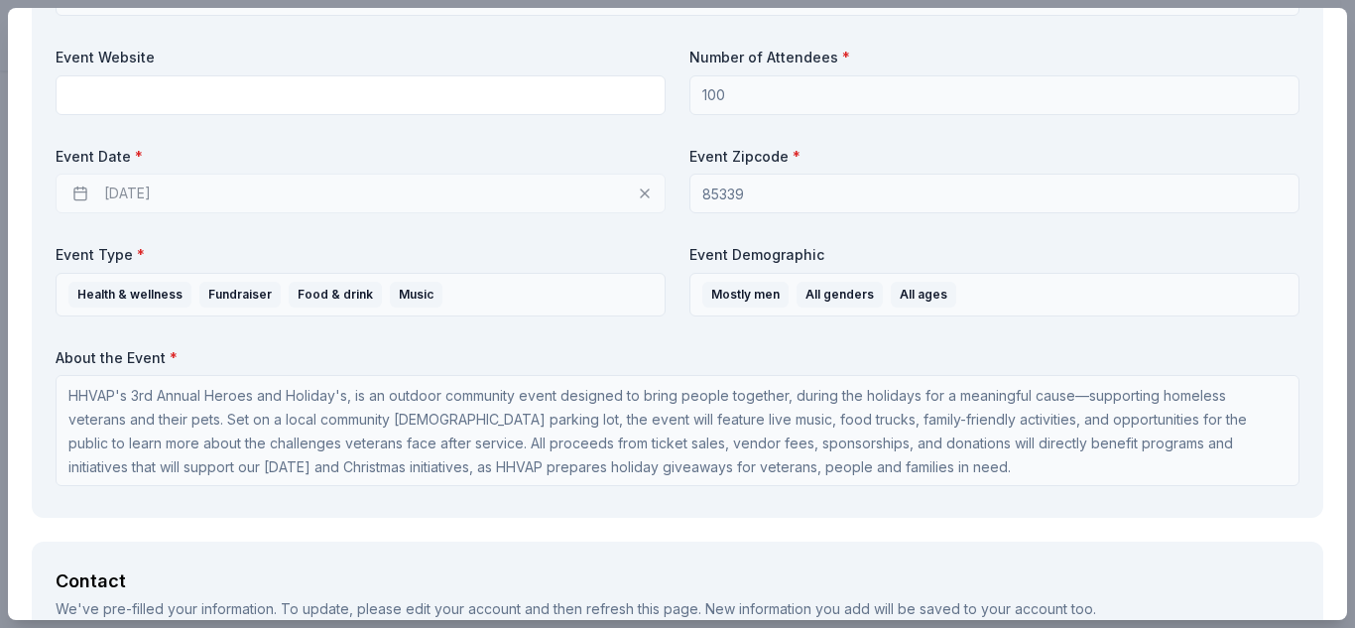
scroll to position [855, 0]
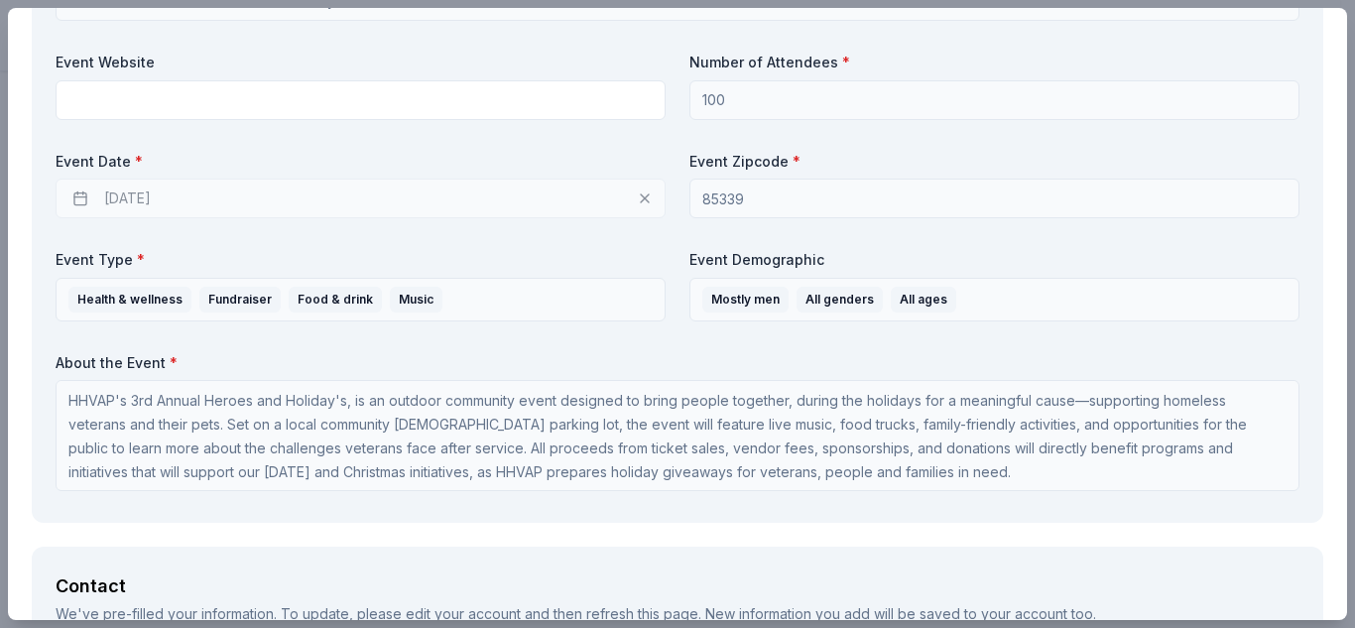
click at [77, 201] on div "11/21/2025" at bounding box center [361, 198] width 610 height 40
click at [75, 202] on div "11/21/2025" at bounding box center [361, 198] width 610 height 40
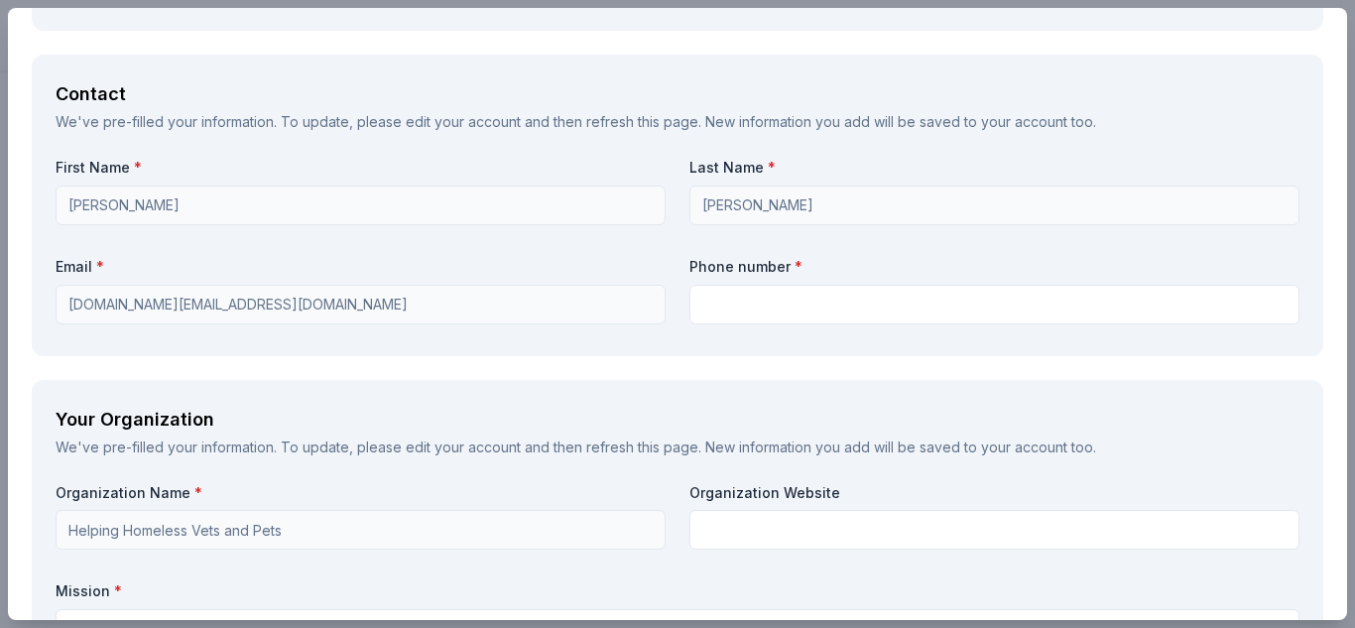
scroll to position [1362, 0]
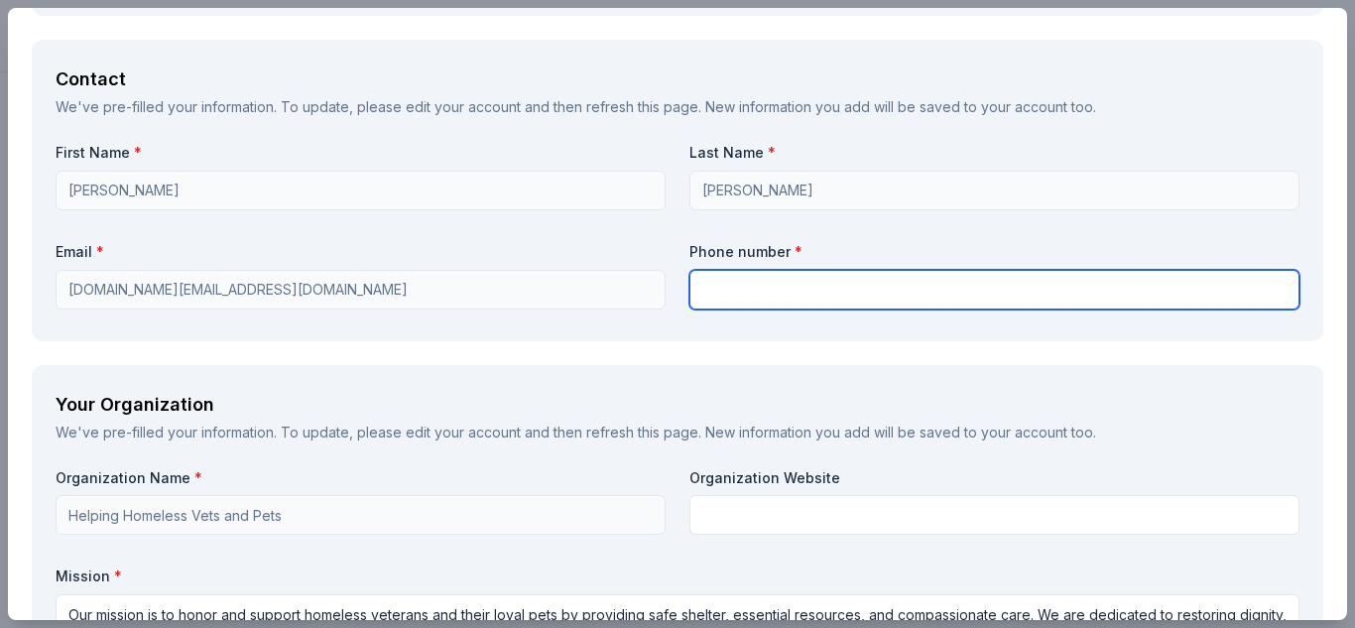
click at [875, 283] on input "text" at bounding box center [994, 290] width 610 height 40
type input "480-853-7186"
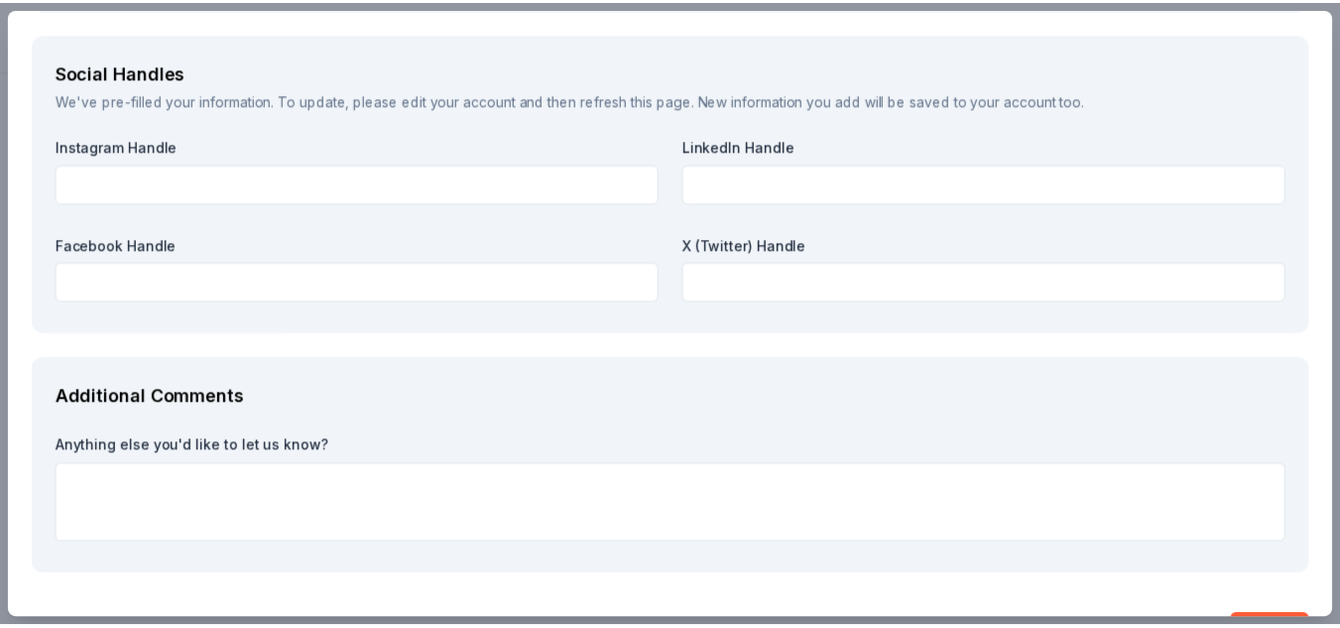
scroll to position [2365, 0]
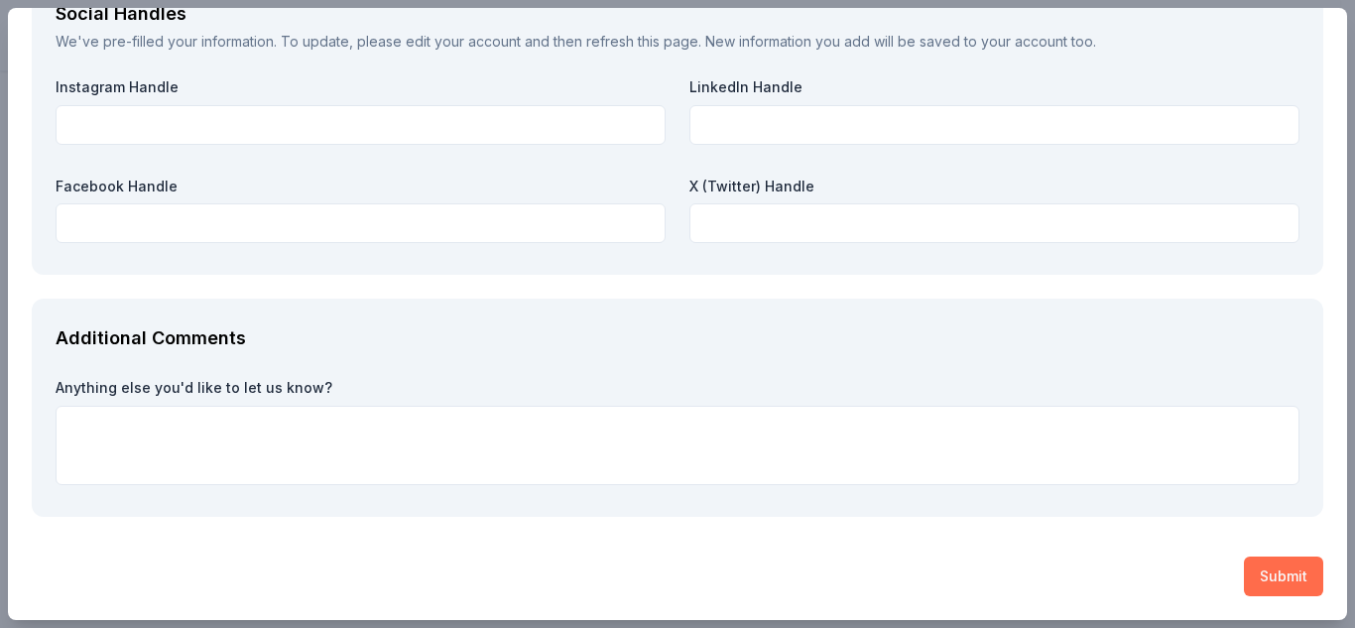
click at [1275, 569] on button "Submit" at bounding box center [1283, 576] width 79 height 40
click at [1275, 569] on div "Submit" at bounding box center [677, 576] width 1291 height 40
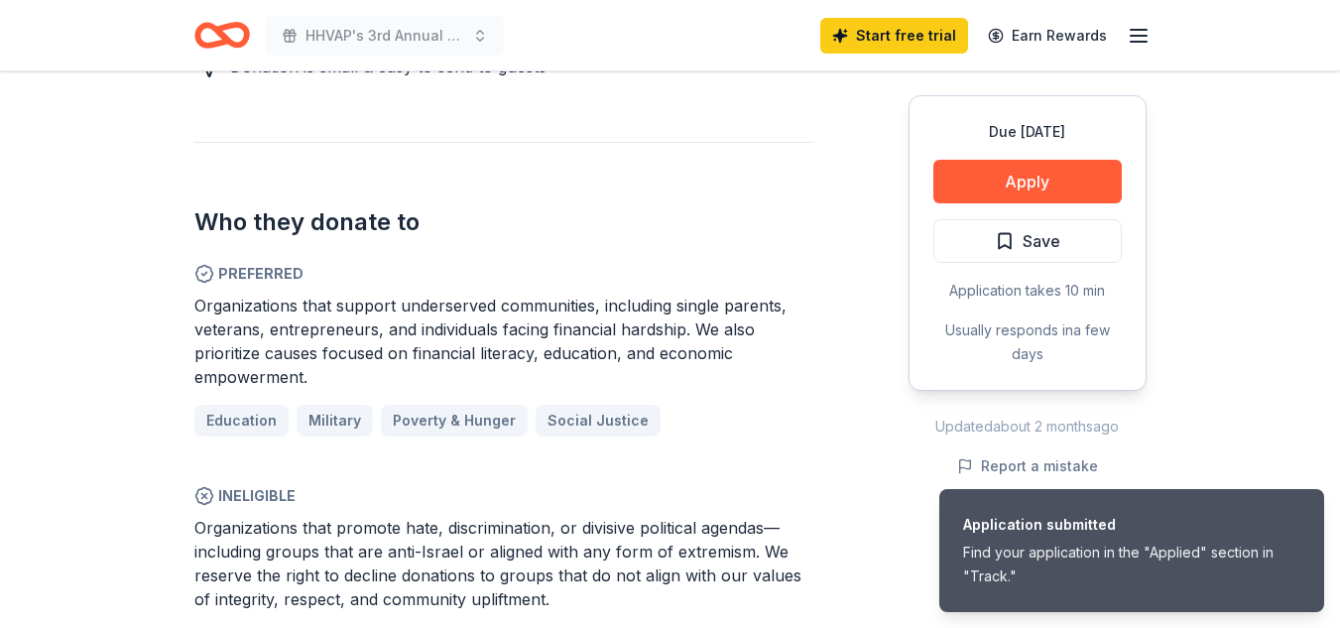
scroll to position [1645, 0]
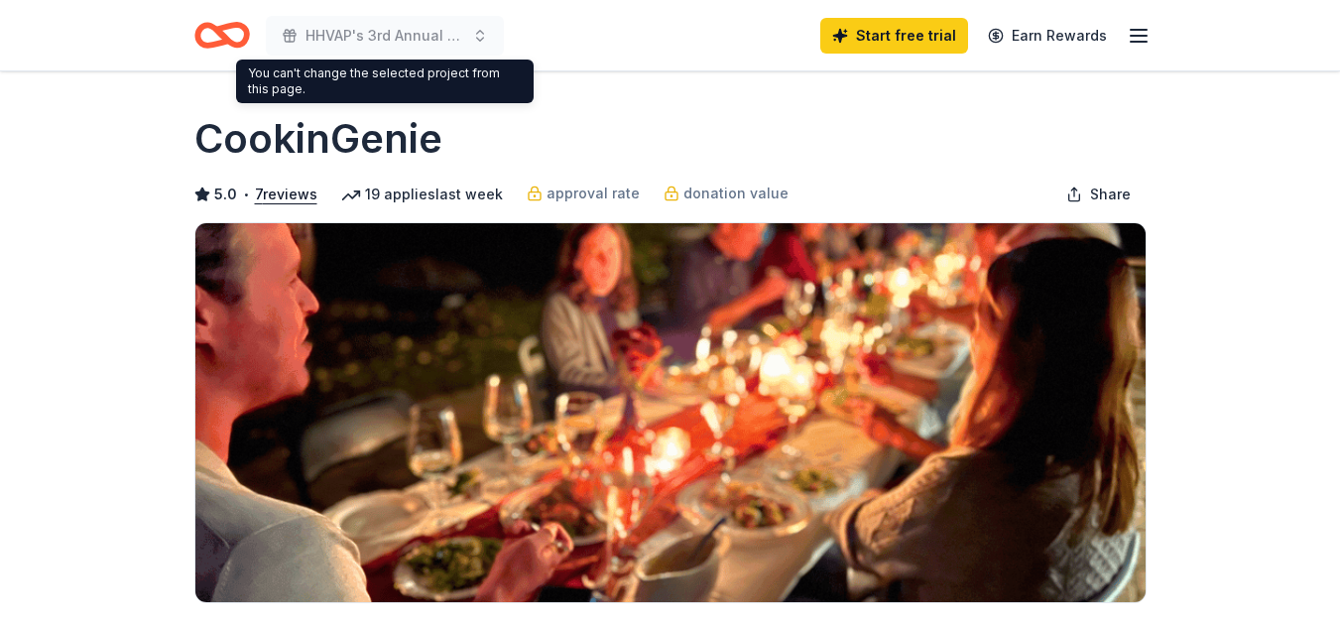
scroll to position [319, 0]
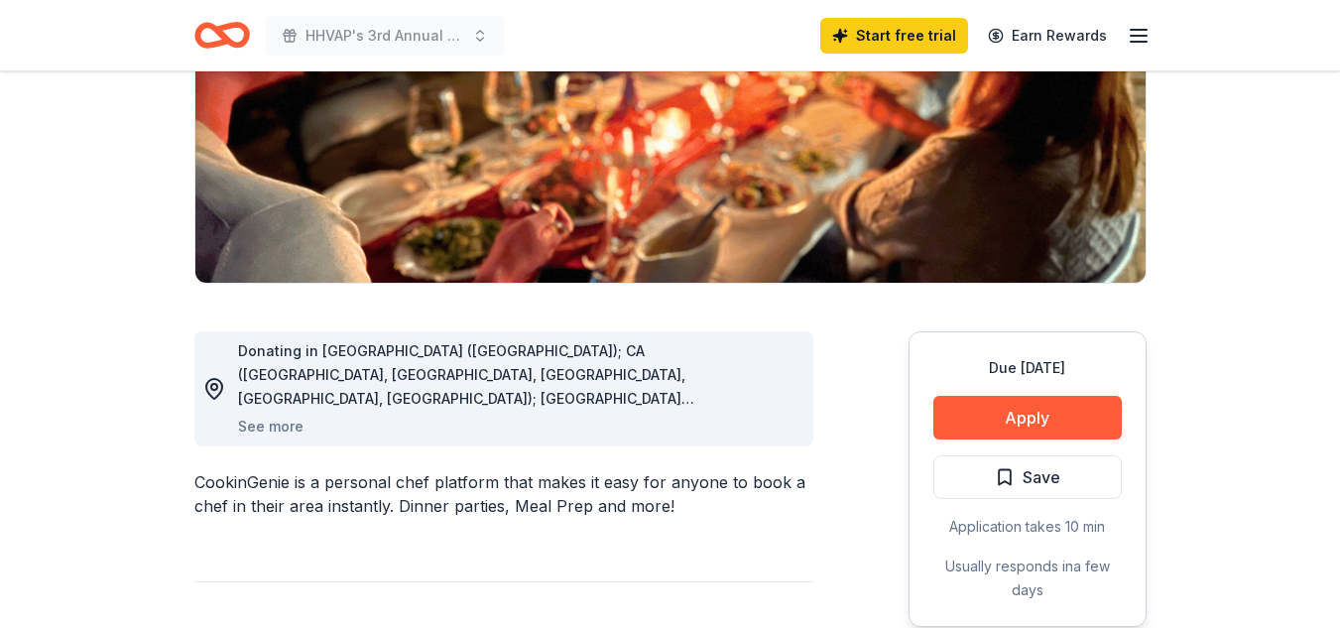
click at [1136, 31] on icon "button" at bounding box center [1138, 36] width 24 height 24
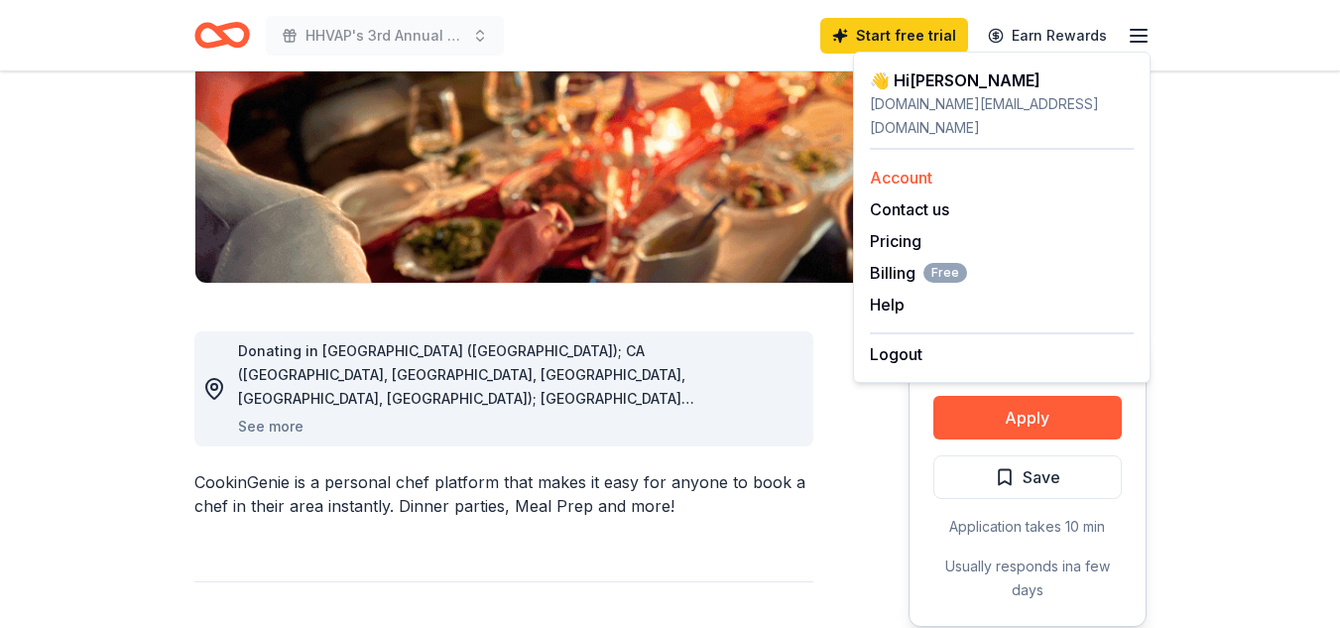
click at [897, 168] on link "Account" at bounding box center [901, 178] width 62 height 20
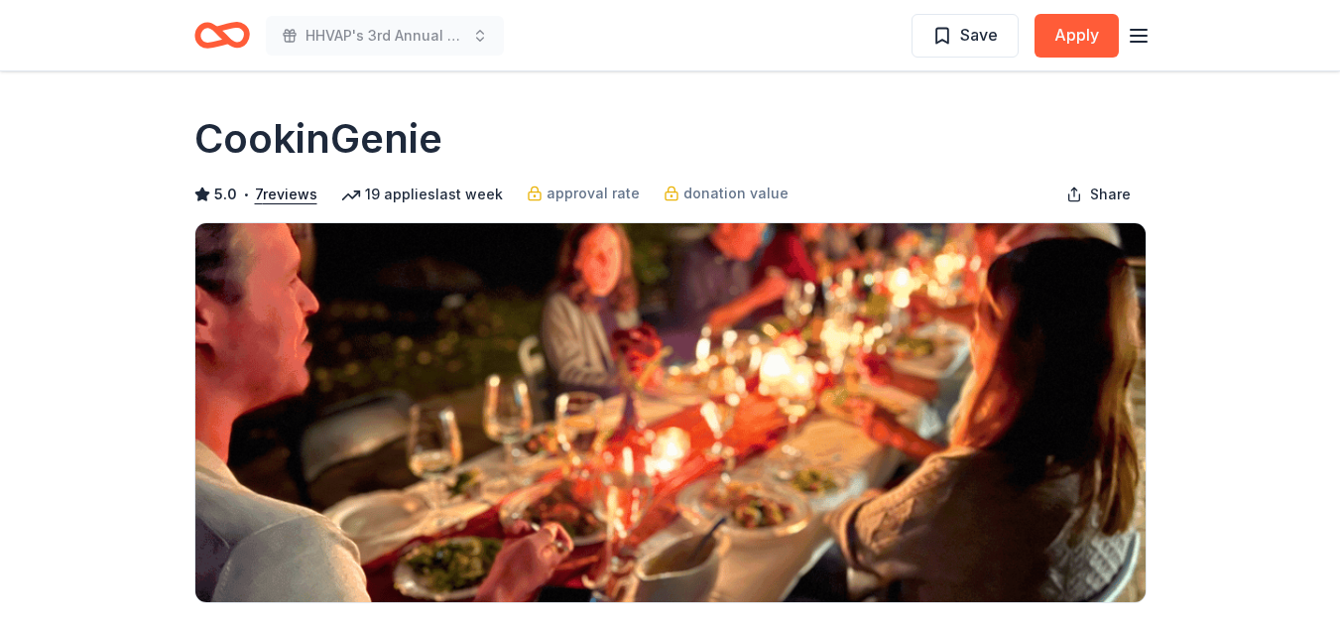
click at [1132, 28] on icon "button" at bounding box center [1138, 36] width 24 height 24
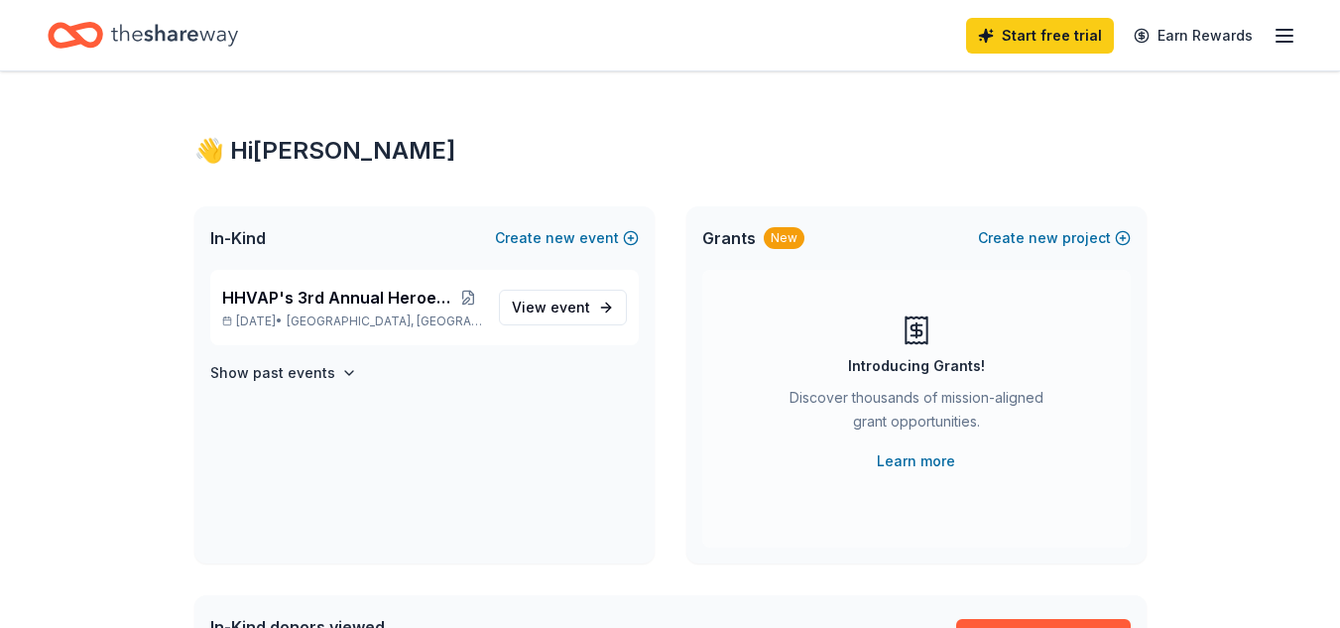
scroll to position [112, 0]
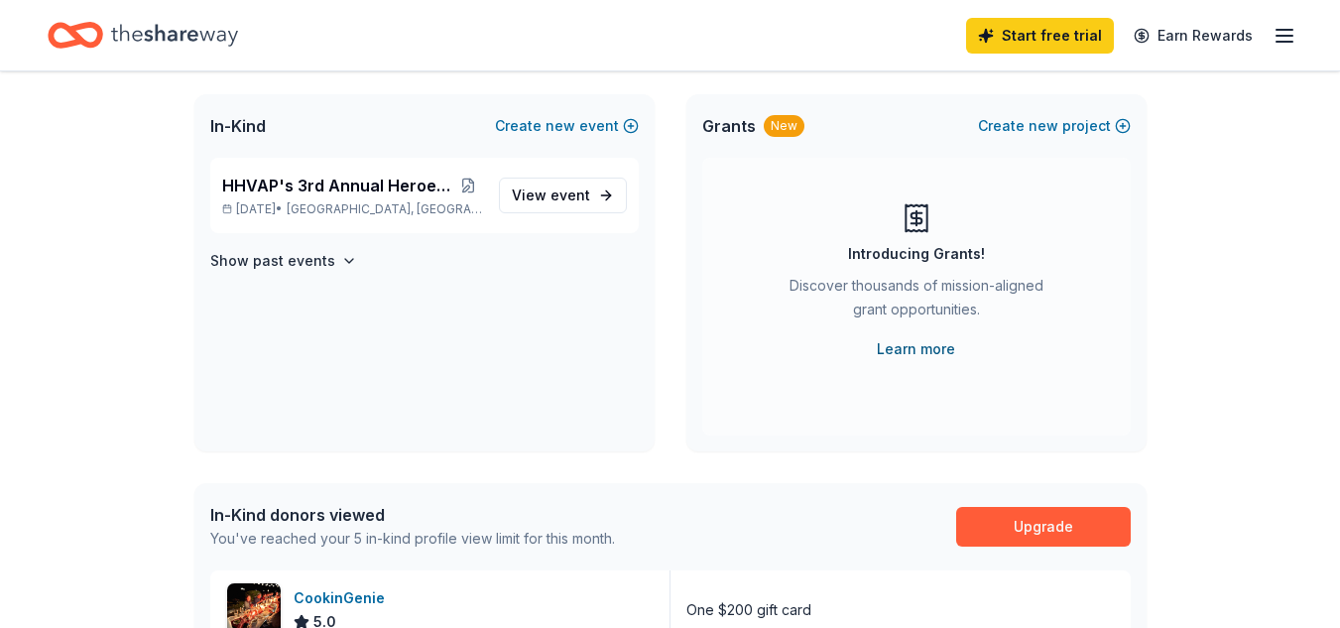
click at [937, 341] on link "Learn more" at bounding box center [916, 349] width 78 height 24
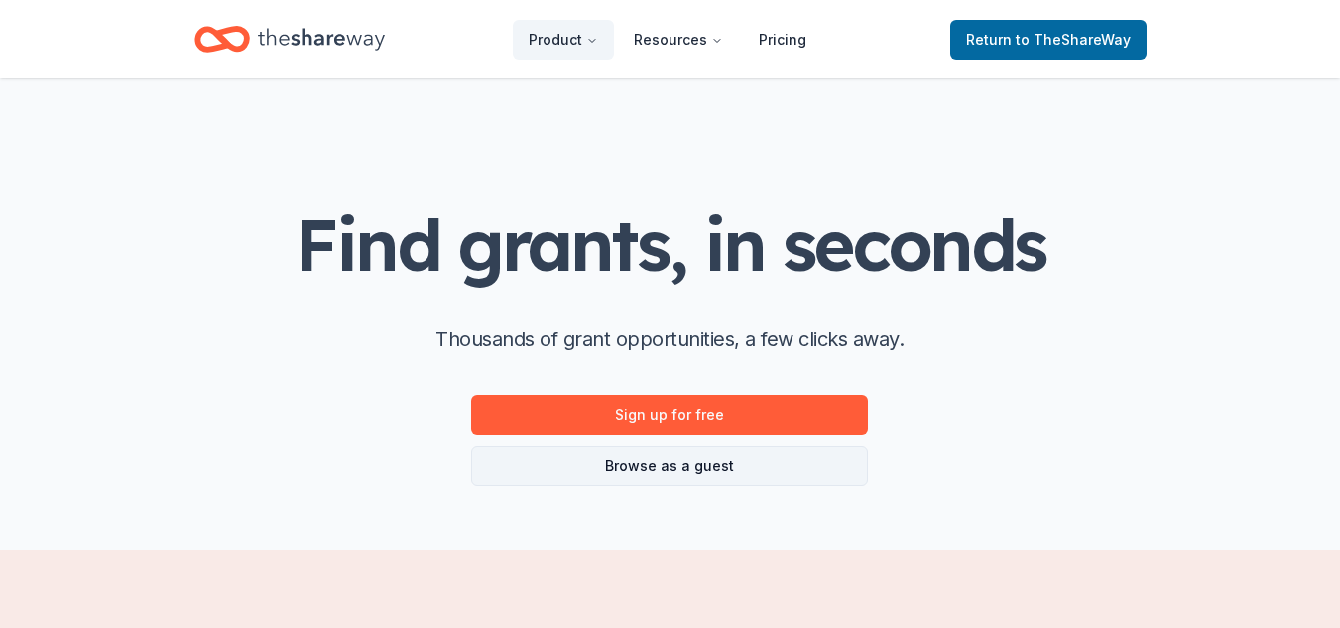
click at [793, 455] on link "Browse as a guest" at bounding box center [669, 466] width 397 height 40
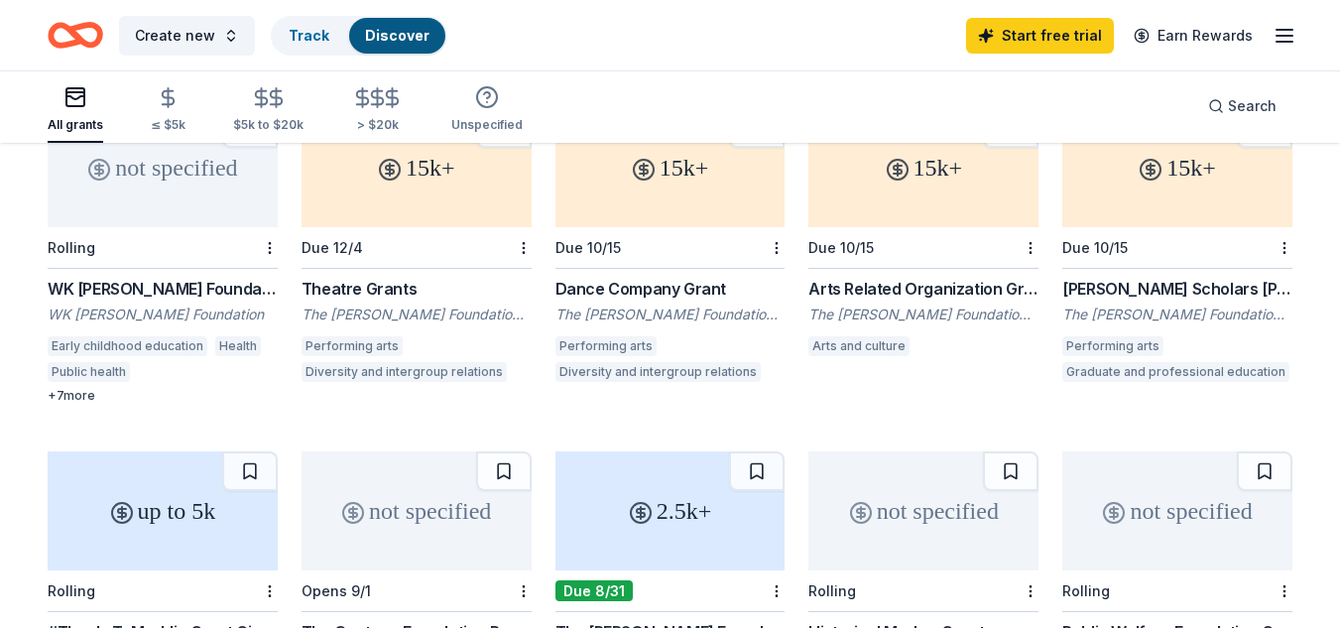
scroll to position [278, 0]
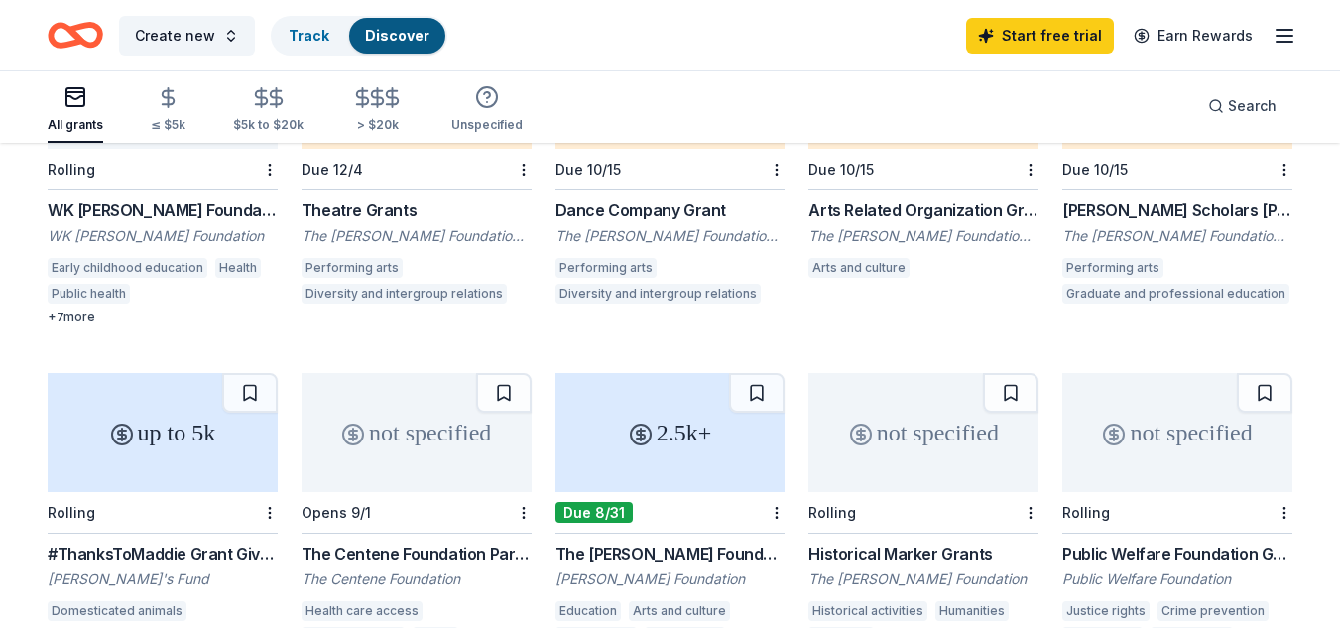
drag, startPoint x: 1349, startPoint y: 182, endPoint x: 961, endPoint y: 95, distance: 397.4
click at [961, 95] on div "All grants ≤ $5k $5k to $20k > $20k Unspecified Search" at bounding box center [670, 105] width 1244 height 73
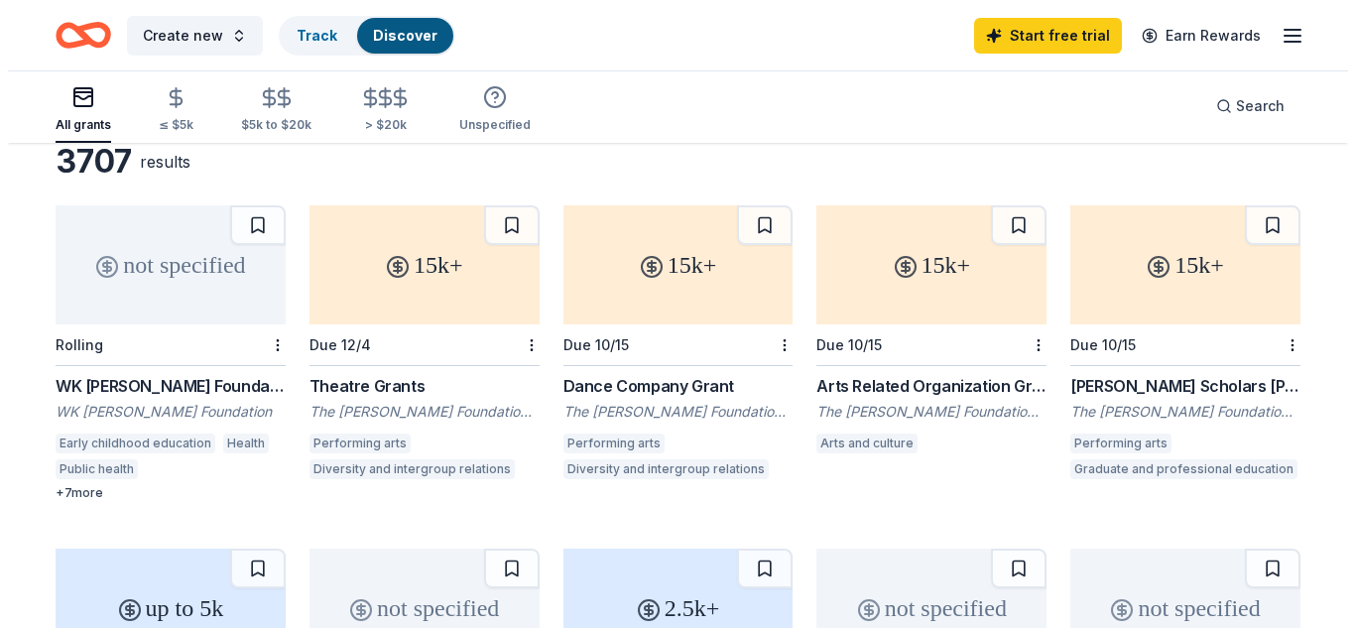
scroll to position [0, 0]
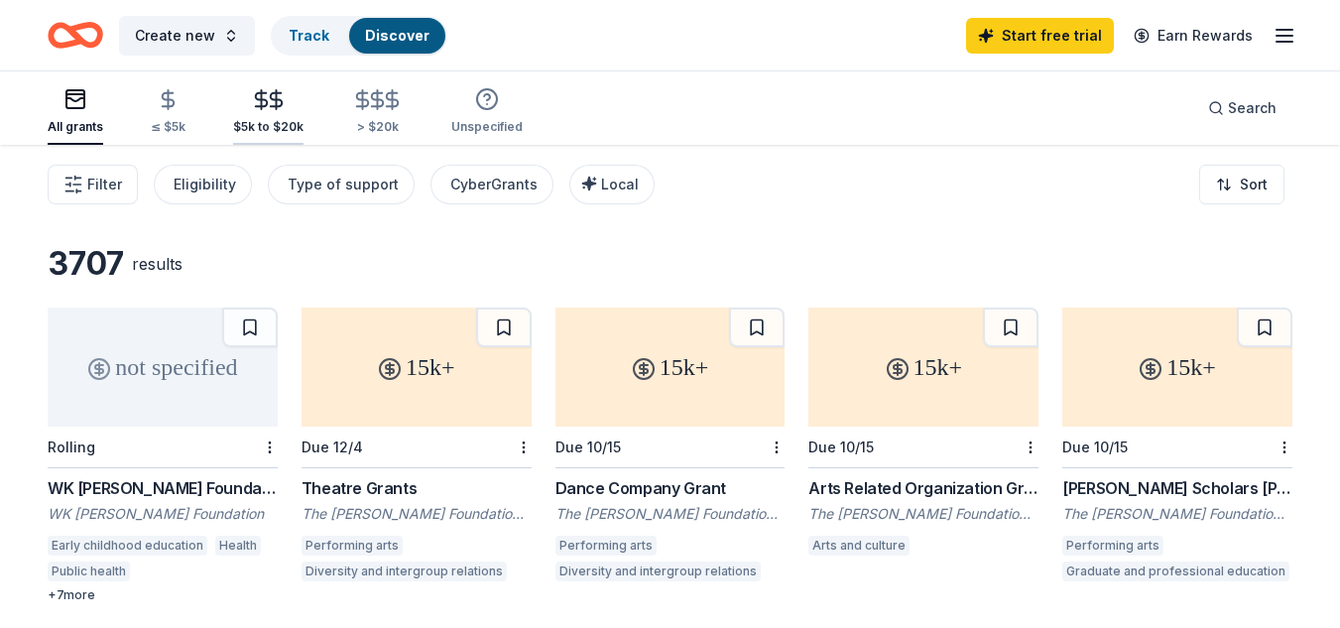
click at [265, 104] on icon "button" at bounding box center [276, 99] width 23 height 23
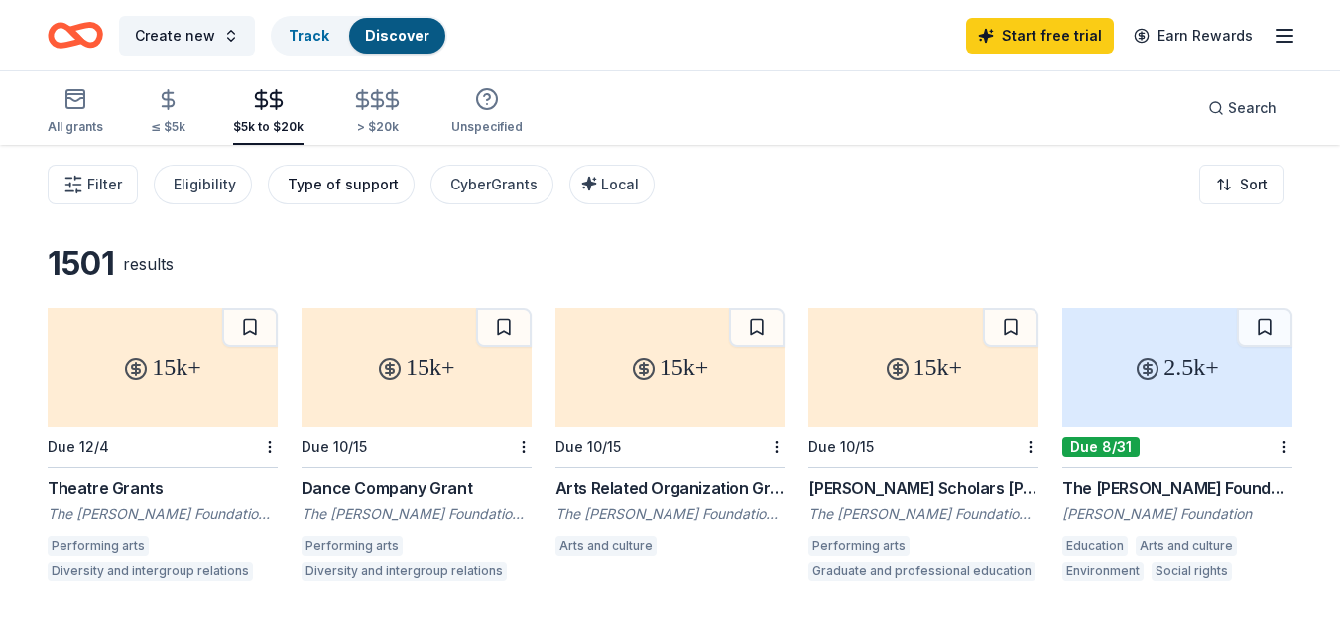
click at [339, 170] on button "Type of support" at bounding box center [341, 185] width 147 height 40
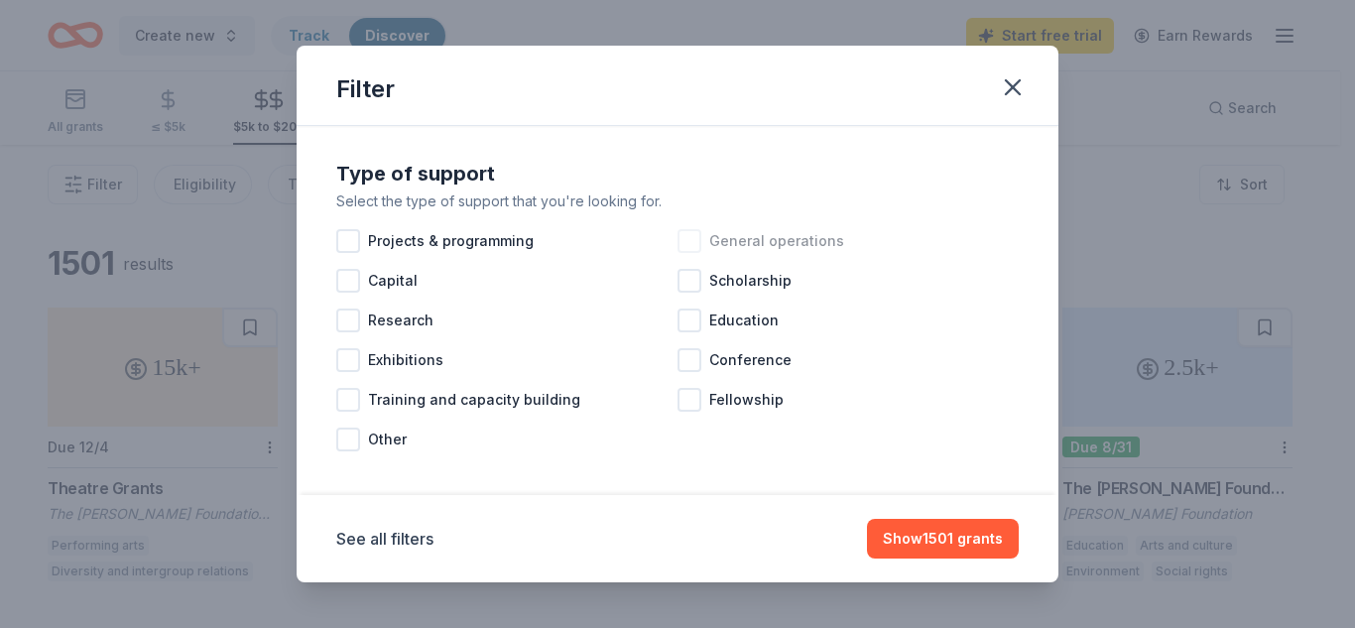
click at [678, 243] on div at bounding box center [689, 241] width 24 height 24
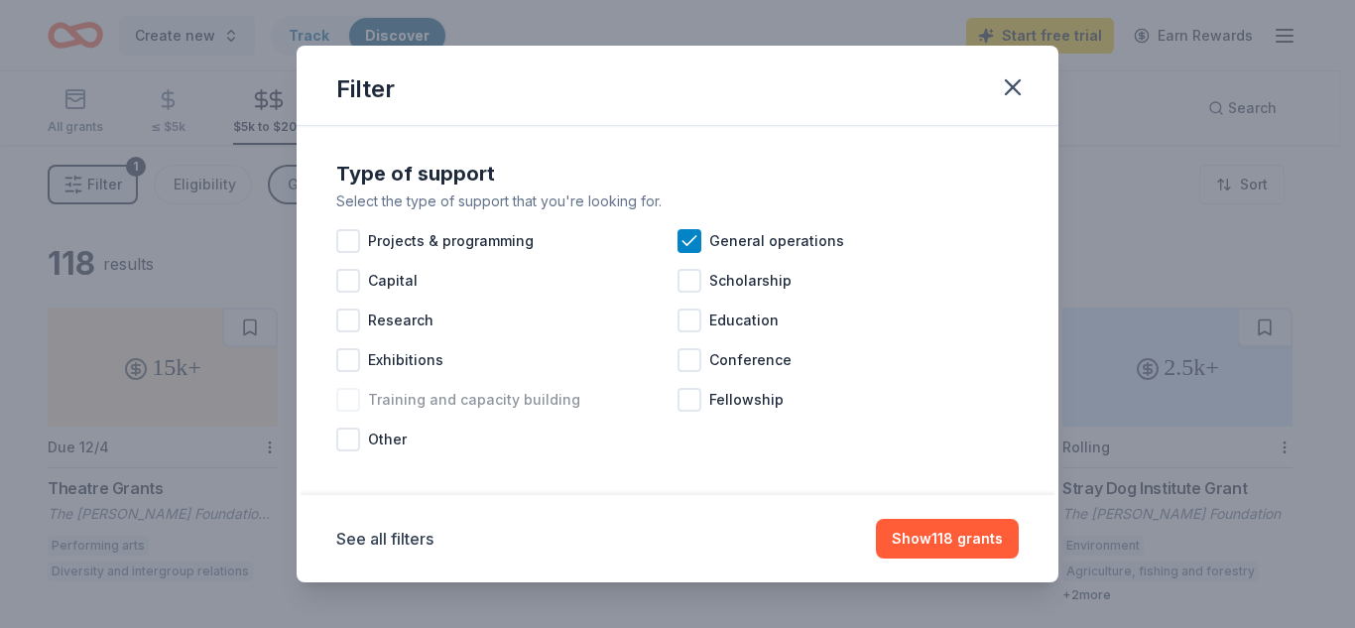
click at [346, 402] on div at bounding box center [348, 400] width 24 height 24
click at [355, 437] on div at bounding box center [348, 439] width 24 height 24
click at [354, 440] on icon at bounding box center [348, 439] width 20 height 20
click at [354, 440] on div at bounding box center [348, 439] width 24 height 24
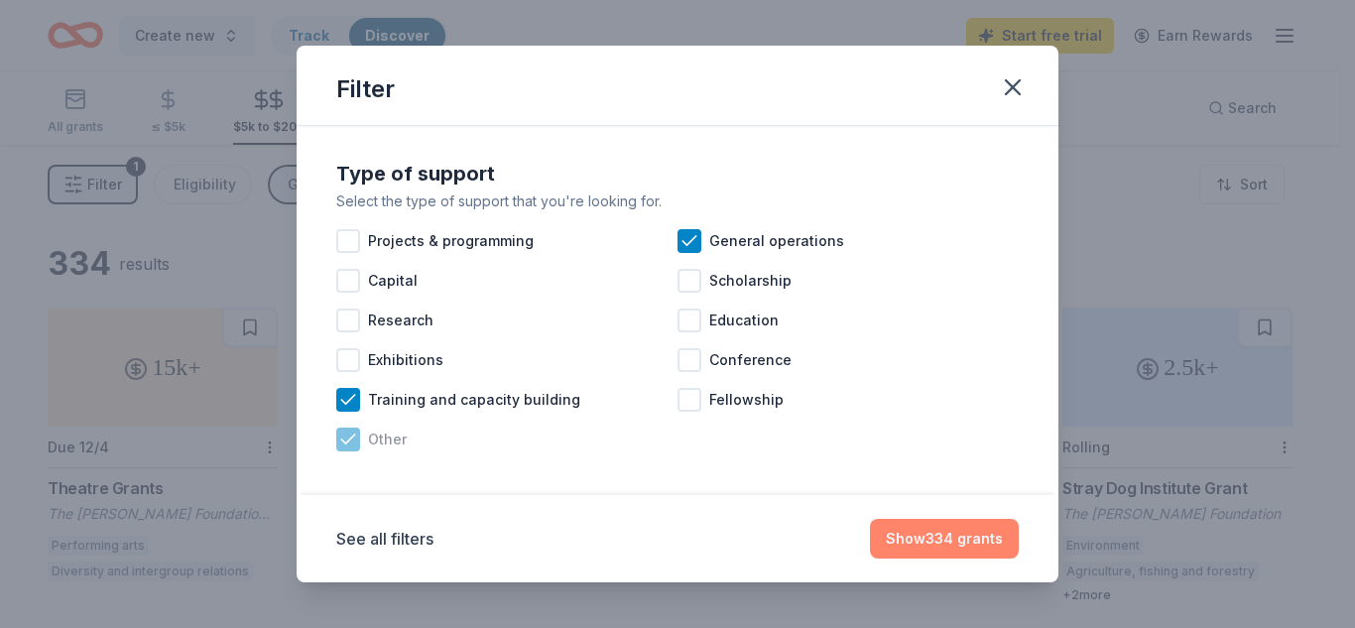
click at [979, 535] on button "Show 334 grants" at bounding box center [944, 539] width 149 height 40
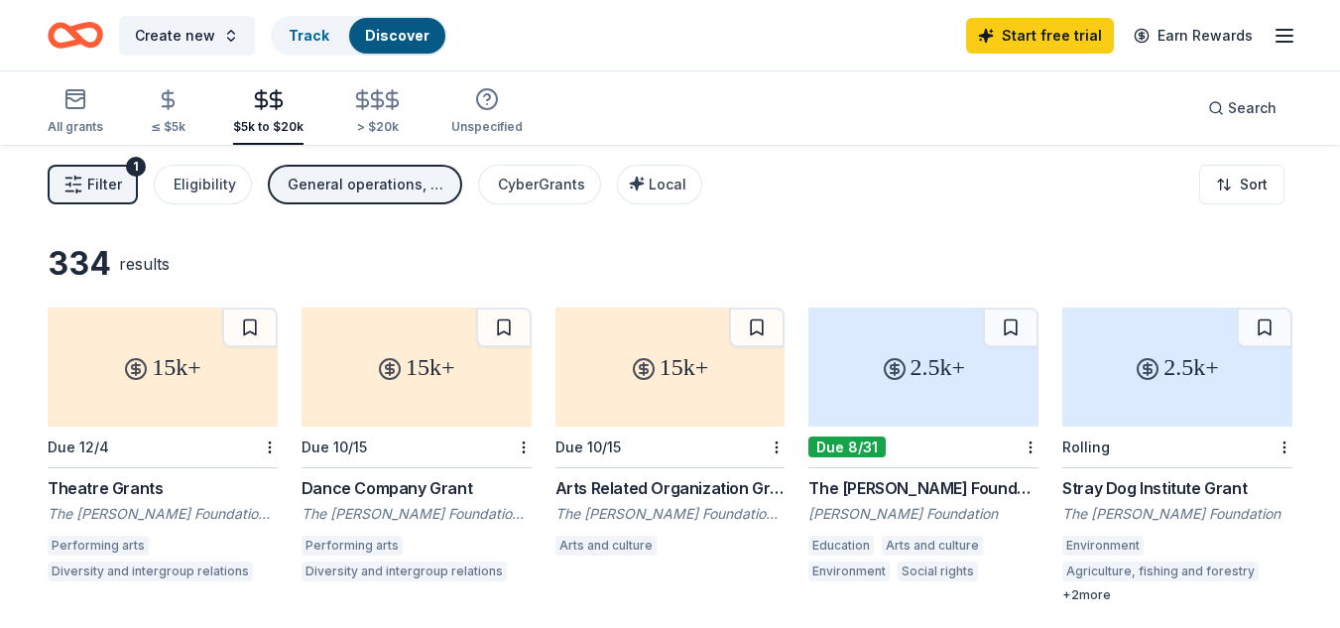
click at [99, 178] on span "Filter" at bounding box center [104, 185] width 35 height 24
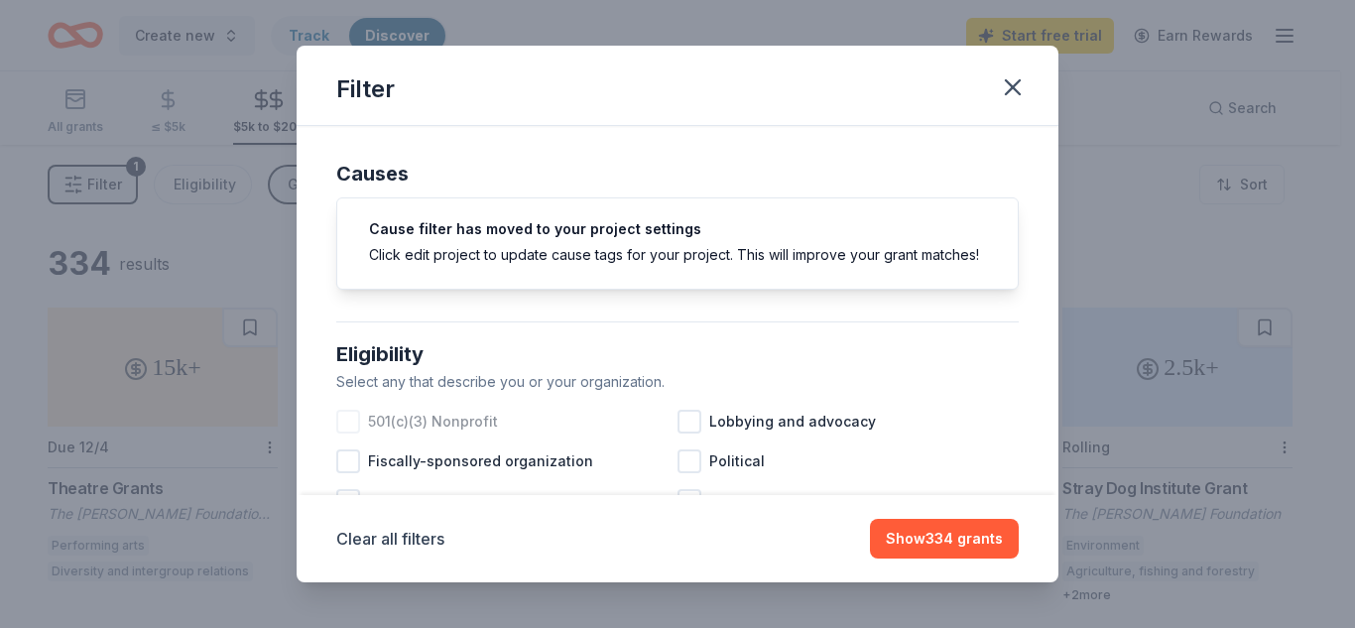
click at [357, 433] on div at bounding box center [348, 422] width 24 height 24
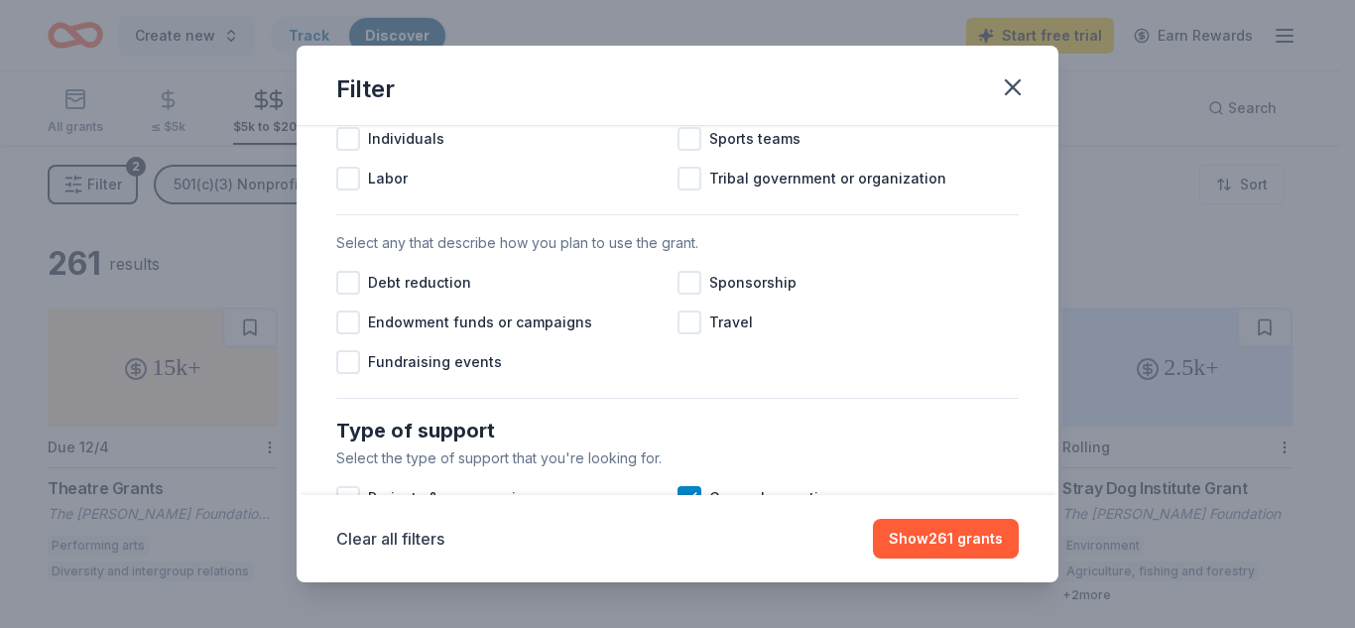
scroll to position [560, 0]
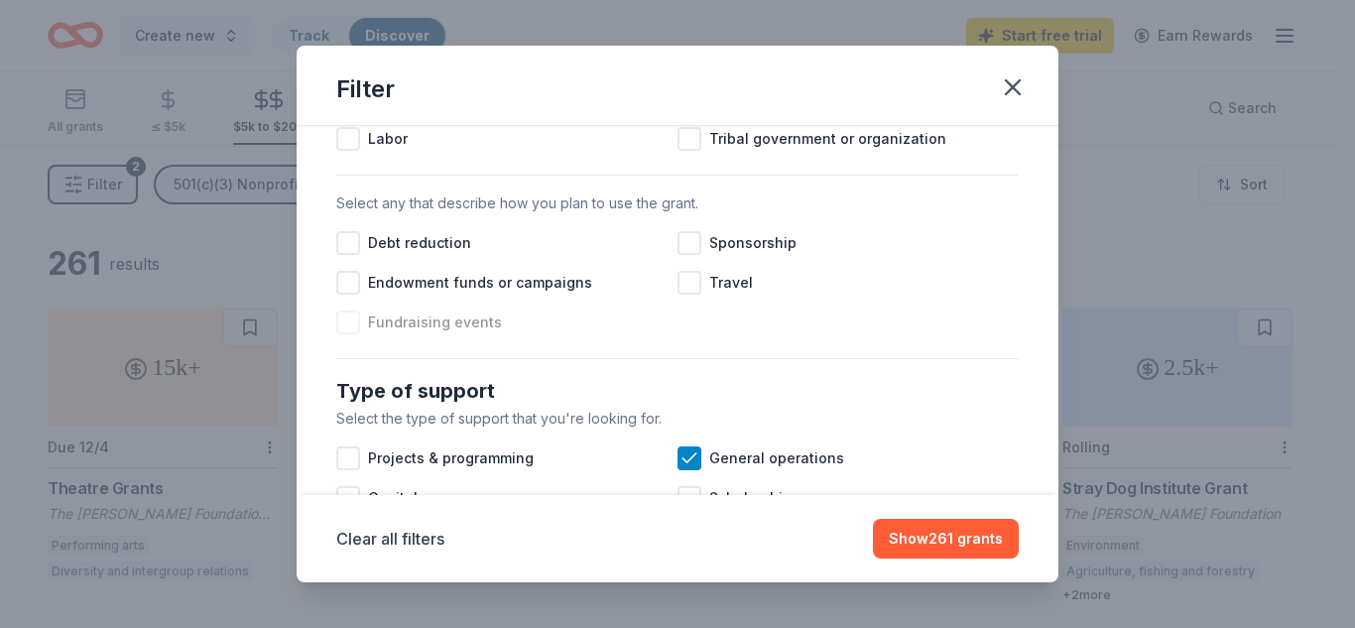
click at [350, 334] on div at bounding box center [348, 322] width 24 height 24
click at [350, 332] on icon at bounding box center [348, 322] width 20 height 20
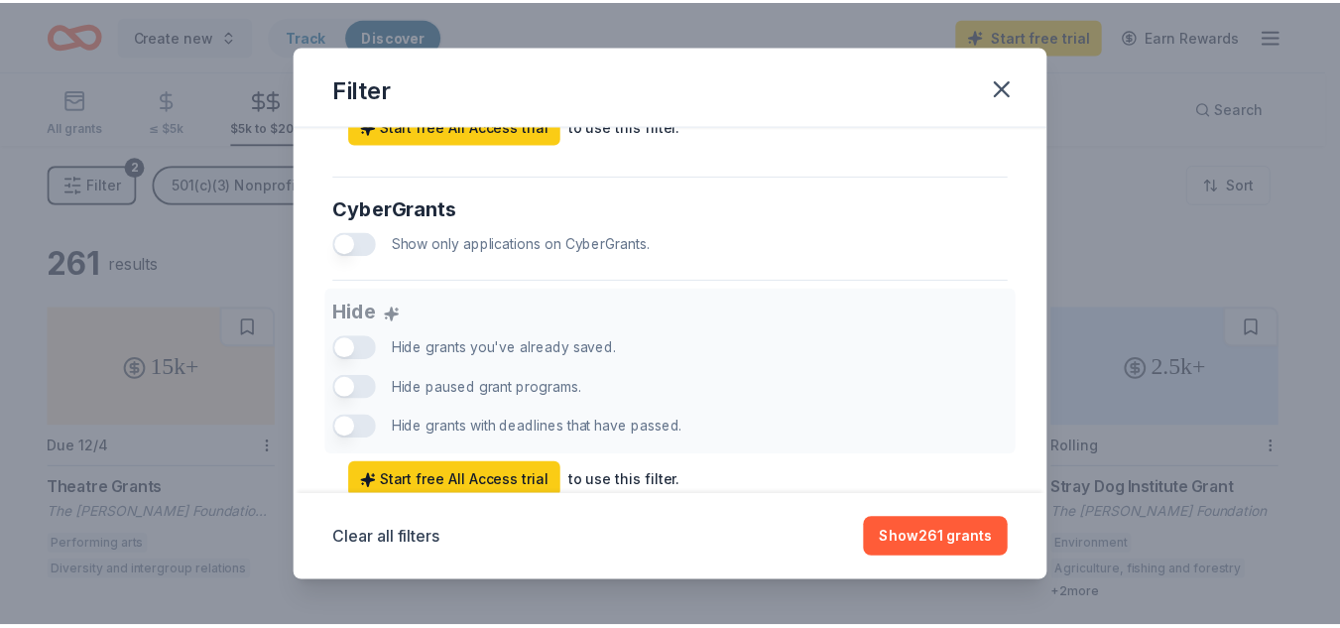
scroll to position [1337, 0]
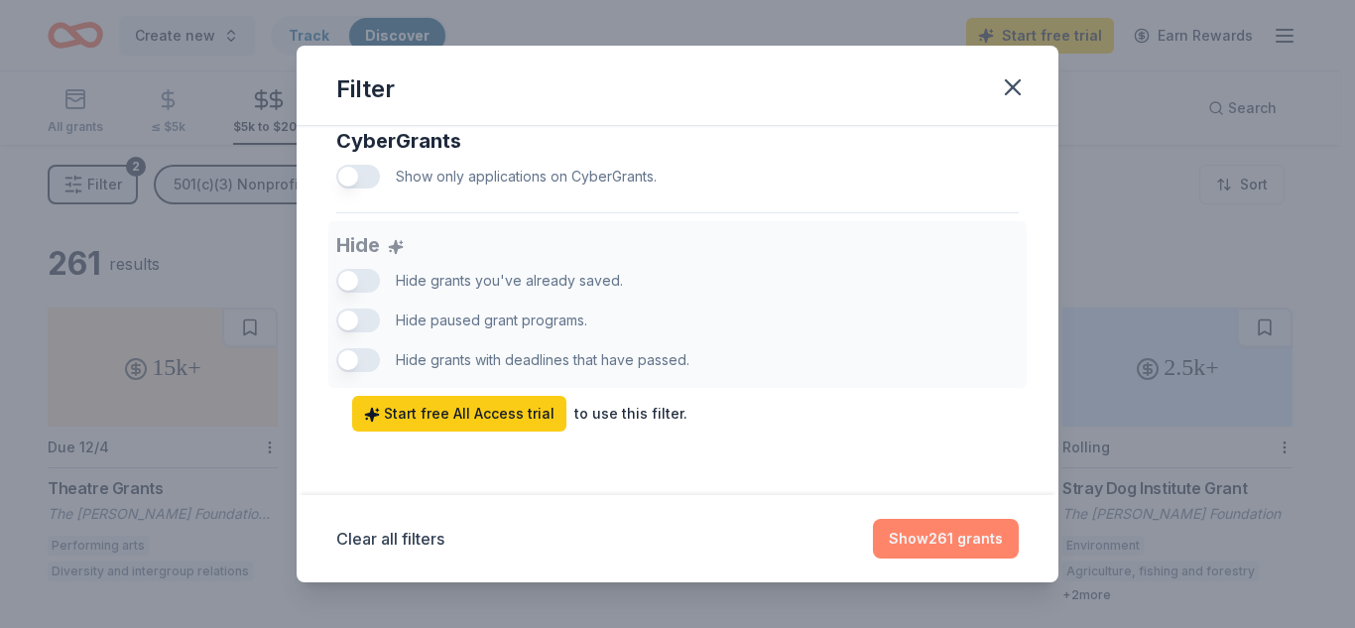
click at [962, 528] on button "Show 261 grants" at bounding box center [946, 539] width 146 height 40
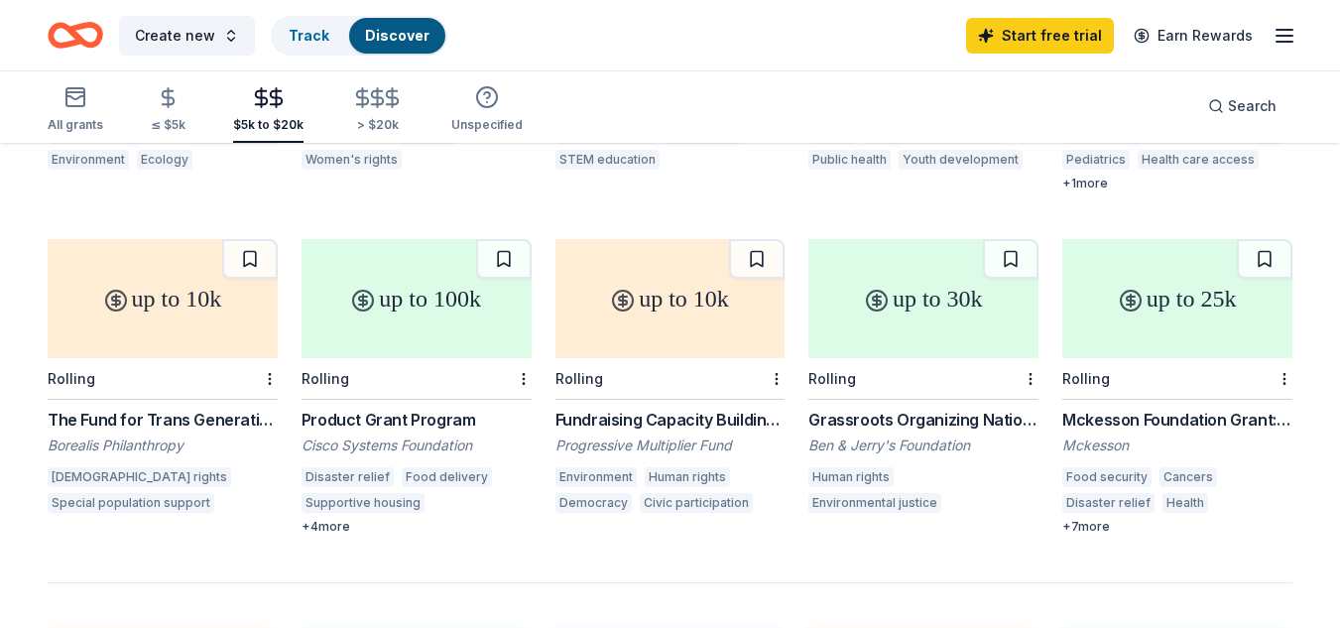
scroll to position [1137, 0]
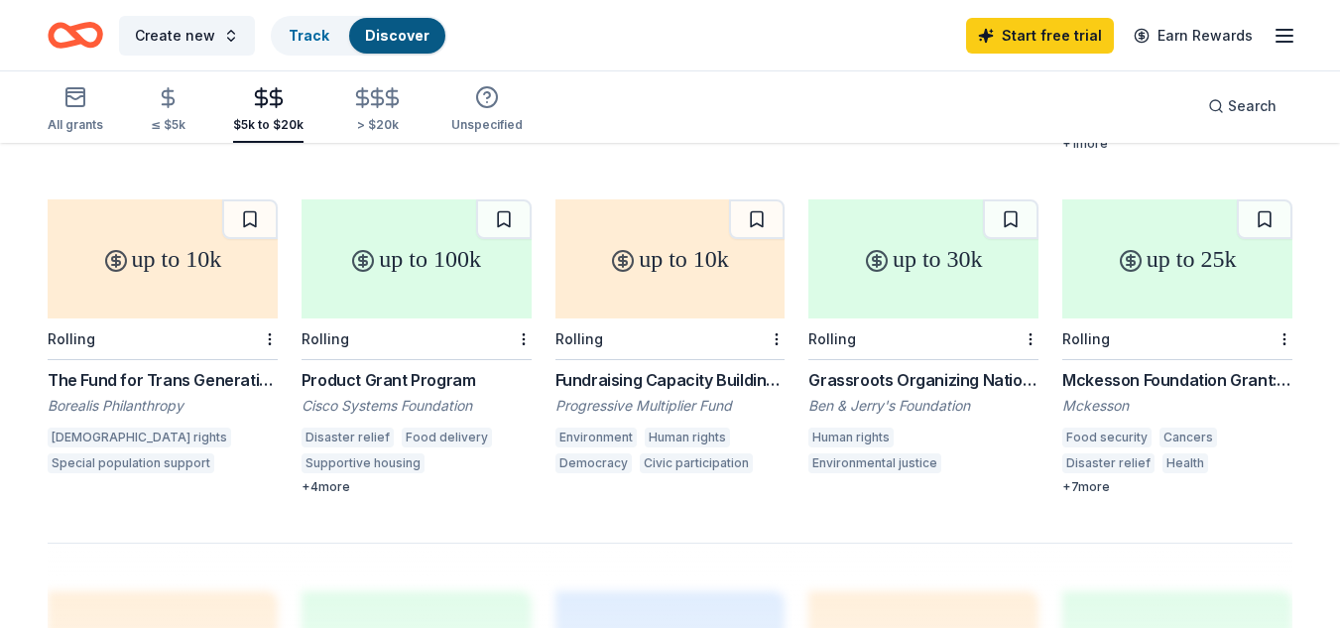
click at [924, 287] on div "up to 30k" at bounding box center [923, 258] width 230 height 119
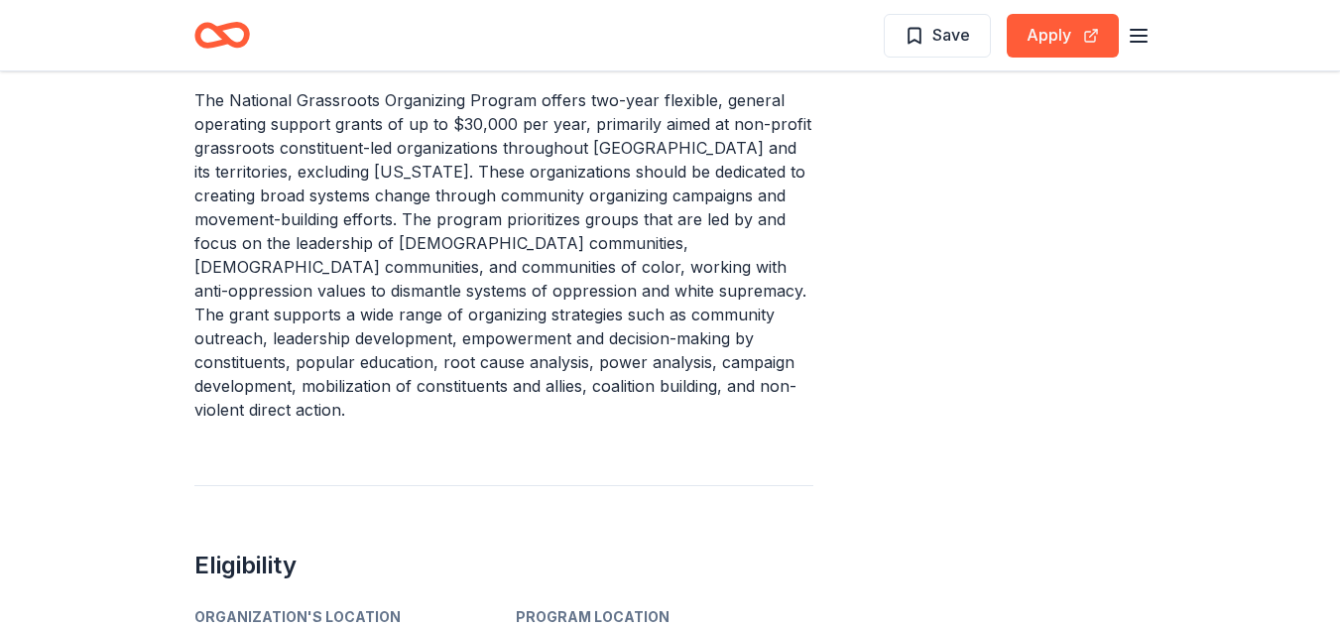
scroll to position [668, 0]
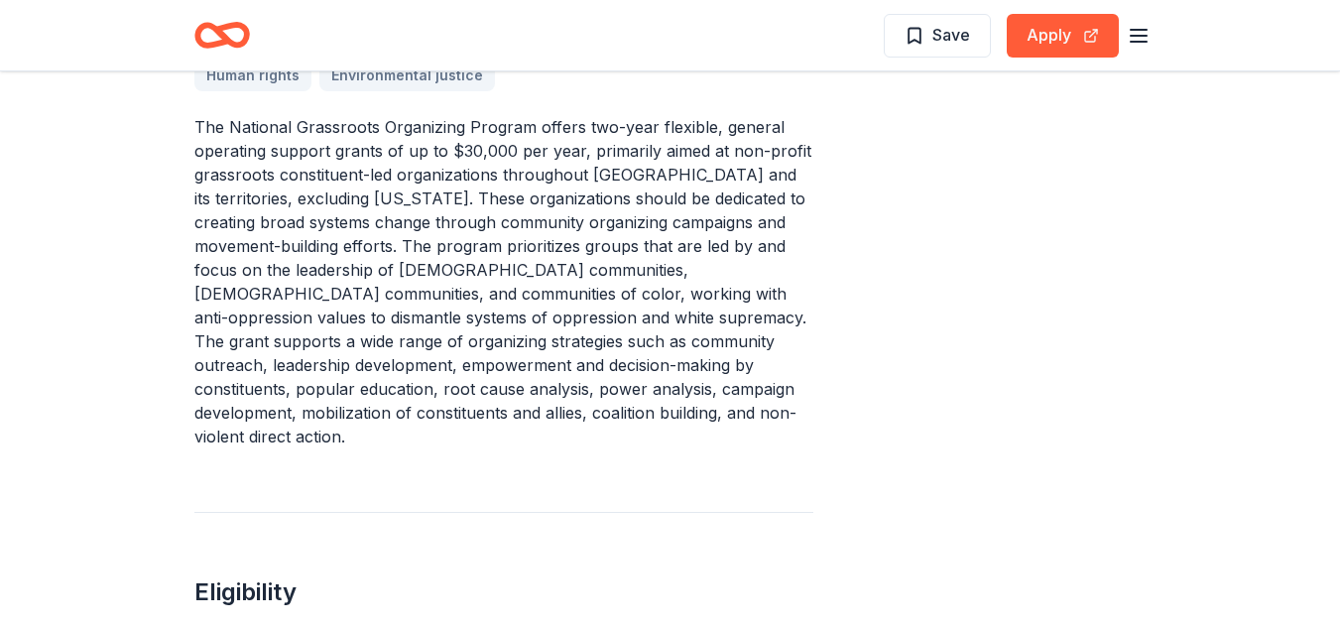
drag, startPoint x: 196, startPoint y: 176, endPoint x: 294, endPoint y: 164, distance: 97.9
click at [311, 173] on p "The National Grassroots Organizing Program offers two-year flexible, general op…" at bounding box center [503, 281] width 619 height 333
drag, startPoint x: 304, startPoint y: 173, endPoint x: 488, endPoint y: 171, distance: 183.5
click at [488, 171] on p "The National Grassroots Organizing Program offers two-year flexible, general op…" at bounding box center [503, 281] width 619 height 333
drag, startPoint x: 525, startPoint y: 184, endPoint x: 384, endPoint y: 175, distance: 141.2
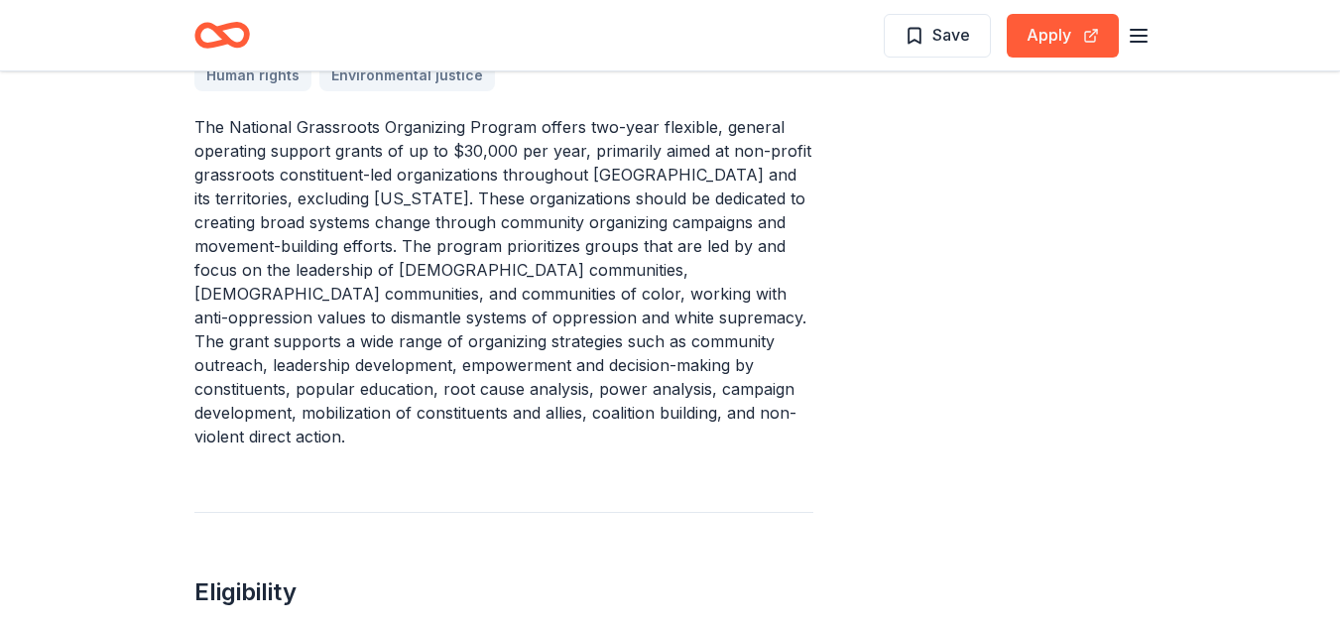
click at [384, 176] on p "The National Grassroots Organizing Program offers two-year flexible, general op…" at bounding box center [503, 281] width 619 height 333
drag, startPoint x: 488, startPoint y: 117, endPoint x: 504, endPoint y: 135, distance: 23.9
click at [504, 135] on p "The National Grassroots Organizing Program offers two-year flexible, general op…" at bounding box center [503, 281] width 619 height 333
drag, startPoint x: 512, startPoint y: 132, endPoint x: 841, endPoint y: 147, distance: 329.6
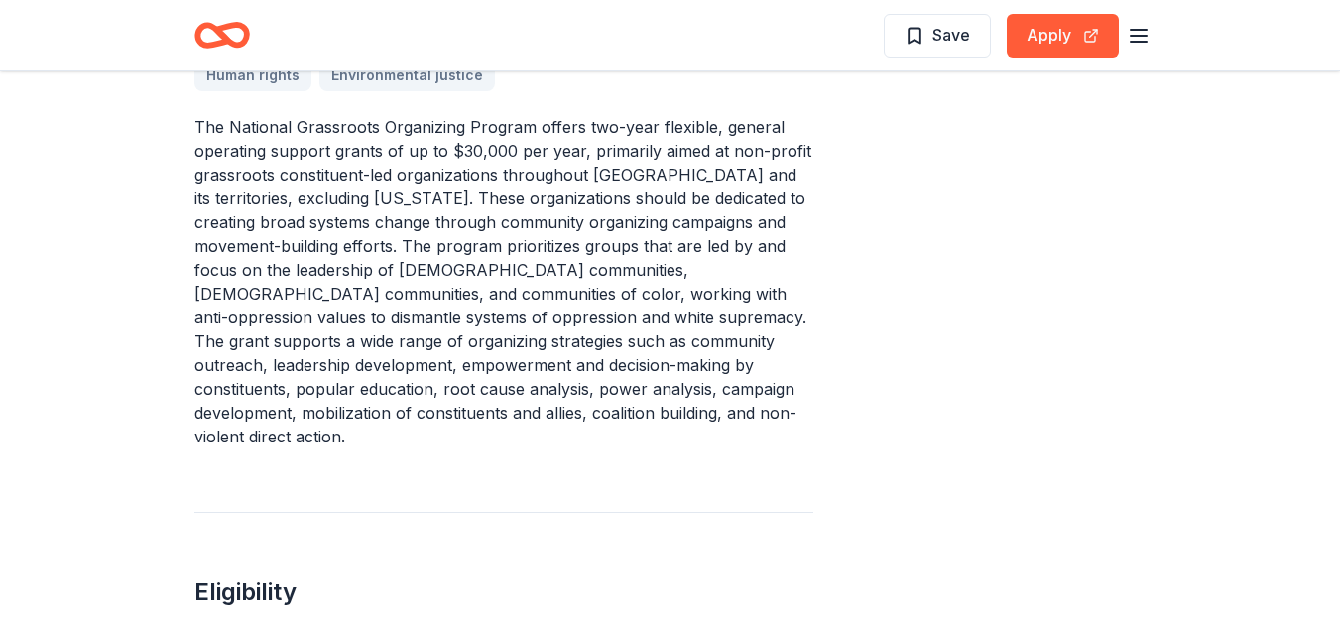
drag, startPoint x: 771, startPoint y: 123, endPoint x: 787, endPoint y: 189, distance: 68.3
click at [786, 189] on p "The National Grassroots Organizing Program offers two-year flexible, general op…" at bounding box center [503, 281] width 619 height 333
